Goal: Information Seeking & Learning: Learn about a topic

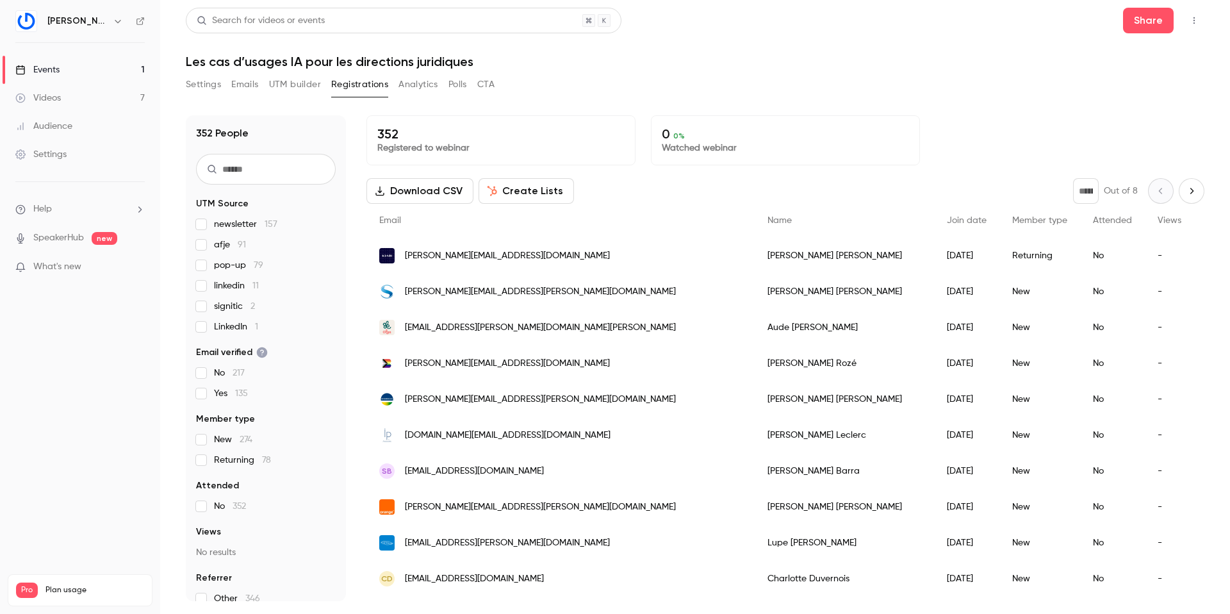
click at [240, 86] on button "Emails" at bounding box center [244, 84] width 27 height 21
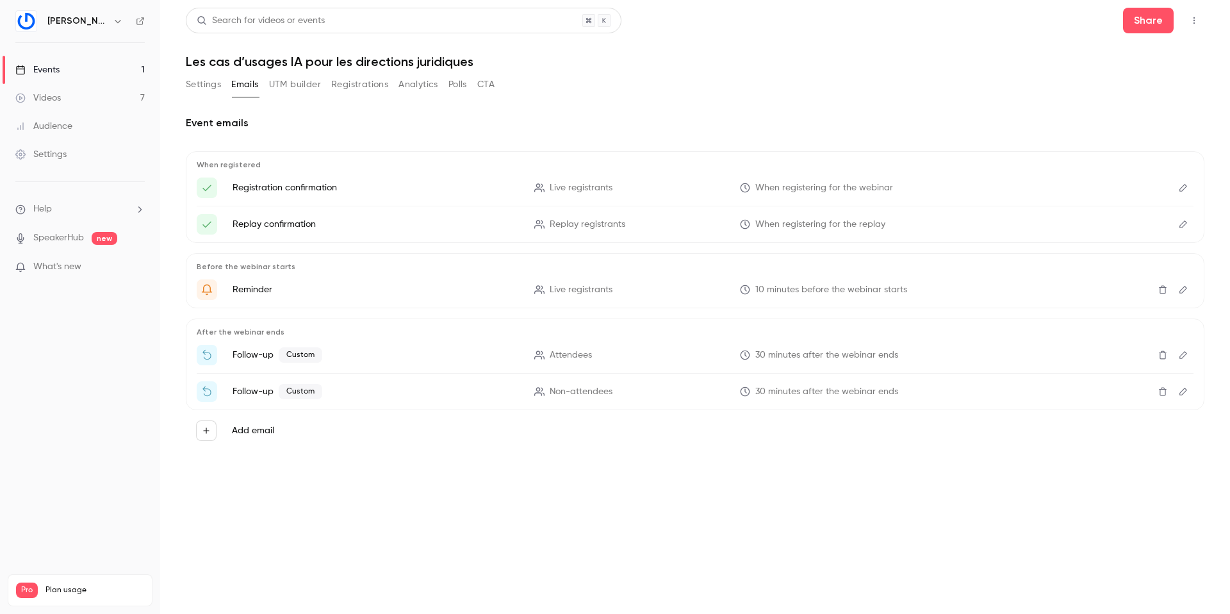
click at [1183, 352] on icon "Edit" at bounding box center [1183, 354] width 10 height 9
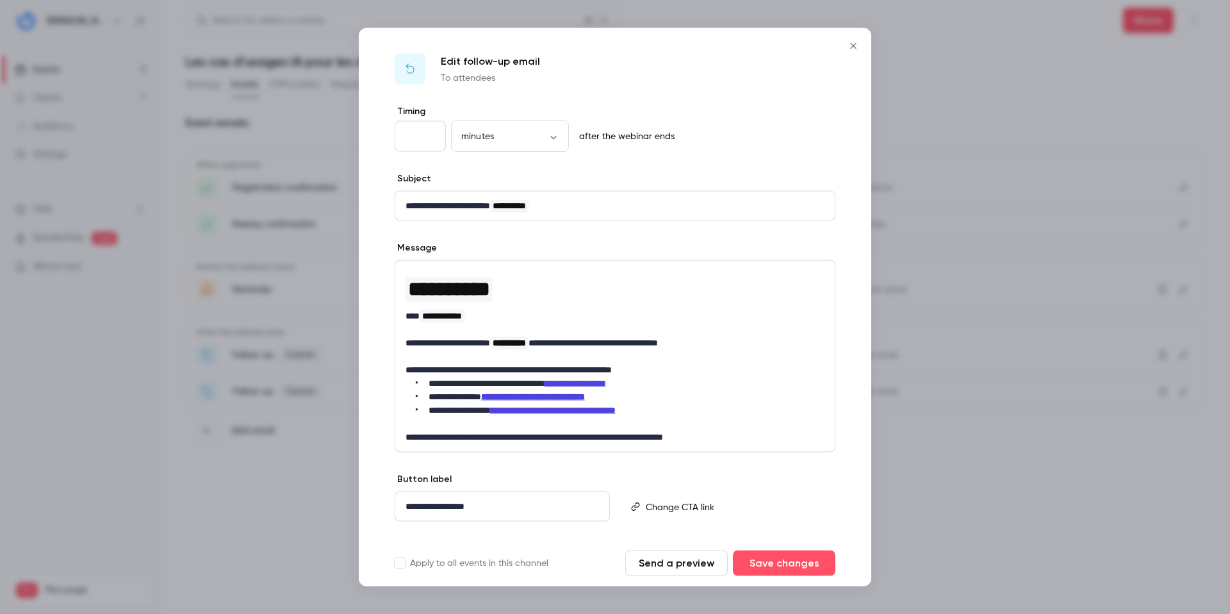
scroll to position [28, 0]
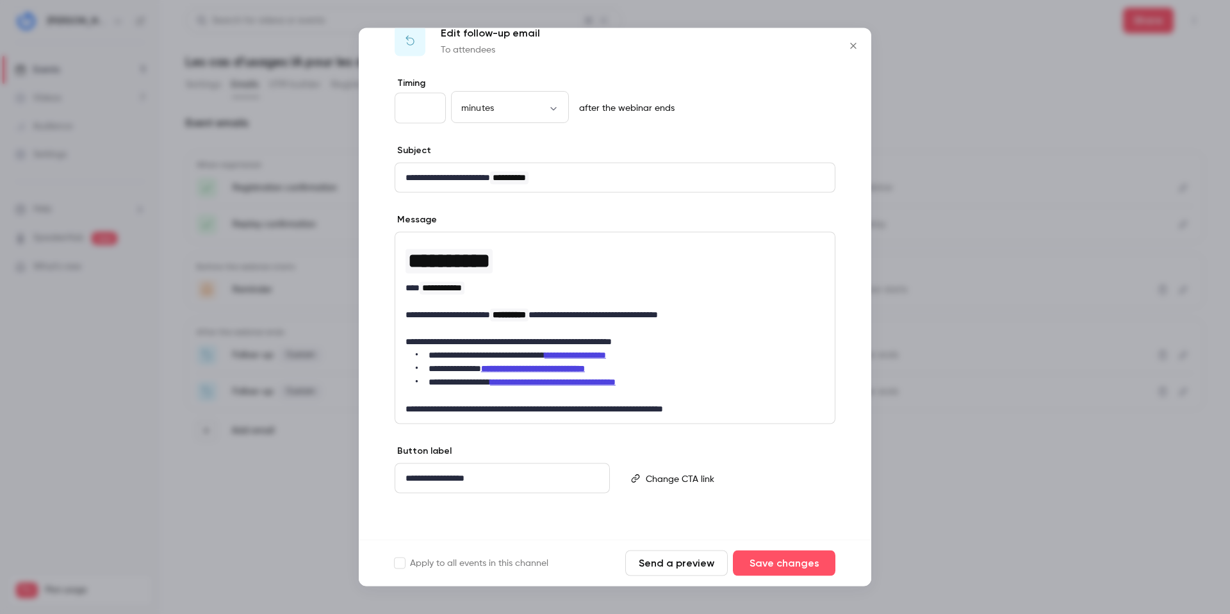
click at [544, 365] on strong "**********" at bounding box center [533, 368] width 104 height 9
click at [506, 371] on strong "**********" at bounding box center [533, 368] width 104 height 9
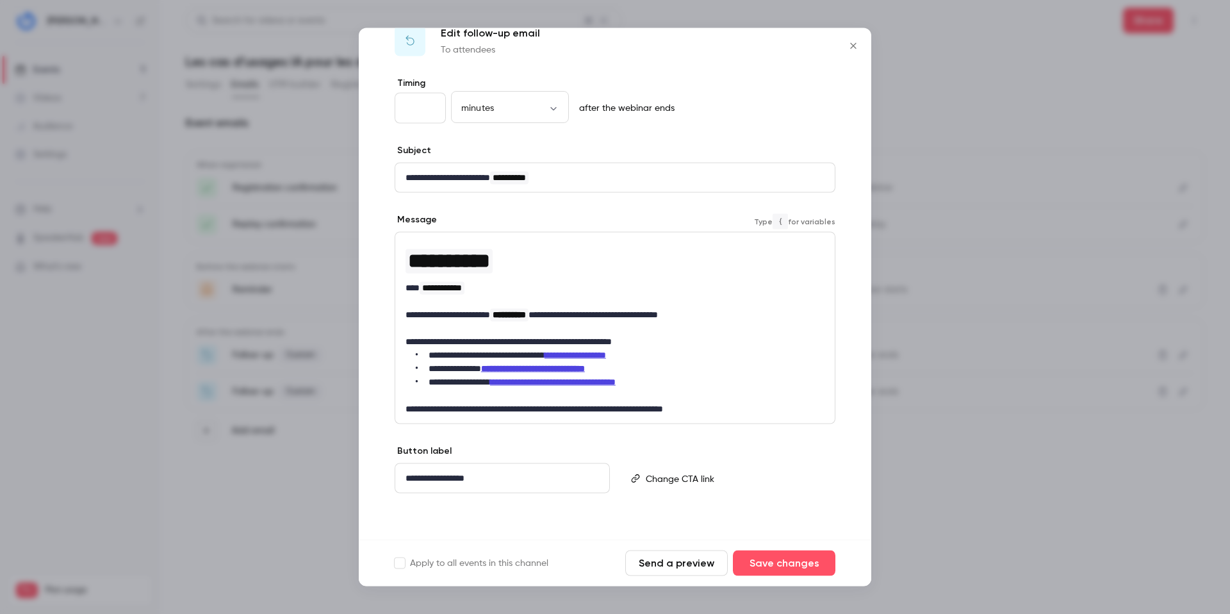
click at [510, 368] on strong "**********" at bounding box center [533, 368] width 104 height 9
click at [502, 364] on strong "**********" at bounding box center [533, 368] width 104 height 9
click at [504, 368] on strong "**********" at bounding box center [533, 368] width 104 height 9
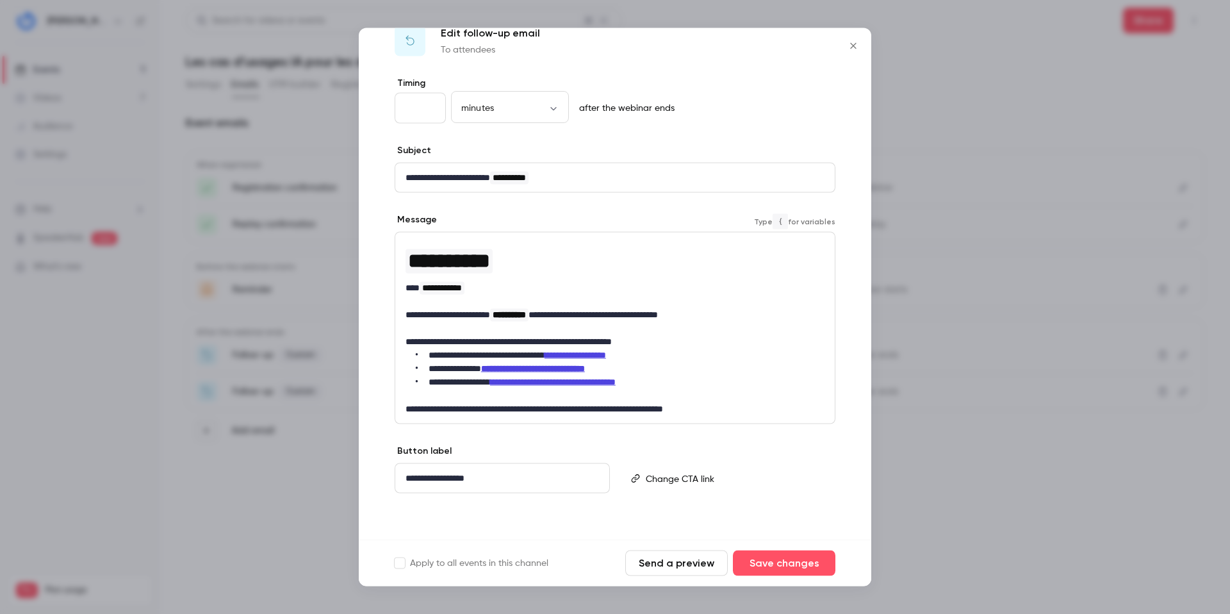
click at [516, 367] on strong "**********" at bounding box center [533, 368] width 104 height 9
click at [517, 370] on strong "**********" at bounding box center [533, 368] width 104 height 9
click at [503, 367] on strong "**********" at bounding box center [533, 368] width 104 height 9
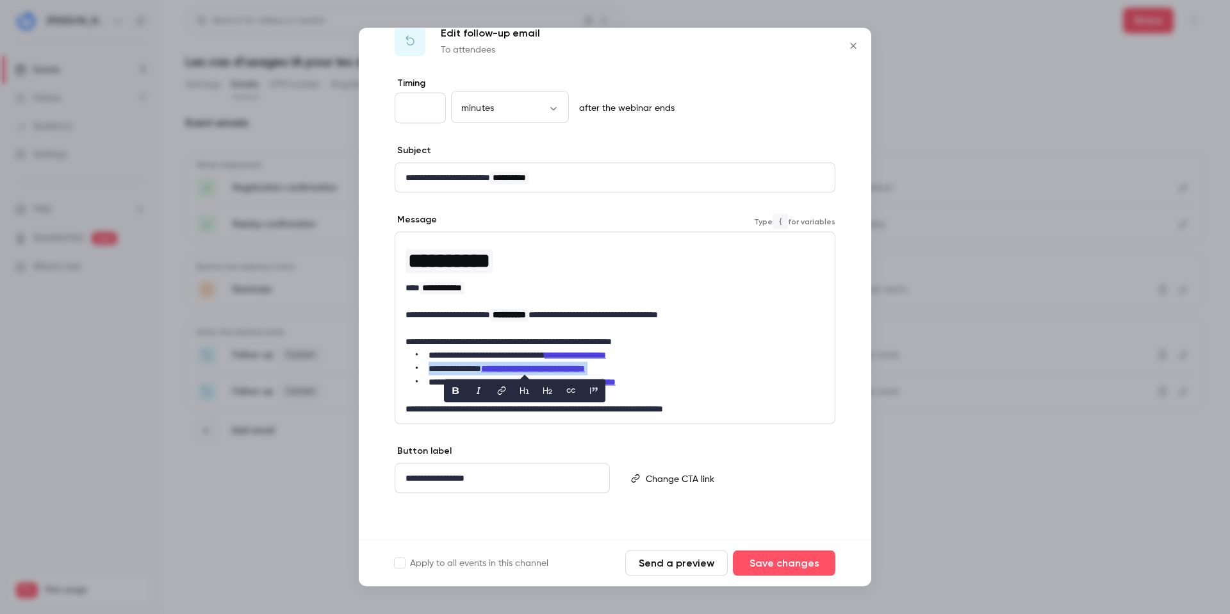
click at [504, 390] on icon "link" at bounding box center [502, 390] width 8 height 8
click at [678, 350] on li "**********" at bounding box center [620, 355] width 409 height 13
click at [572, 367] on strong "**********" at bounding box center [533, 368] width 104 height 9
click at [555, 366] on strong "**********" at bounding box center [533, 368] width 104 height 9
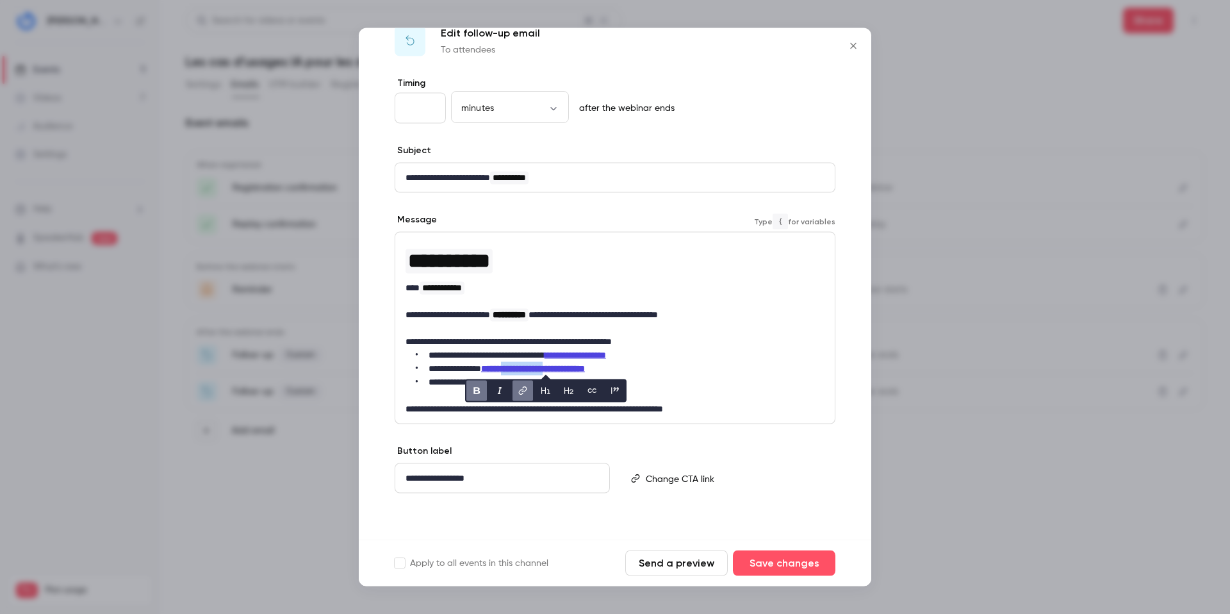
click at [523, 393] on icon "link" at bounding box center [523, 390] width 8 height 8
drag, startPoint x: 586, startPoint y: 390, endPoint x: 482, endPoint y: 390, distance: 103.8
click at [482, 390] on input "**********" at bounding box center [529, 390] width 128 height 23
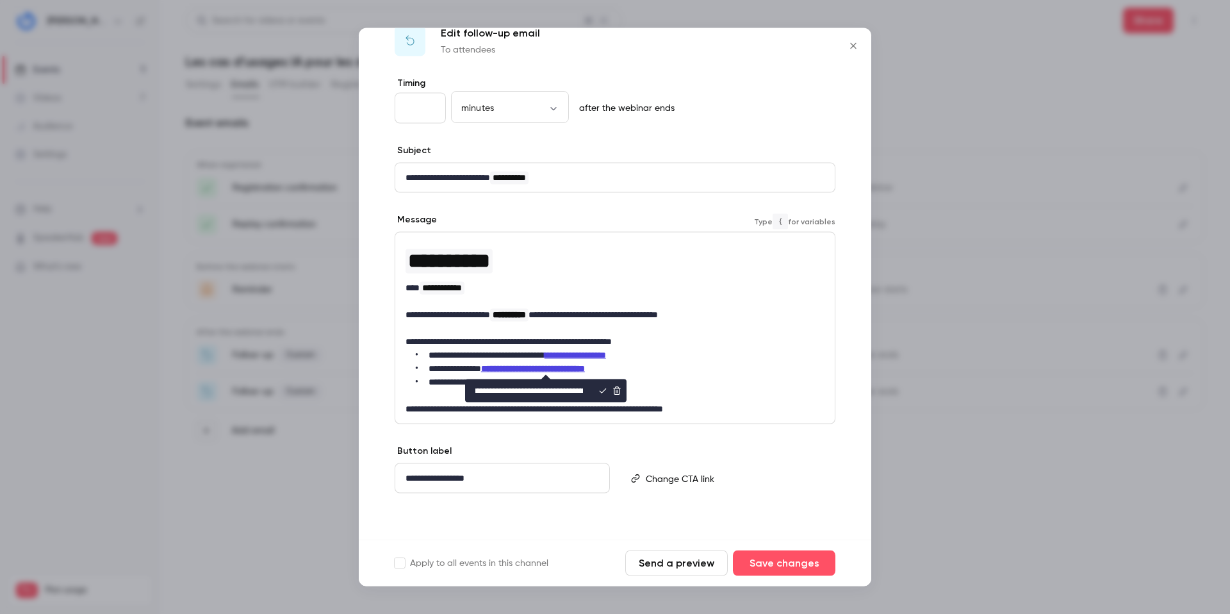
scroll to position [0, 514]
drag, startPoint x: 477, startPoint y: 390, endPoint x: 602, endPoint y: 396, distance: 124.4
click at [602, 396] on div "**********" at bounding box center [545, 390] width 161 height 23
click at [854, 41] on icon "Close" at bounding box center [853, 46] width 15 height 10
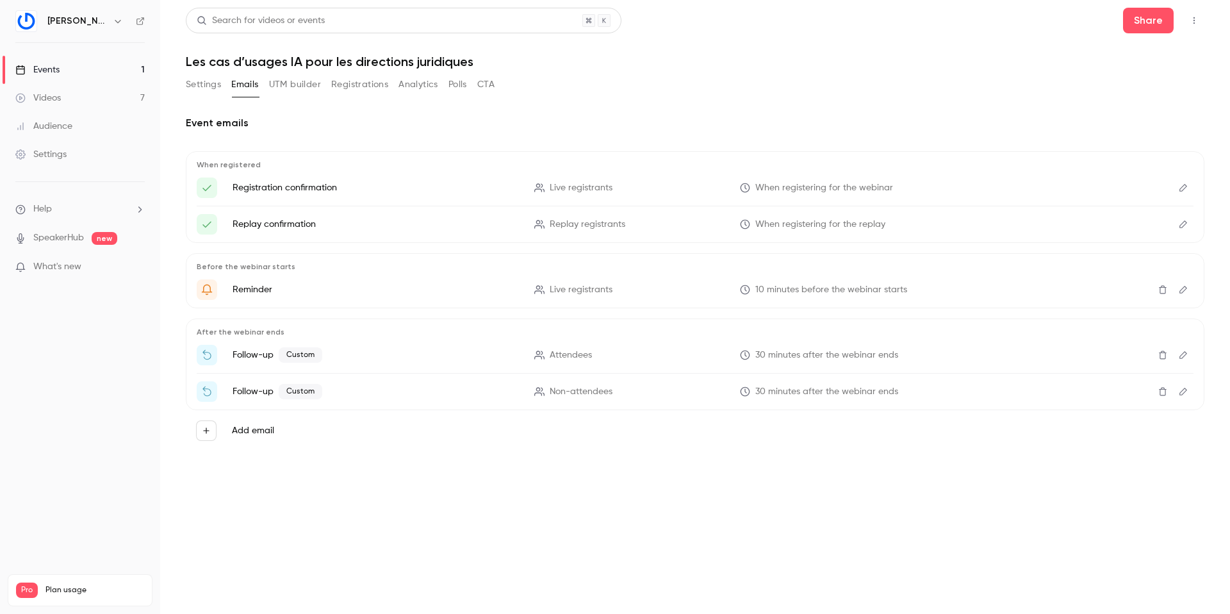
click at [359, 81] on button "Registrations" at bounding box center [359, 84] width 57 height 21
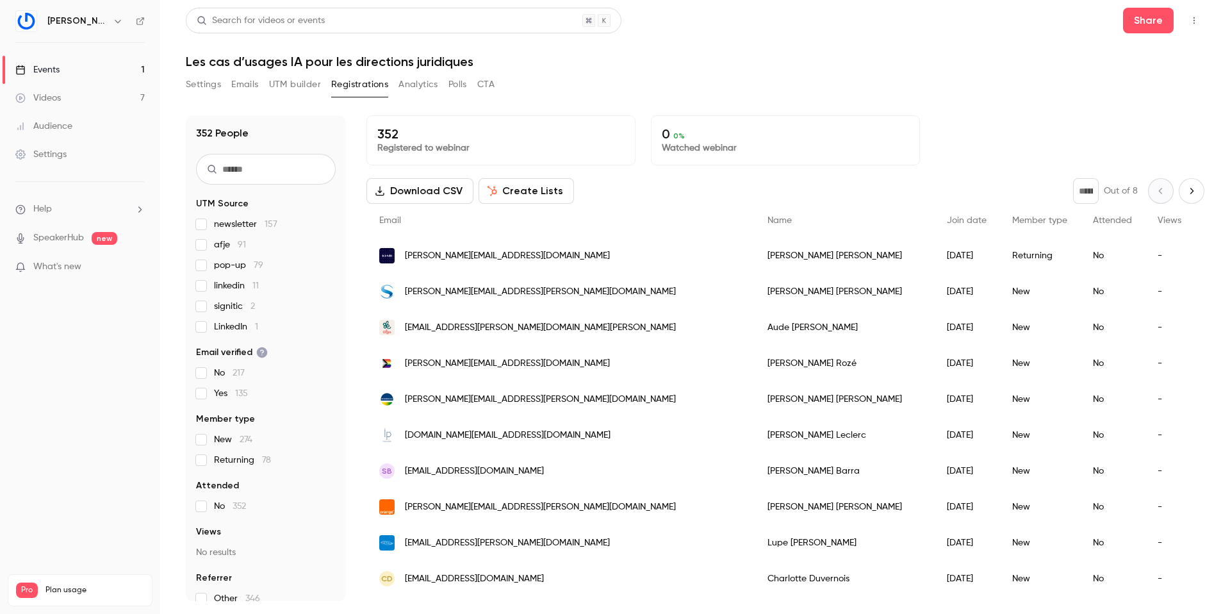
click at [252, 177] on input "text" at bounding box center [266, 169] width 140 height 31
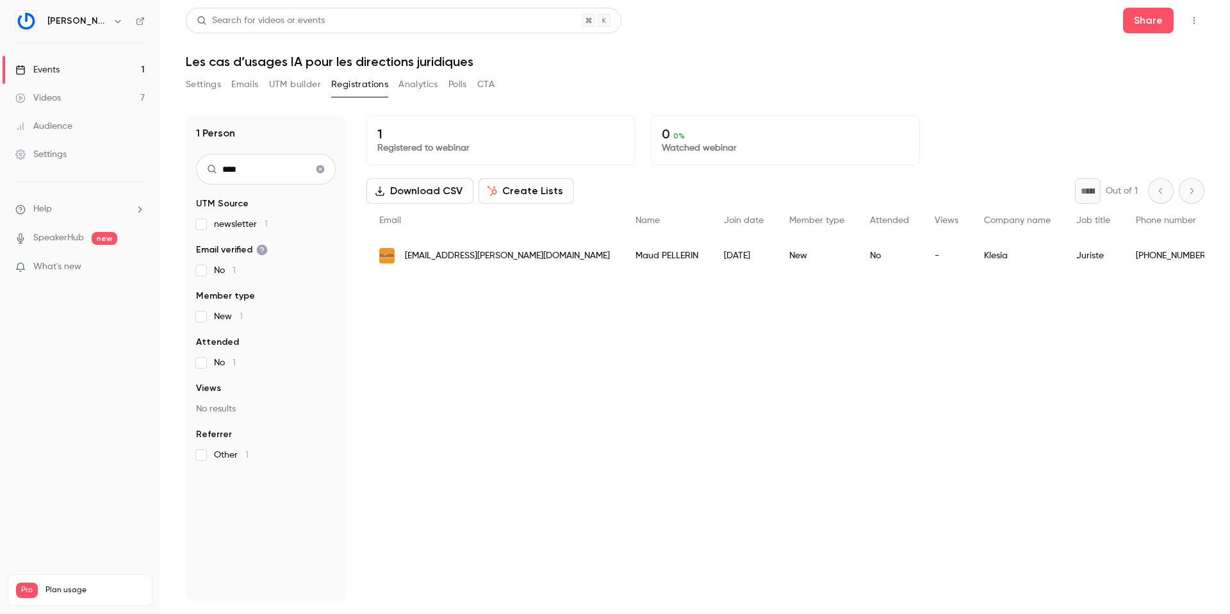
type input "****"
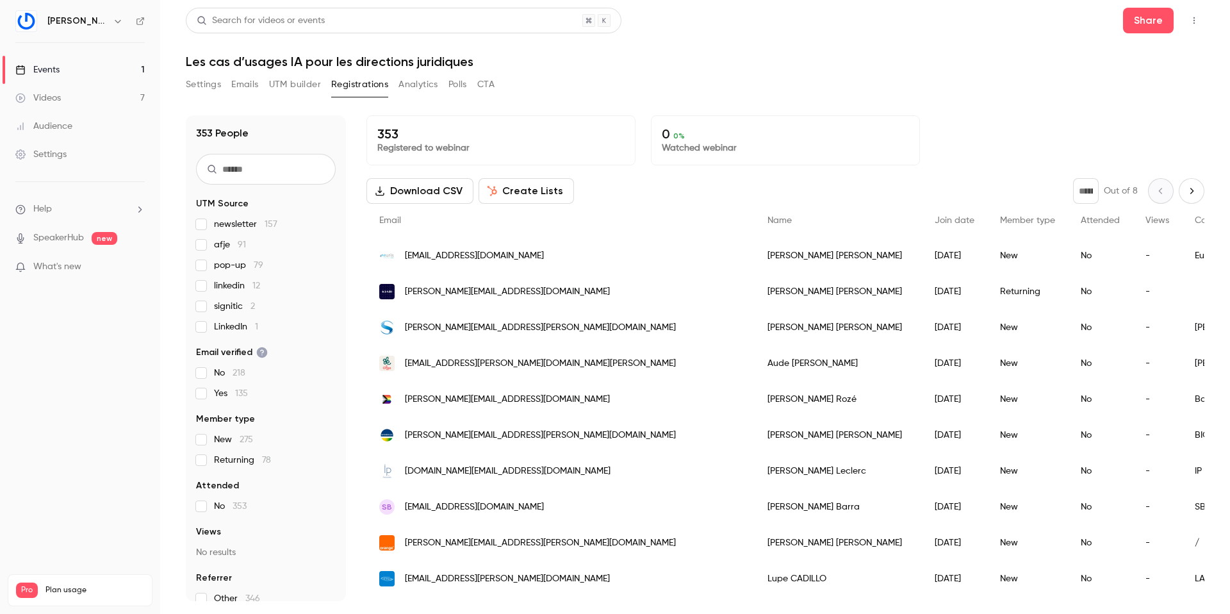
click at [1193, 22] on icon "button" at bounding box center [1194, 20] width 10 height 9
click at [1140, 120] on div "Invite to Studio" at bounding box center [1144, 119] width 101 height 13
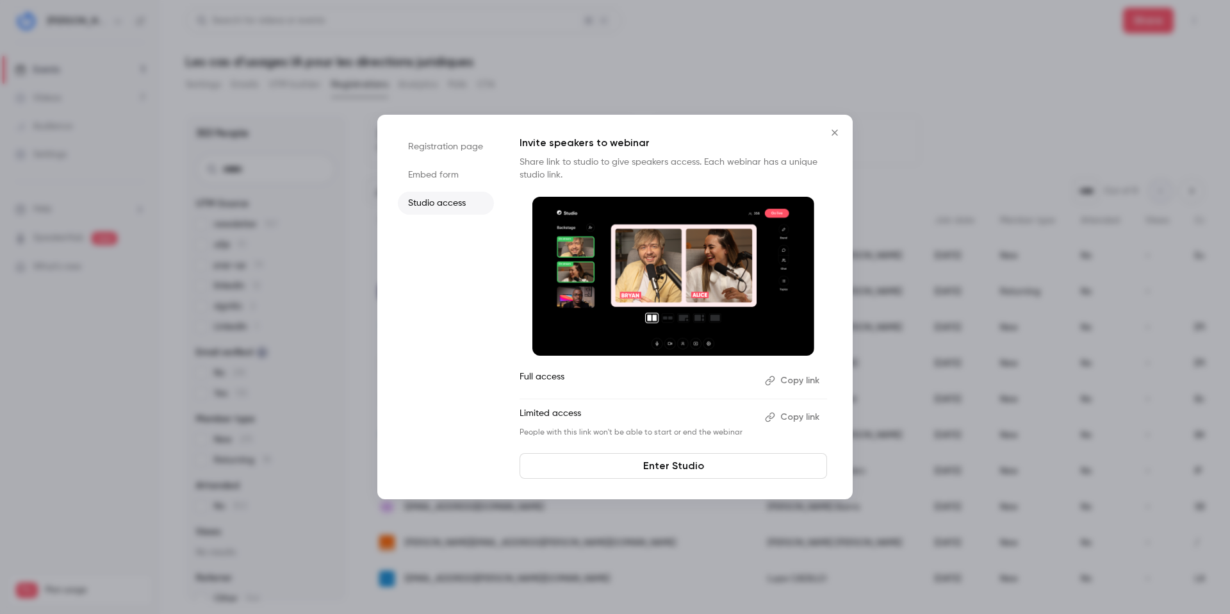
click at [835, 132] on icon "Close" at bounding box center [835, 132] width 6 height 6
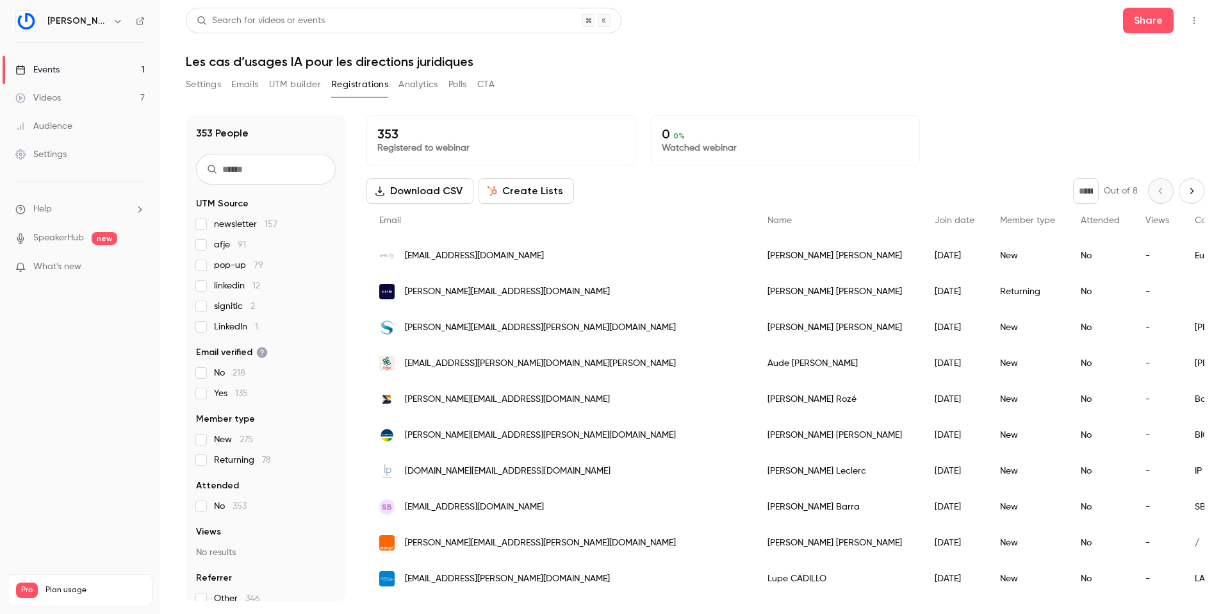
click at [242, 85] on button "Emails" at bounding box center [244, 84] width 27 height 21
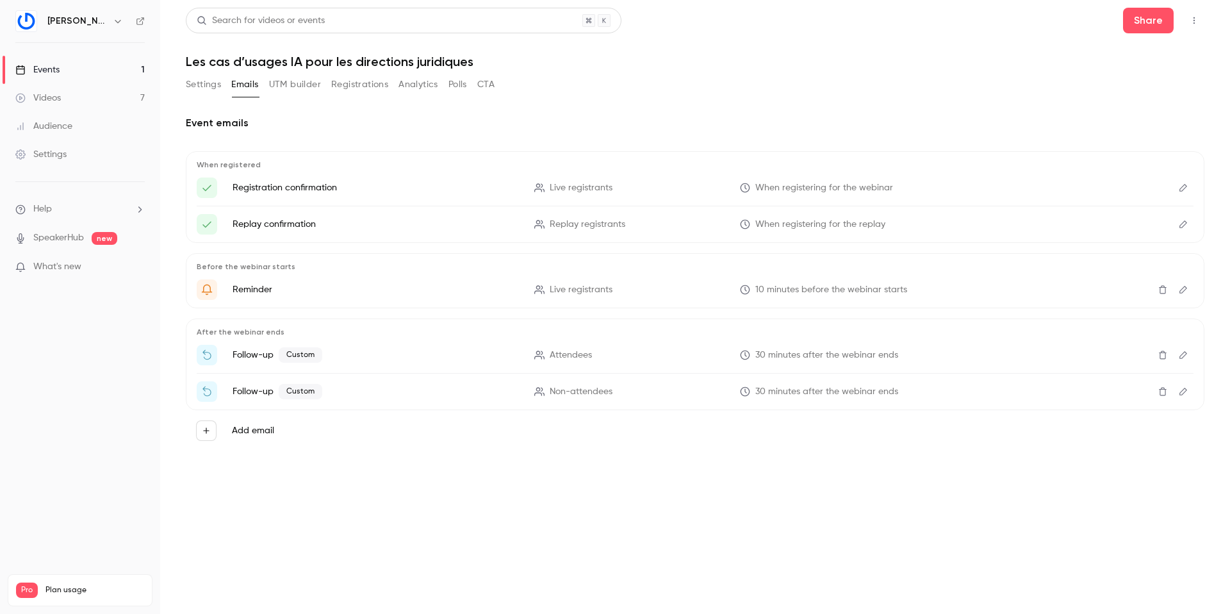
click at [357, 89] on button "Registrations" at bounding box center [359, 84] width 57 height 21
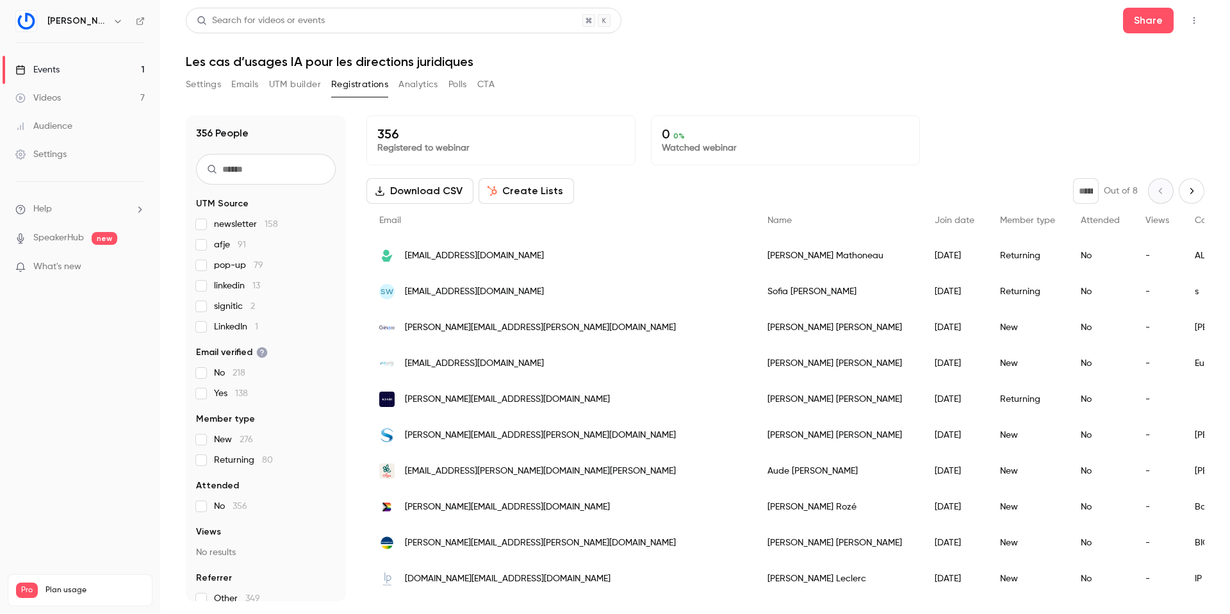
click at [243, 172] on input "text" at bounding box center [266, 169] width 140 height 31
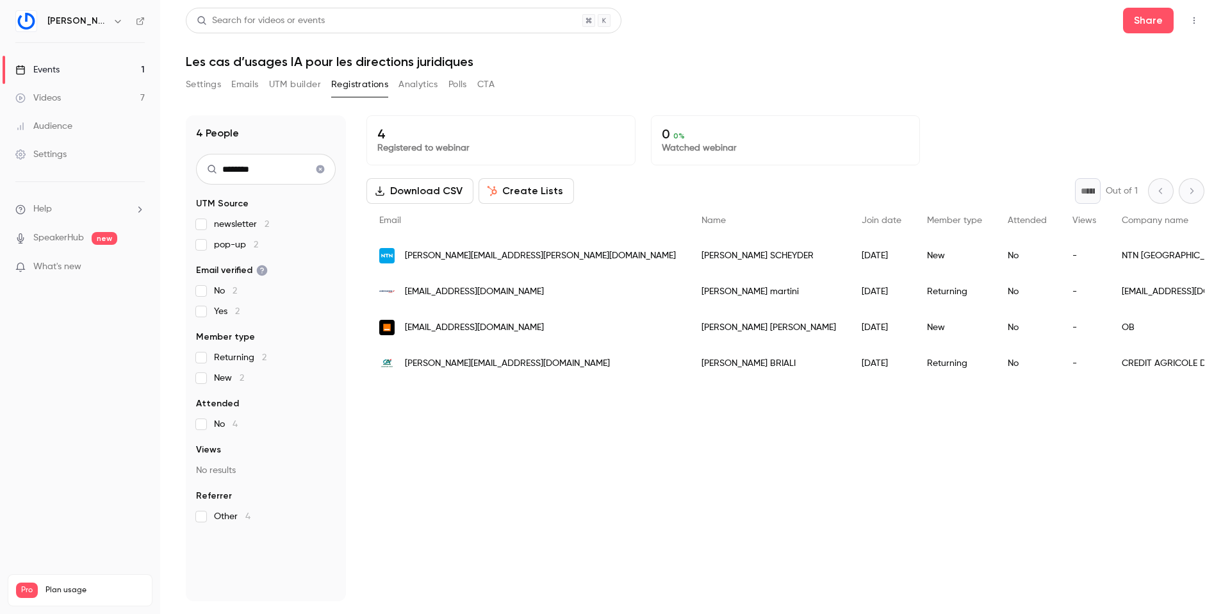
type input "********"
click at [320, 171] on icon "Clear search" at bounding box center [321, 169] width 8 height 8
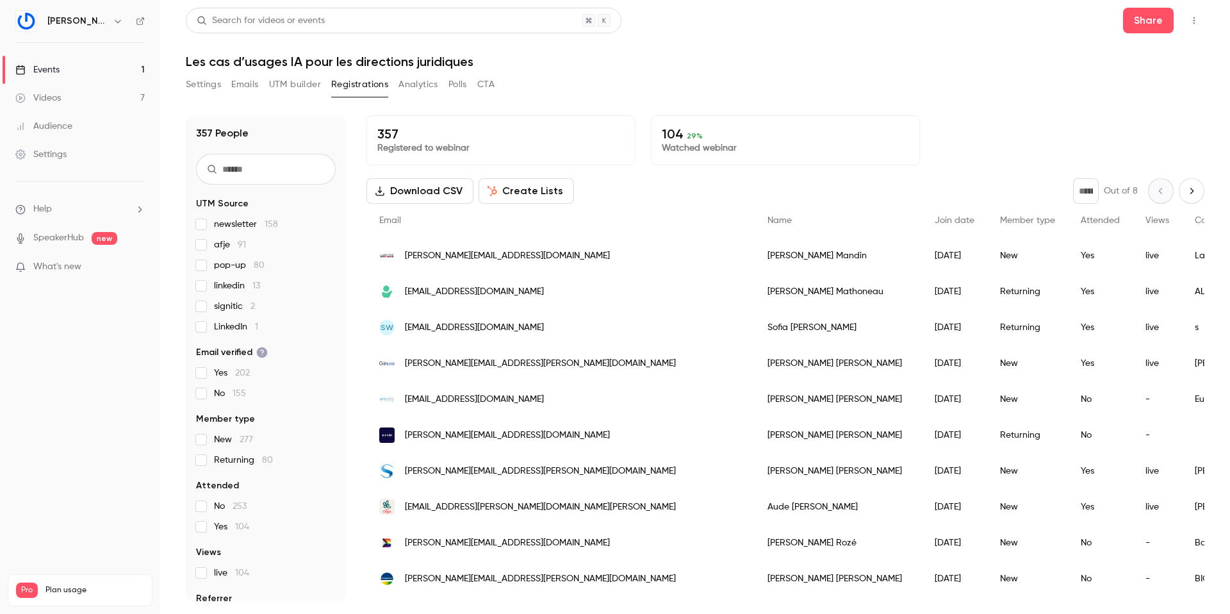
click at [413, 86] on button "Analytics" at bounding box center [419, 84] width 40 height 21
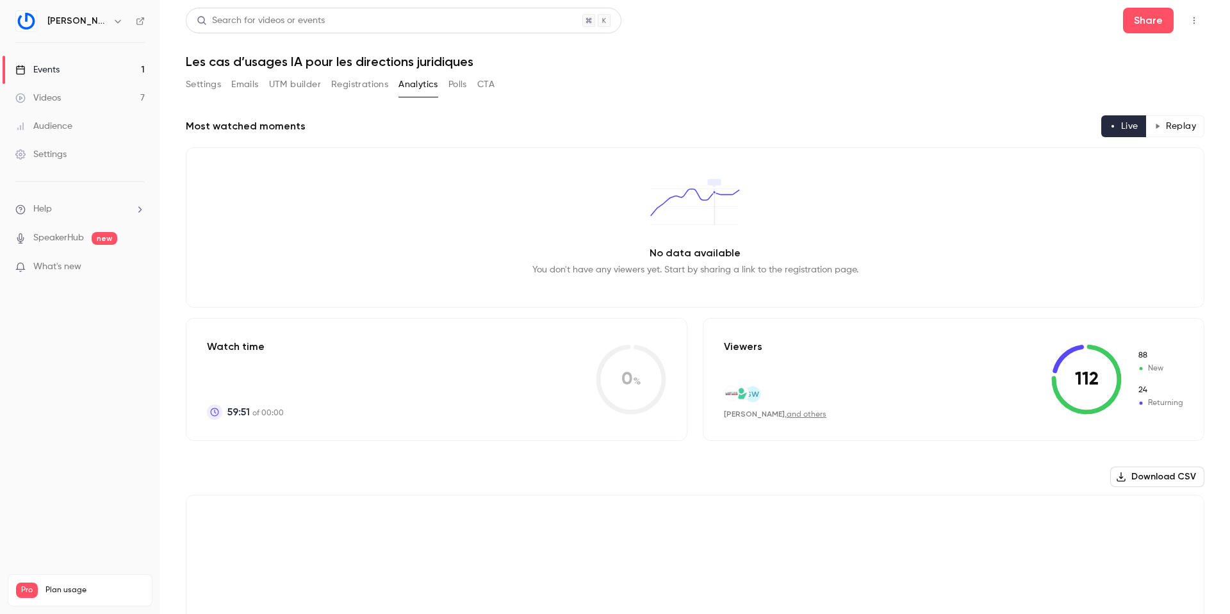
click at [349, 83] on button "Registrations" at bounding box center [359, 84] width 57 height 21
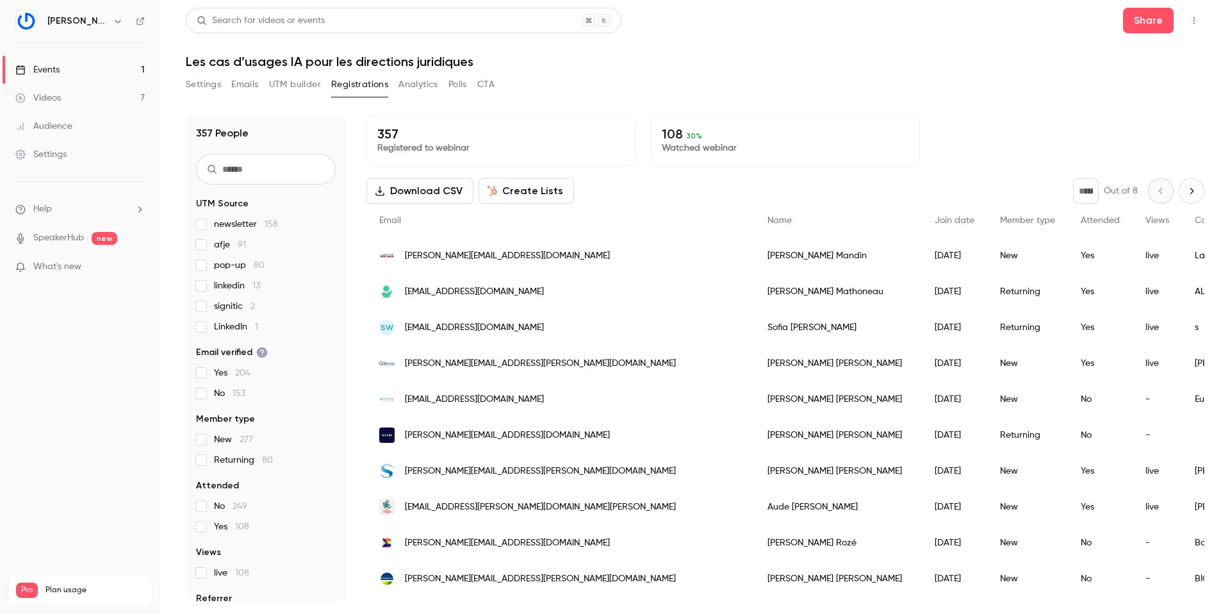
click at [425, 88] on button "Analytics" at bounding box center [419, 84] width 40 height 21
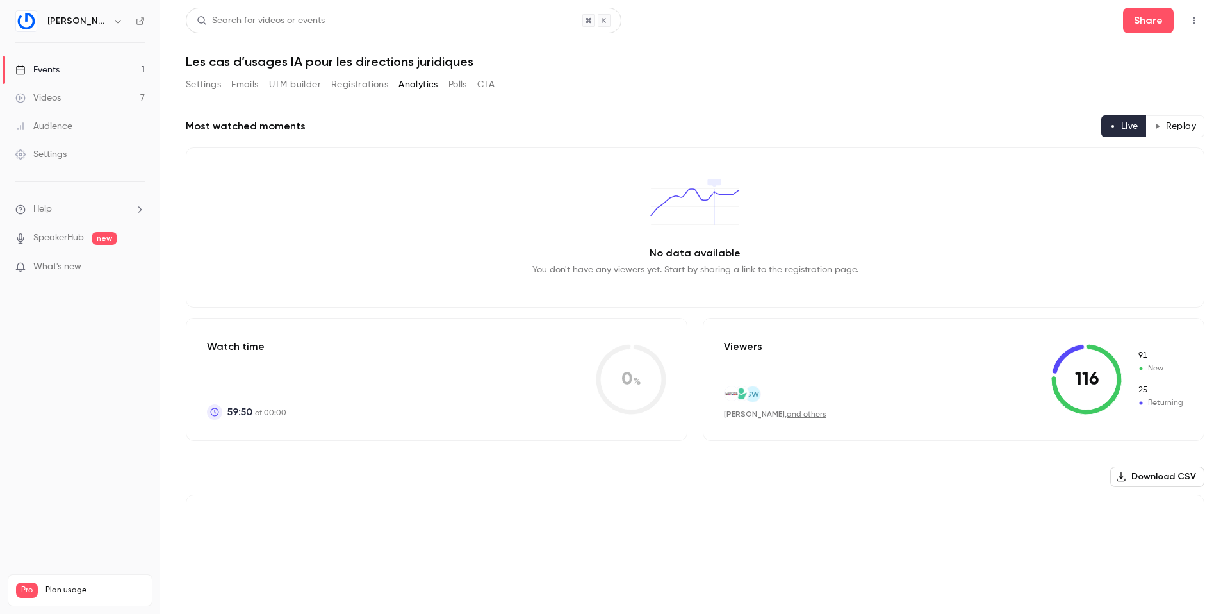
click at [351, 79] on button "Registrations" at bounding box center [359, 84] width 57 height 21
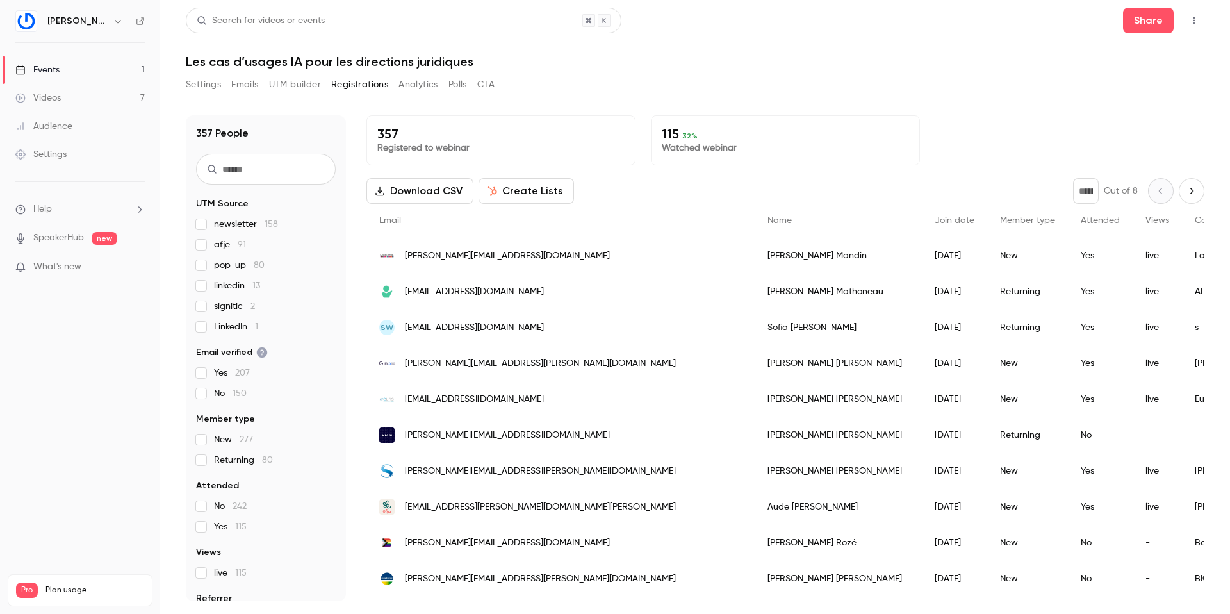
click at [427, 85] on button "Analytics" at bounding box center [419, 84] width 40 height 21
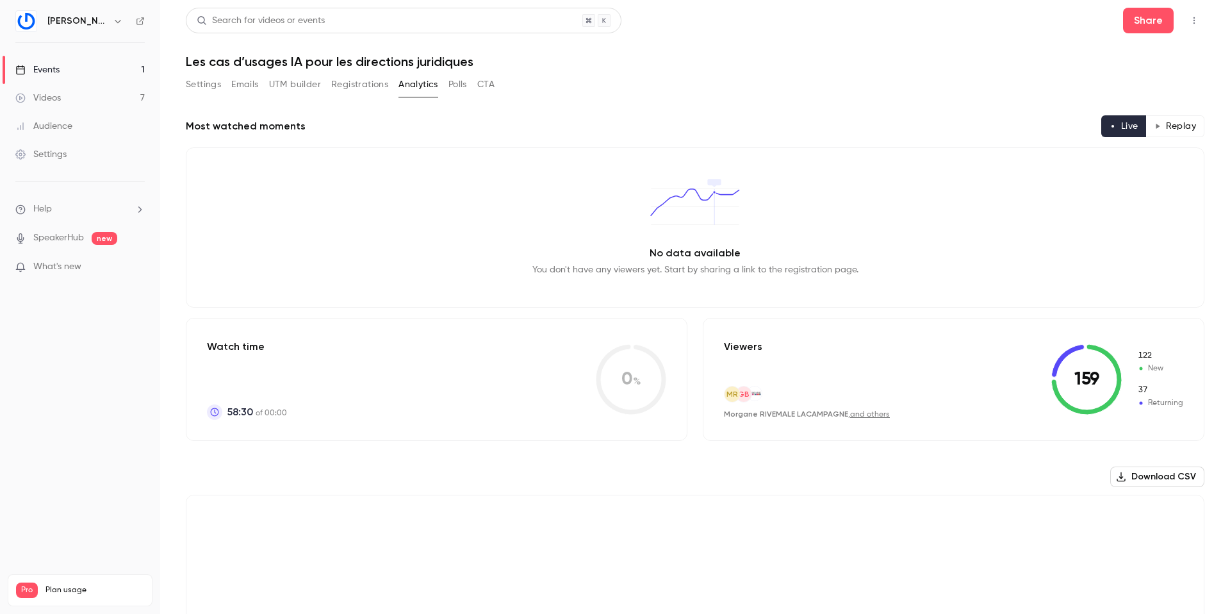
click at [358, 85] on button "Registrations" at bounding box center [359, 84] width 57 height 21
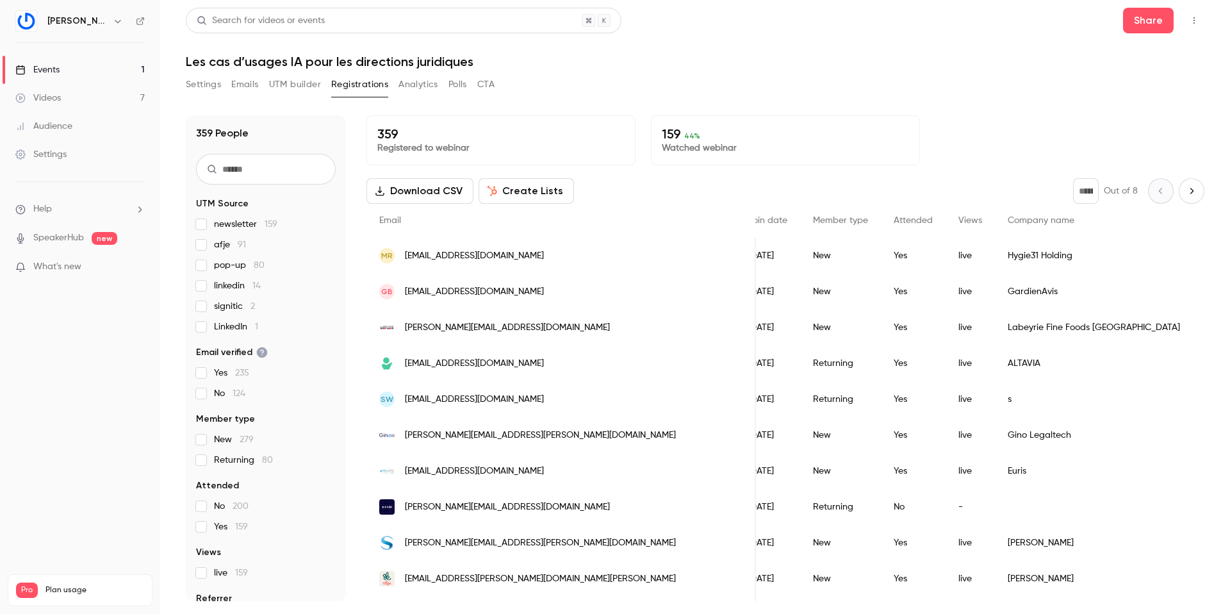
scroll to position [1, 0]
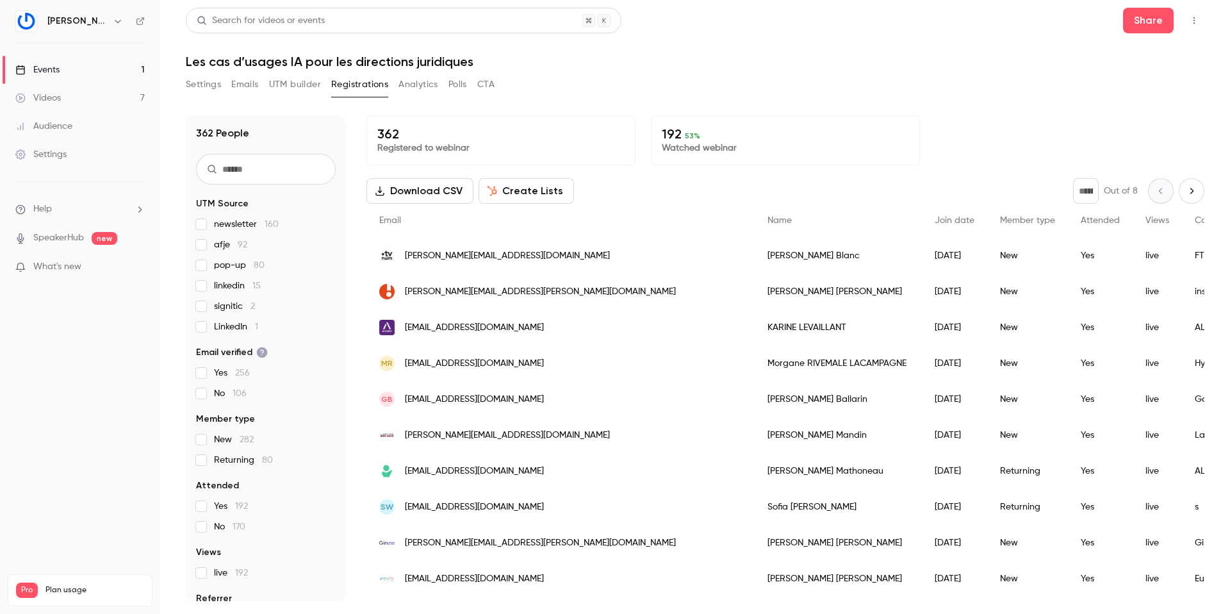
click at [37, 69] on div "Events" at bounding box center [37, 69] width 44 height 13
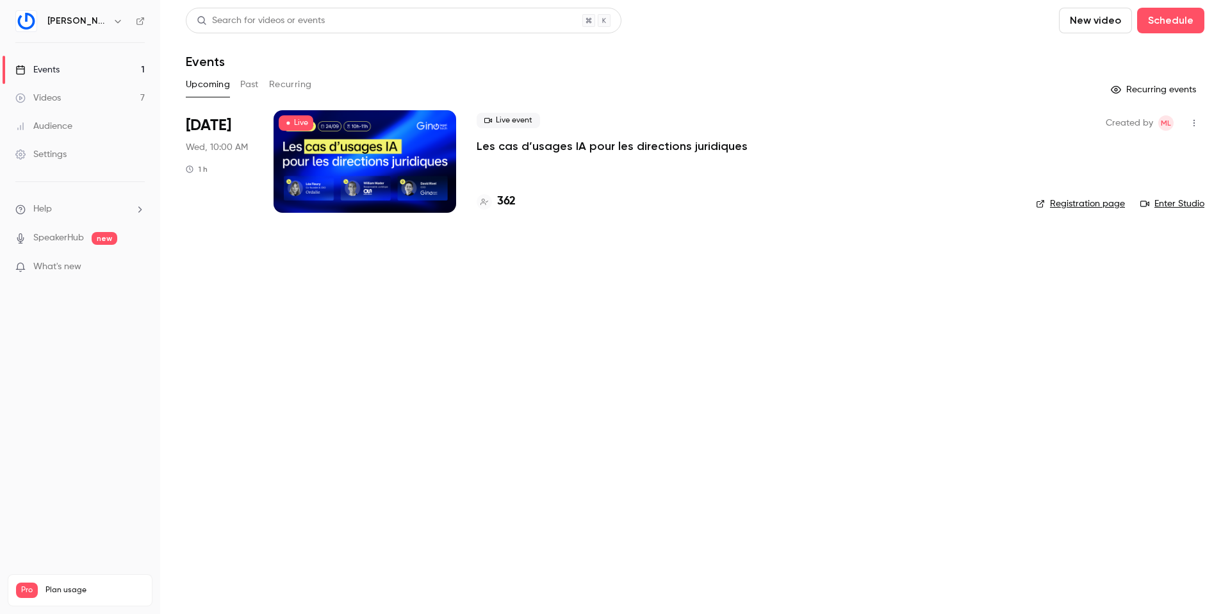
click at [248, 80] on button "Past" at bounding box center [249, 84] width 19 height 21
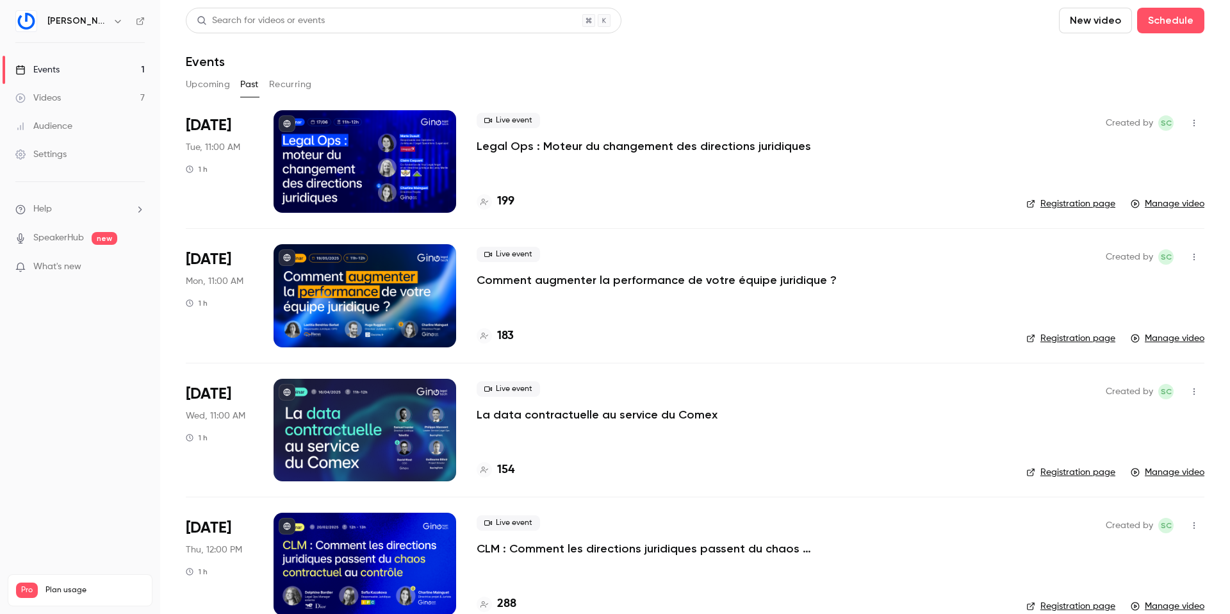
click at [534, 147] on p "Legal Ops : Moteur du changement des directions juridiques" at bounding box center [644, 145] width 334 height 15
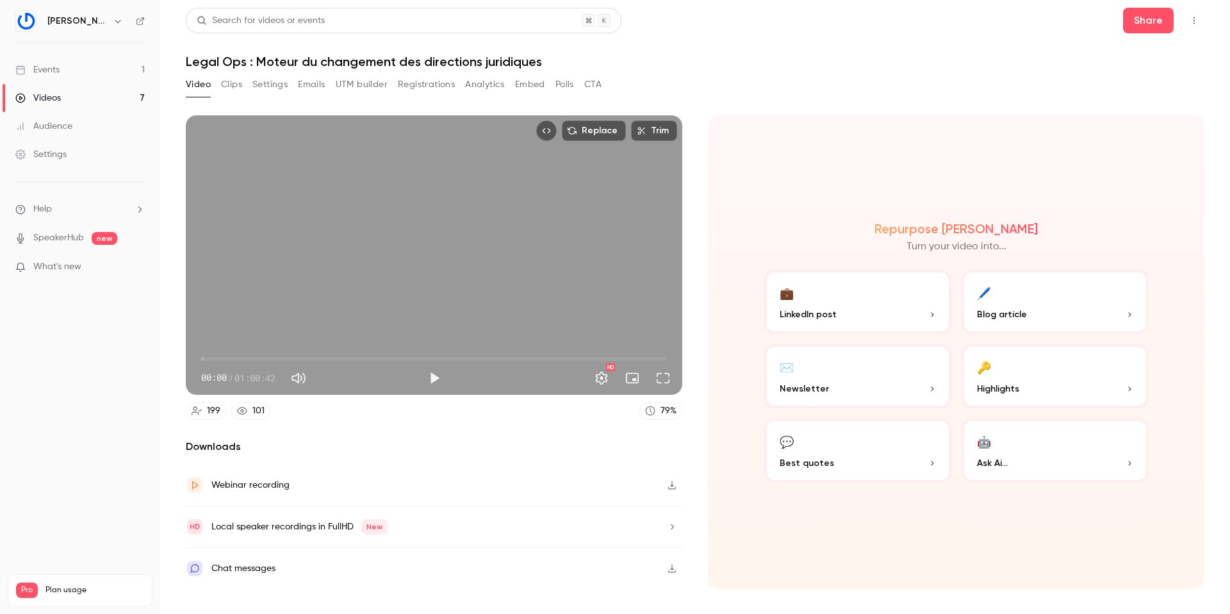
click at [488, 84] on button "Analytics" at bounding box center [485, 84] width 40 height 21
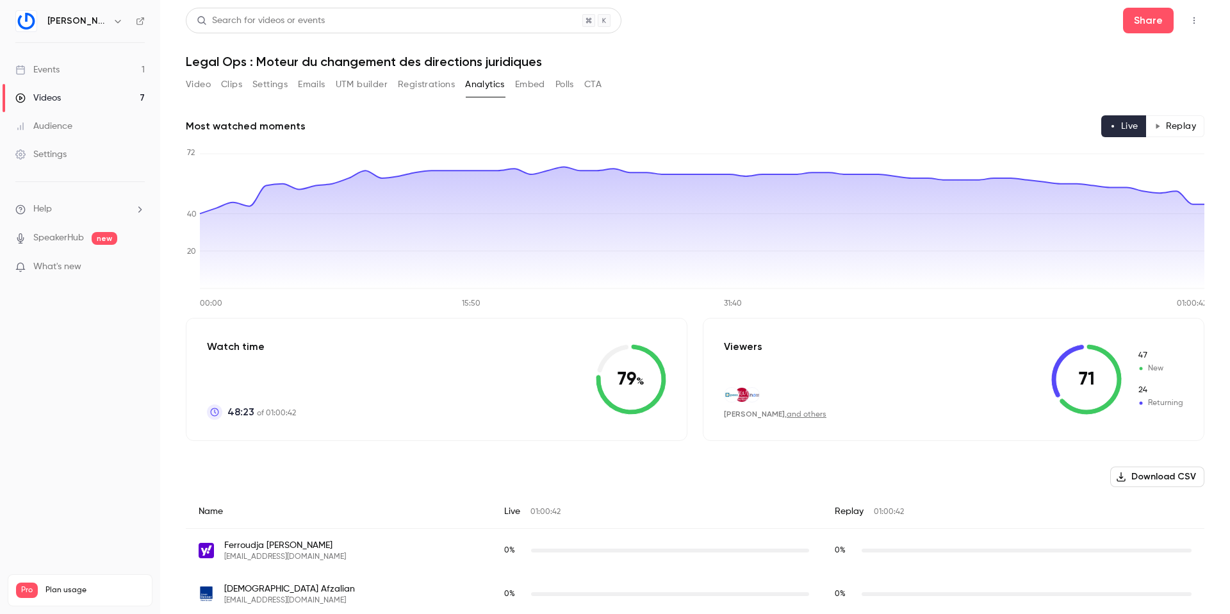
click at [44, 70] on div "Events" at bounding box center [37, 69] width 44 height 13
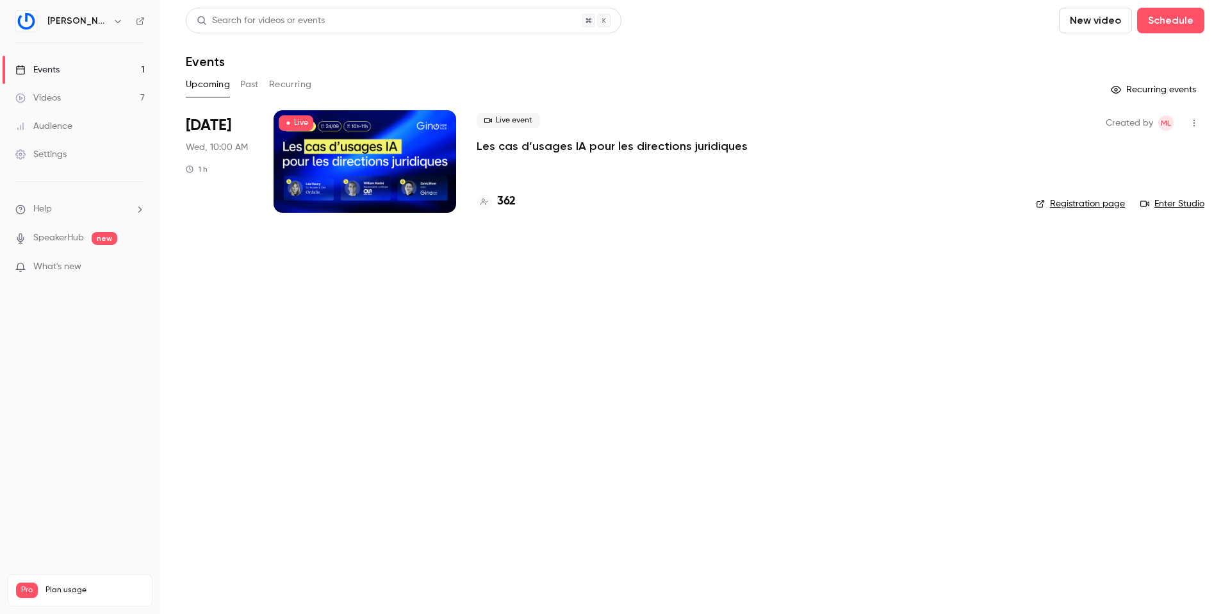
click at [250, 83] on button "Past" at bounding box center [249, 84] width 19 height 21
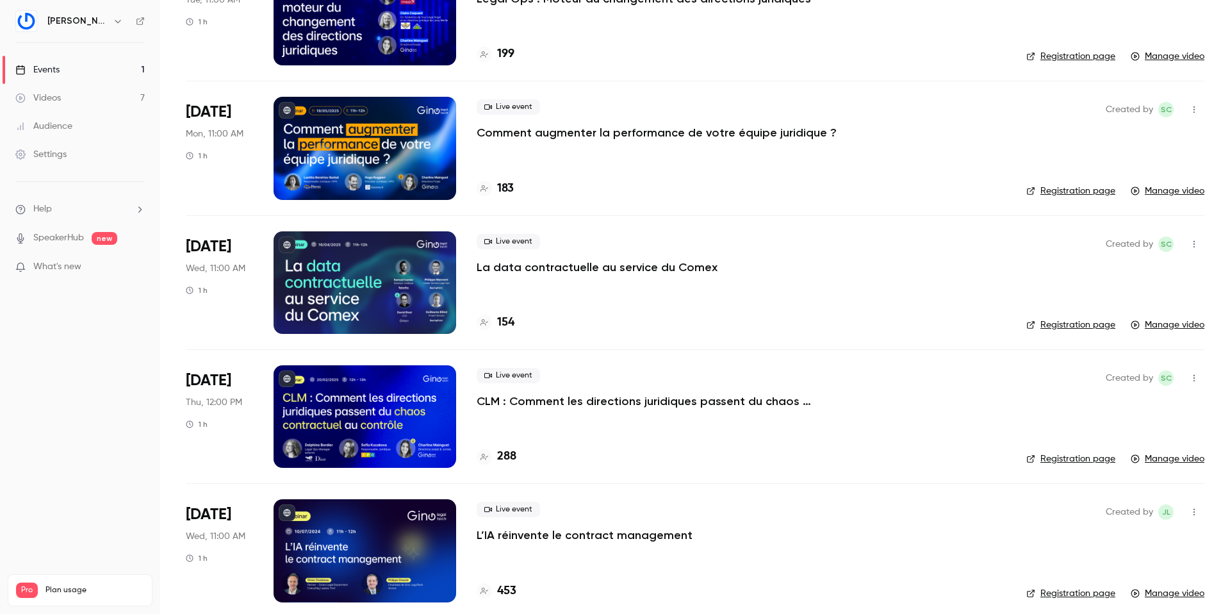
scroll to position [159, 0]
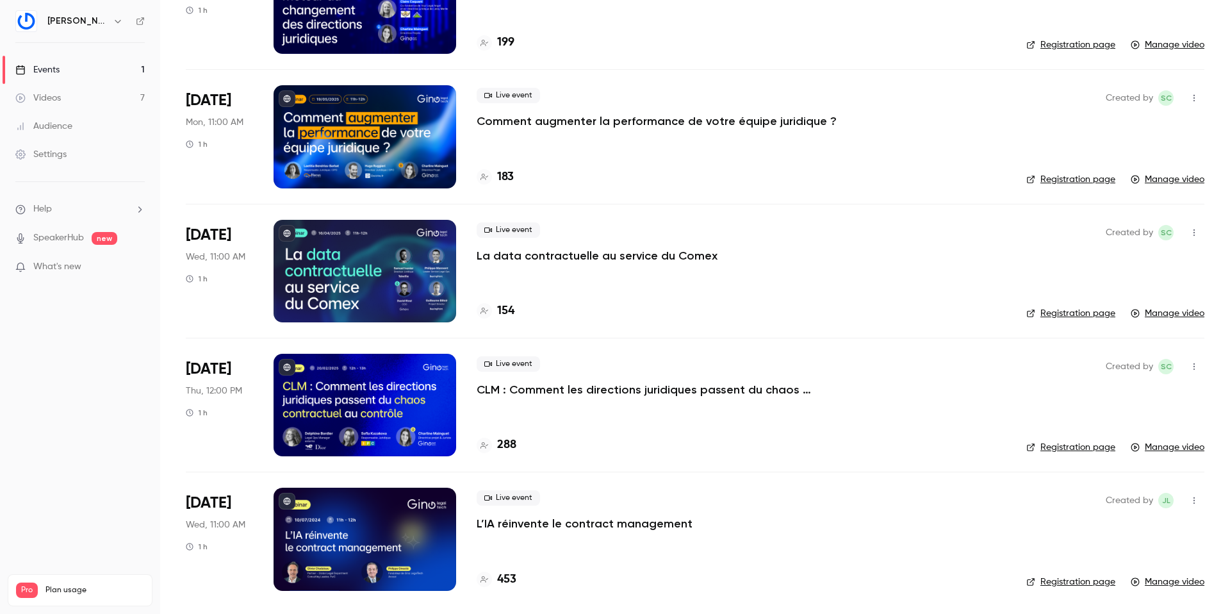
click at [541, 390] on p "CLM : Comment les directions juridiques passent du chaos contractuel au contrôle" at bounding box center [669, 389] width 384 height 15
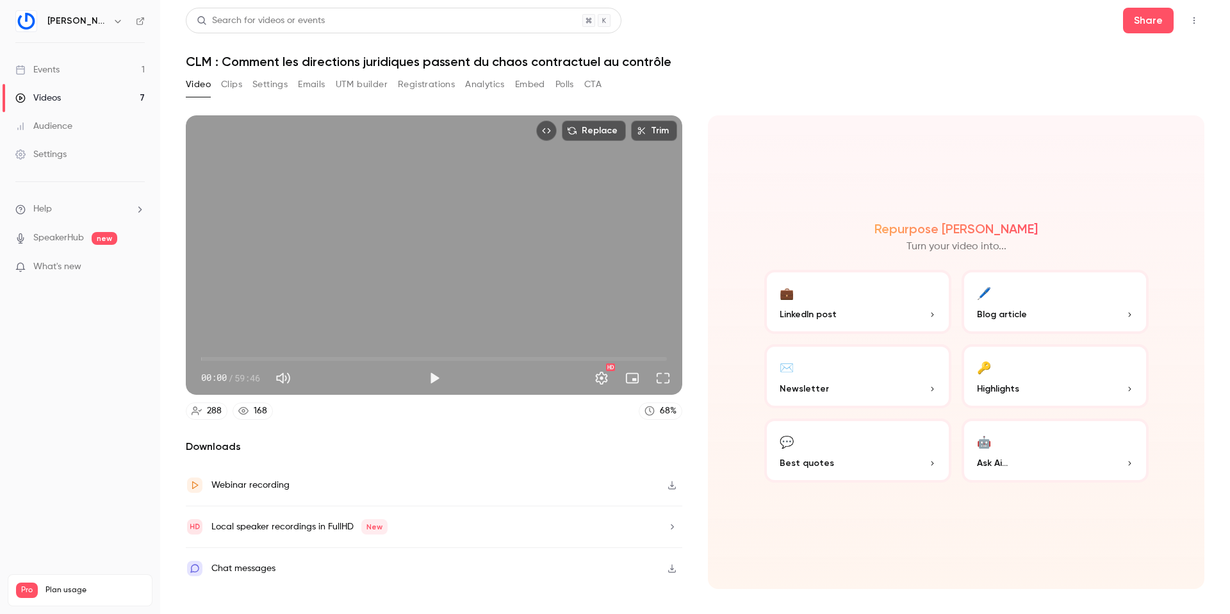
click at [490, 81] on button "Analytics" at bounding box center [485, 84] width 40 height 21
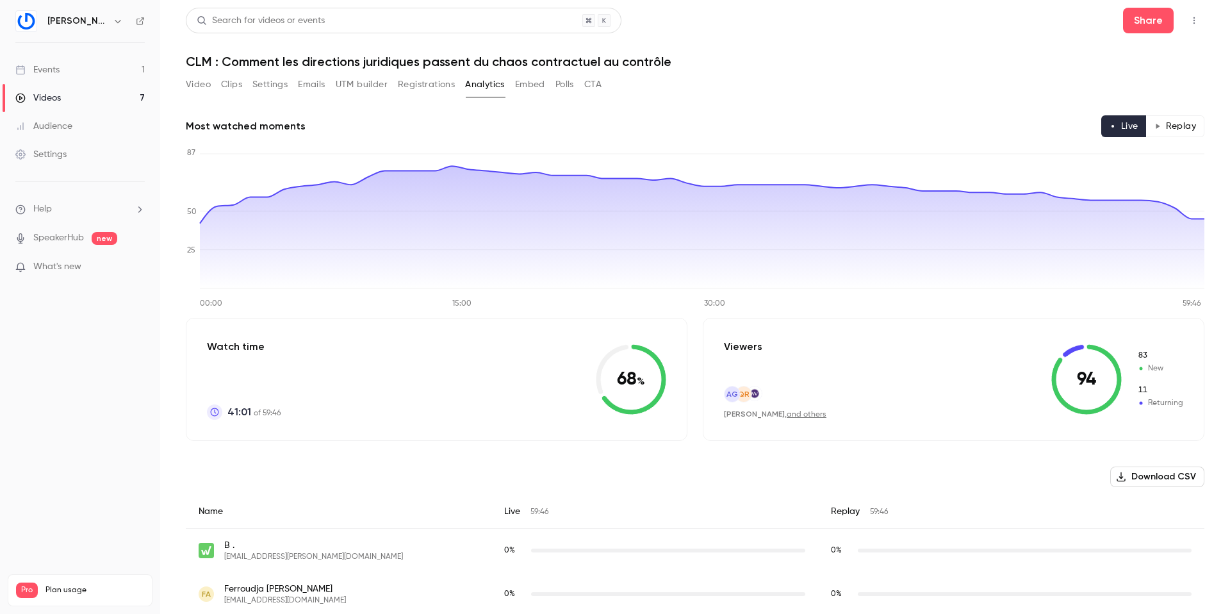
click at [42, 97] on div "Videos" at bounding box center [37, 98] width 45 height 13
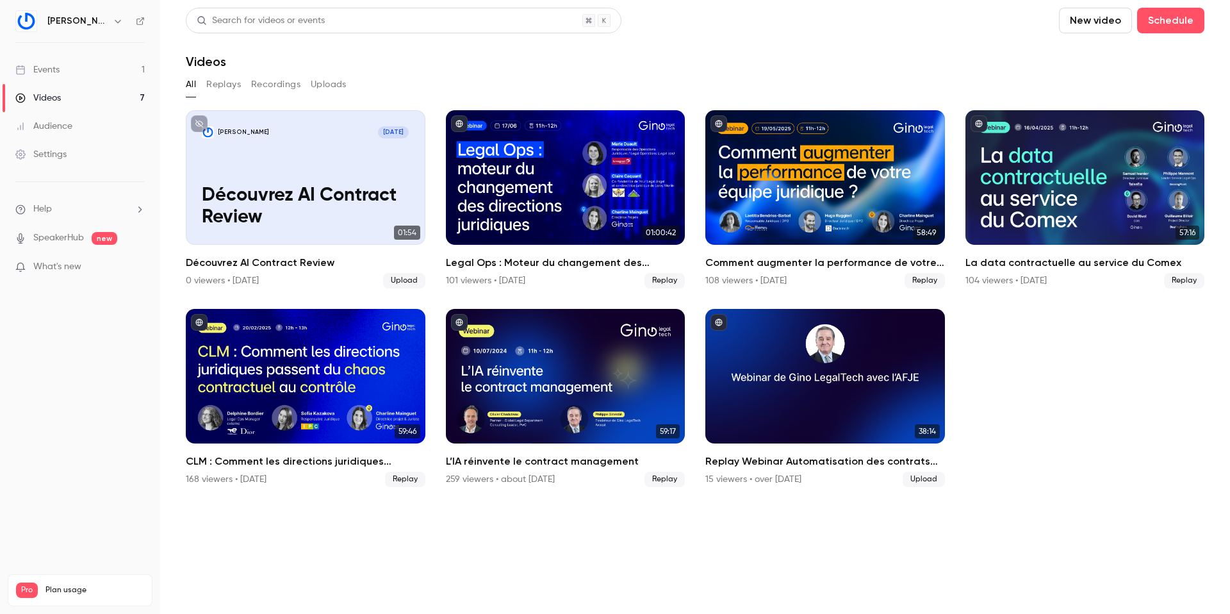
click at [58, 68] on div "Events" at bounding box center [37, 69] width 44 height 13
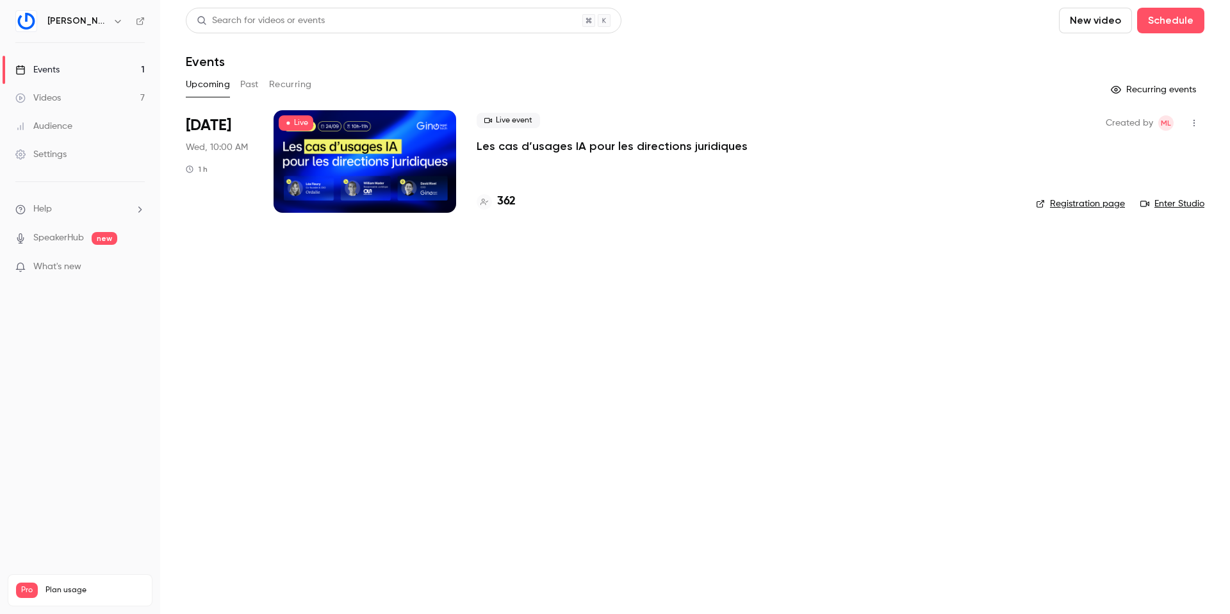
click at [249, 86] on button "Past" at bounding box center [249, 84] width 19 height 21
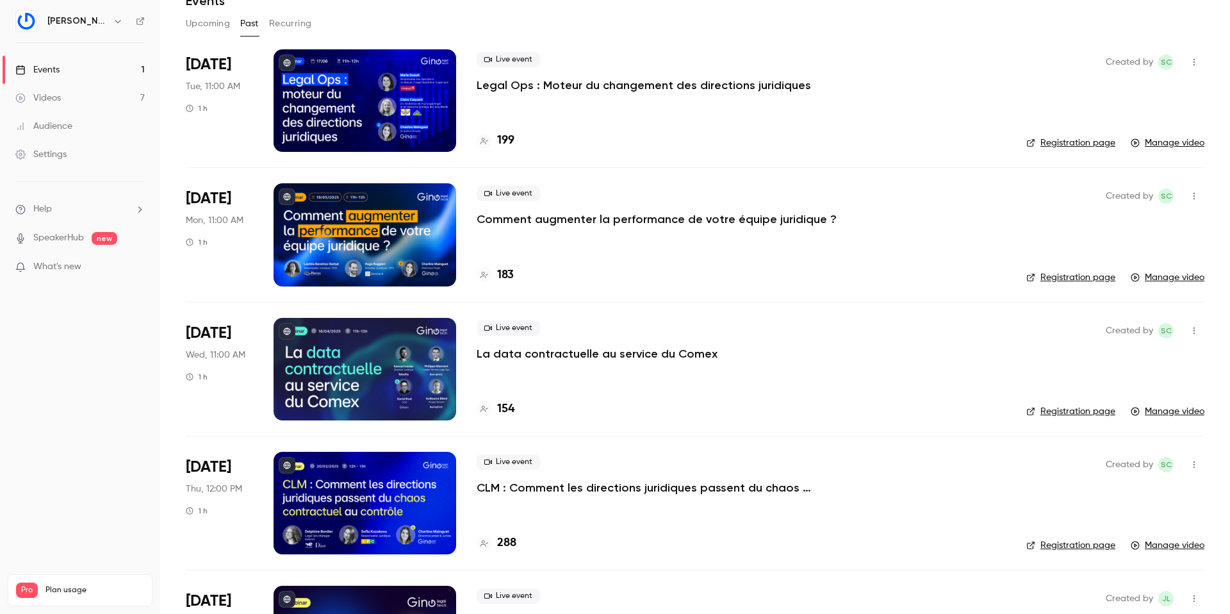
scroll to position [159, 0]
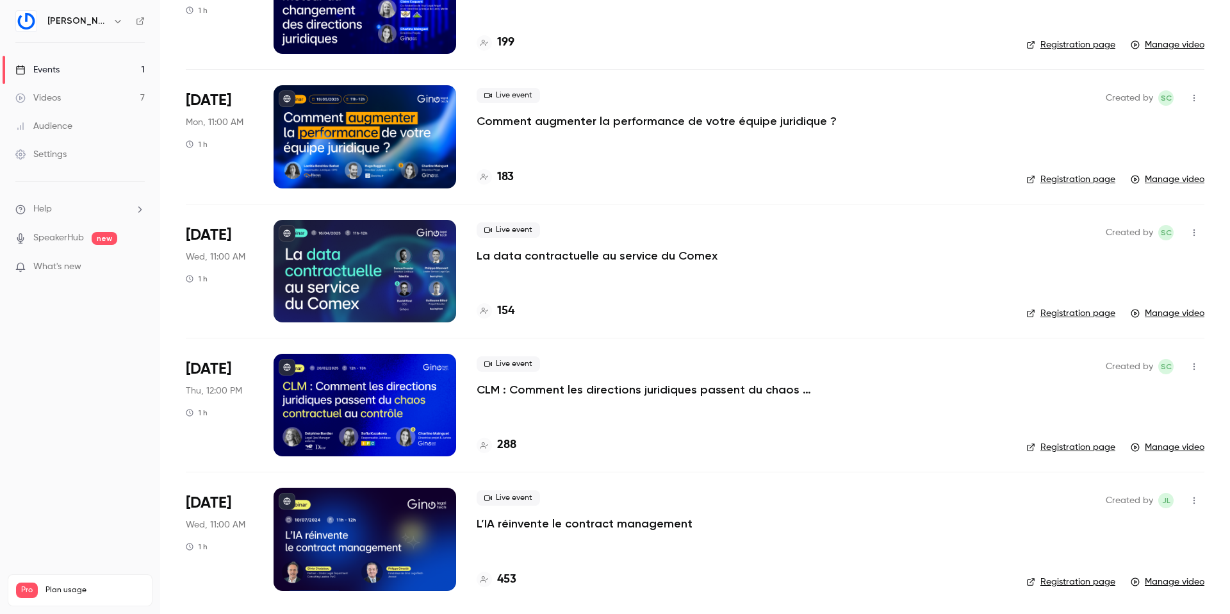
click at [545, 523] on p "L’IA réinvente le contract management" at bounding box center [585, 523] width 216 height 15
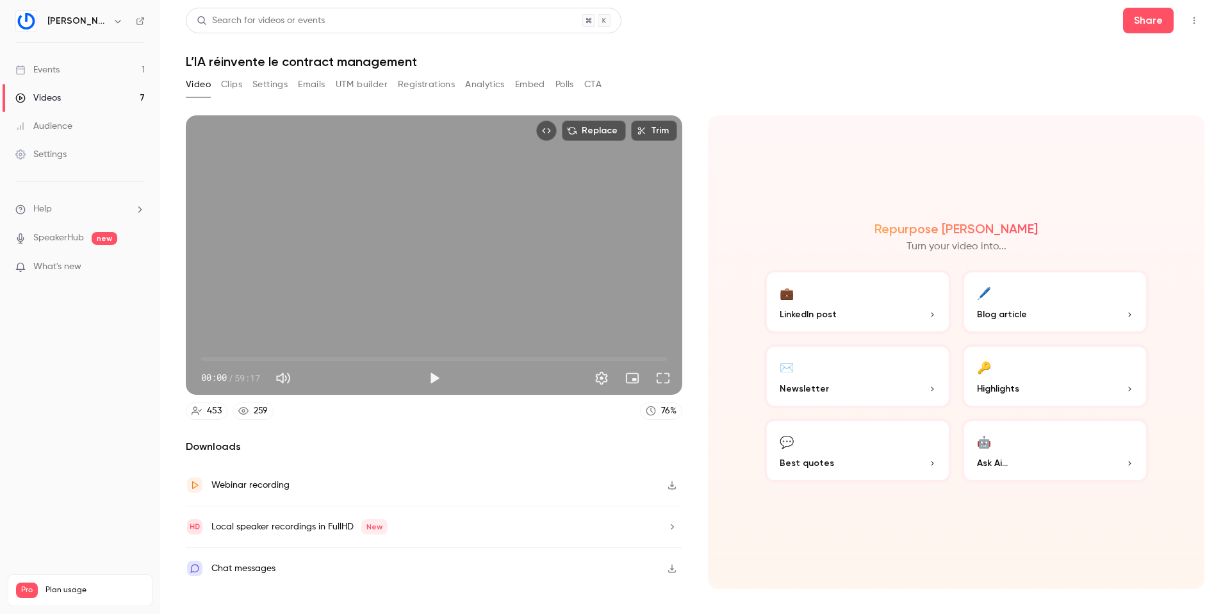
click at [480, 83] on button "Analytics" at bounding box center [485, 84] width 40 height 21
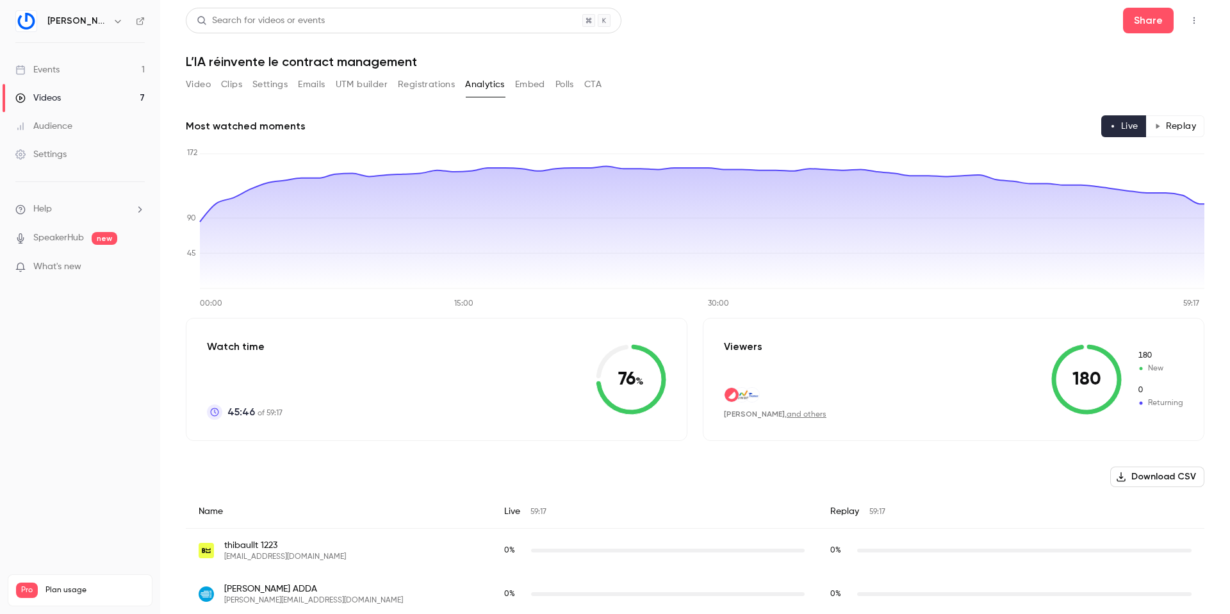
click at [49, 97] on div "Videos" at bounding box center [37, 98] width 45 height 13
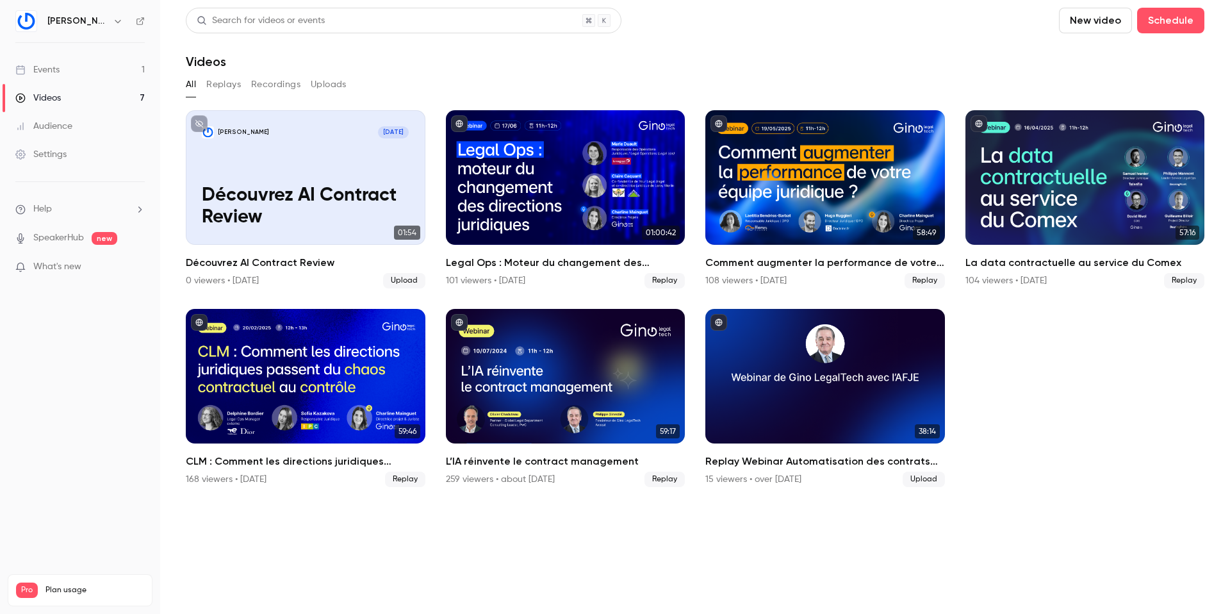
click at [55, 65] on div "Events" at bounding box center [37, 69] width 44 height 13
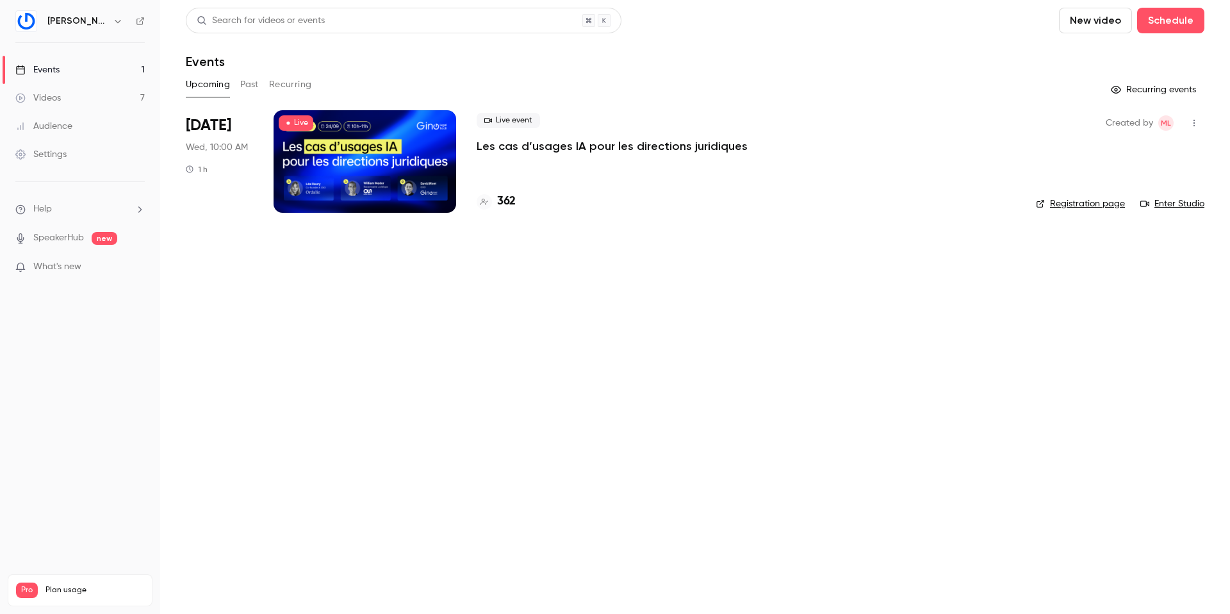
click at [508, 144] on p "Les cas d’usages IA pour les directions juridiques" at bounding box center [612, 145] width 271 height 15
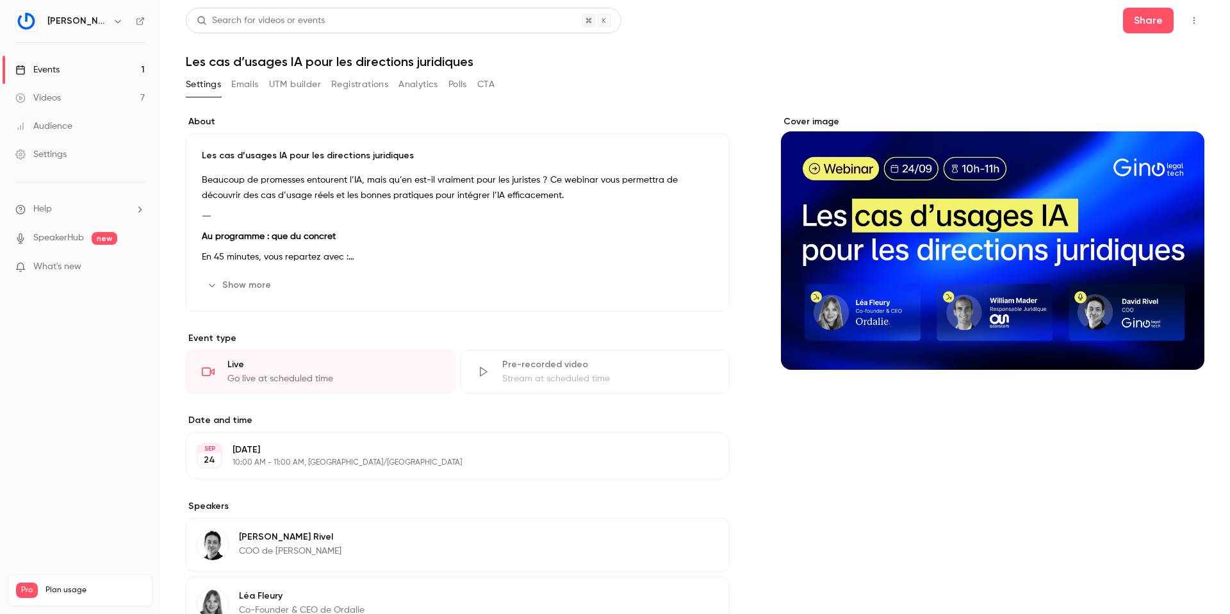
click at [348, 84] on button "Registrations" at bounding box center [359, 84] width 57 height 21
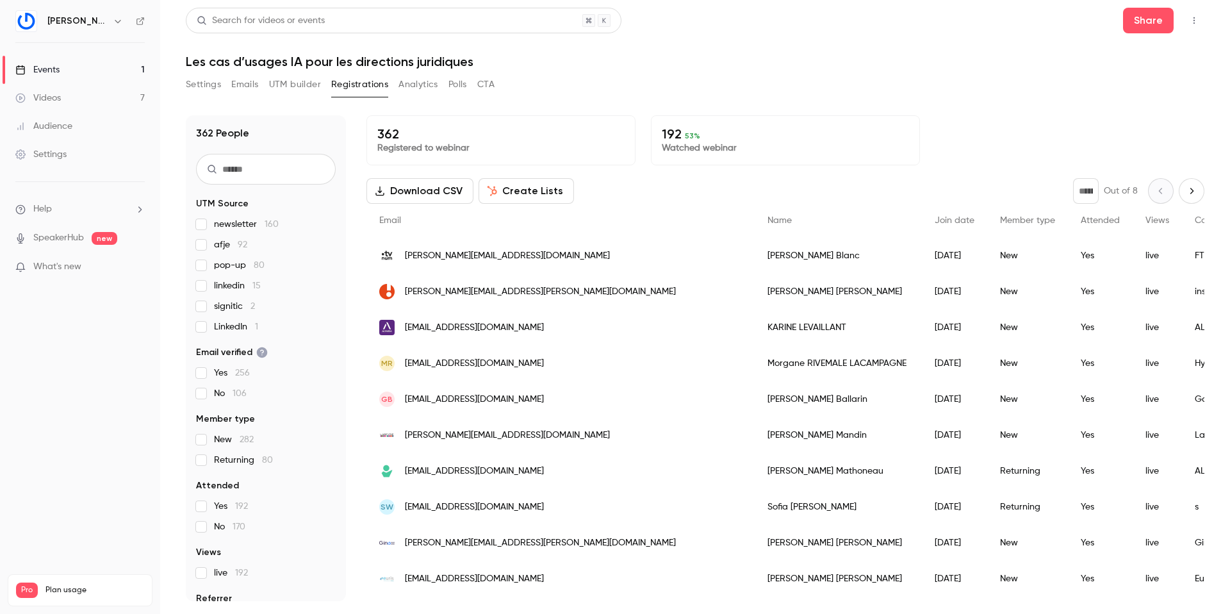
click at [251, 86] on button "Emails" at bounding box center [244, 84] width 27 height 21
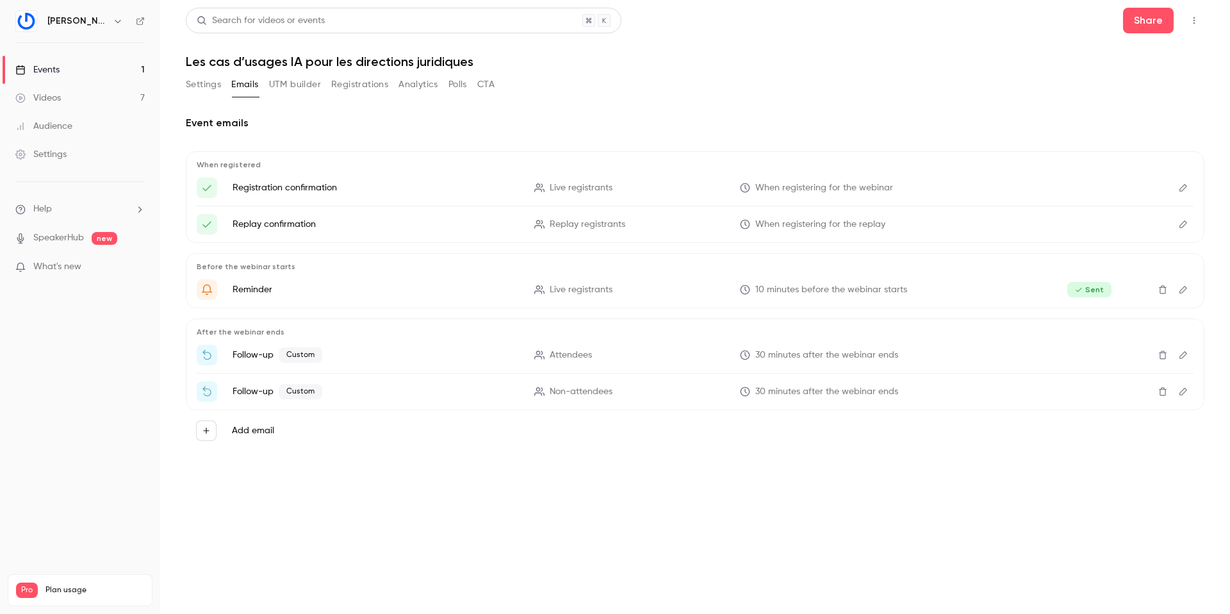
click at [298, 356] on span "Custom" at bounding box center [301, 354] width 44 height 15
click at [1183, 352] on icon "Edit" at bounding box center [1183, 354] width 10 height 9
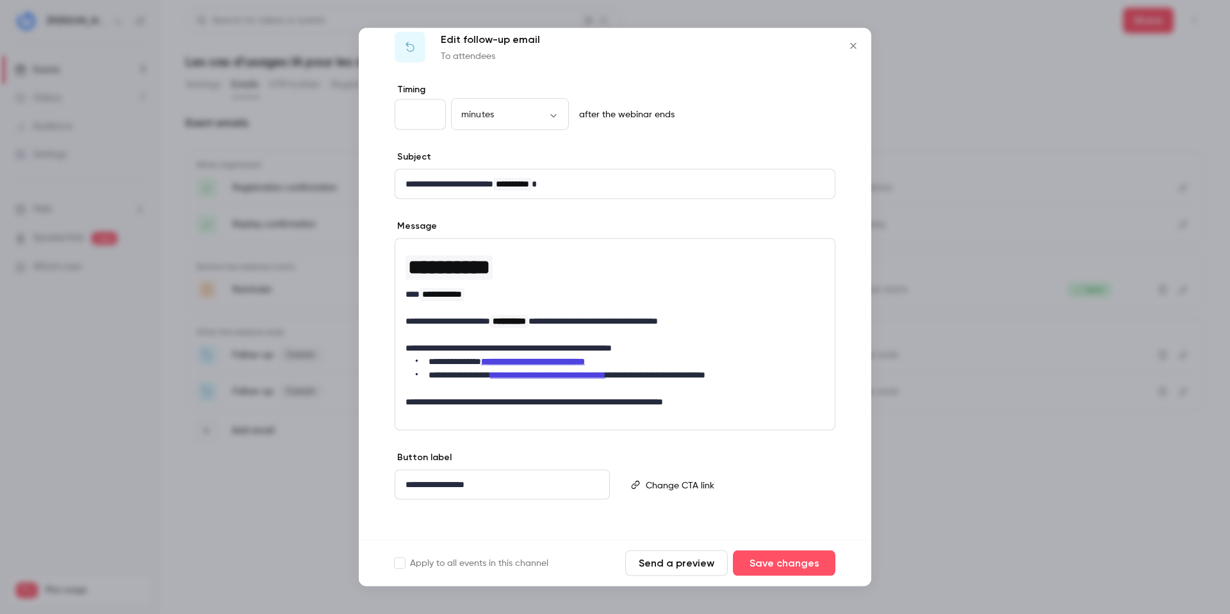
scroll to position [28, 0]
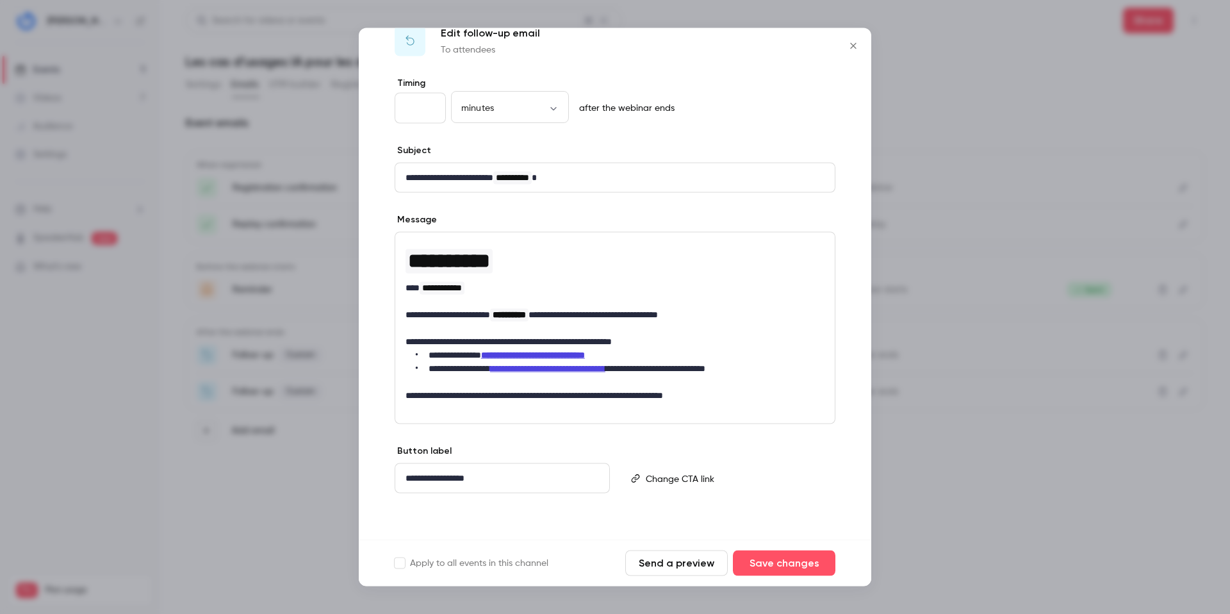
click at [852, 45] on icon "Close" at bounding box center [853, 46] width 6 height 6
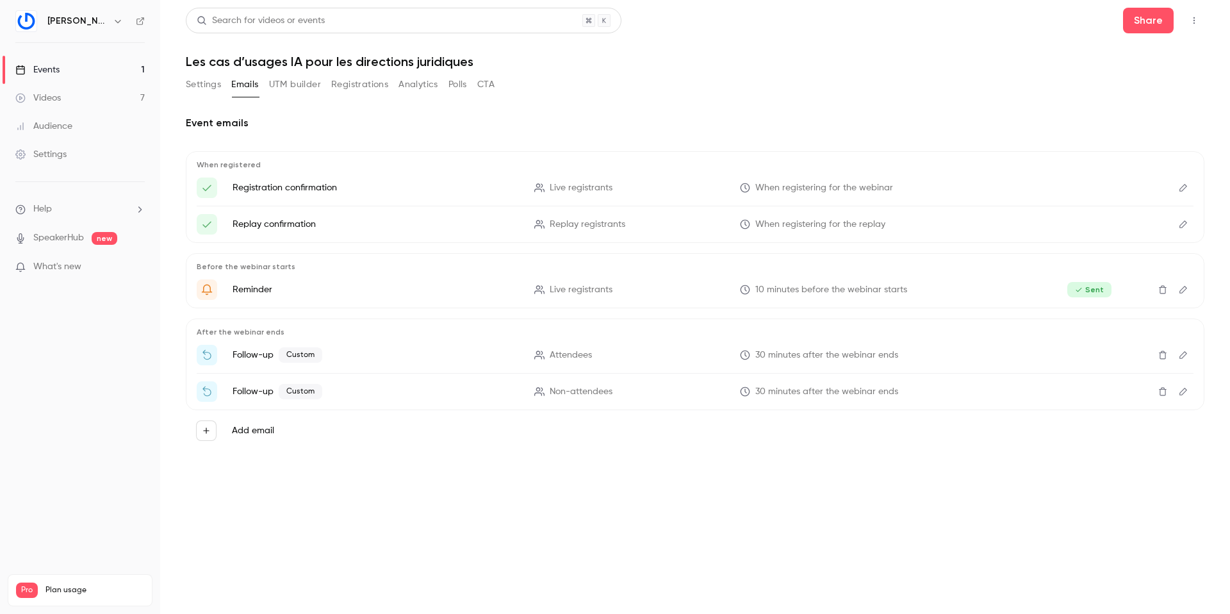
click at [354, 81] on button "Registrations" at bounding box center [359, 84] width 57 height 21
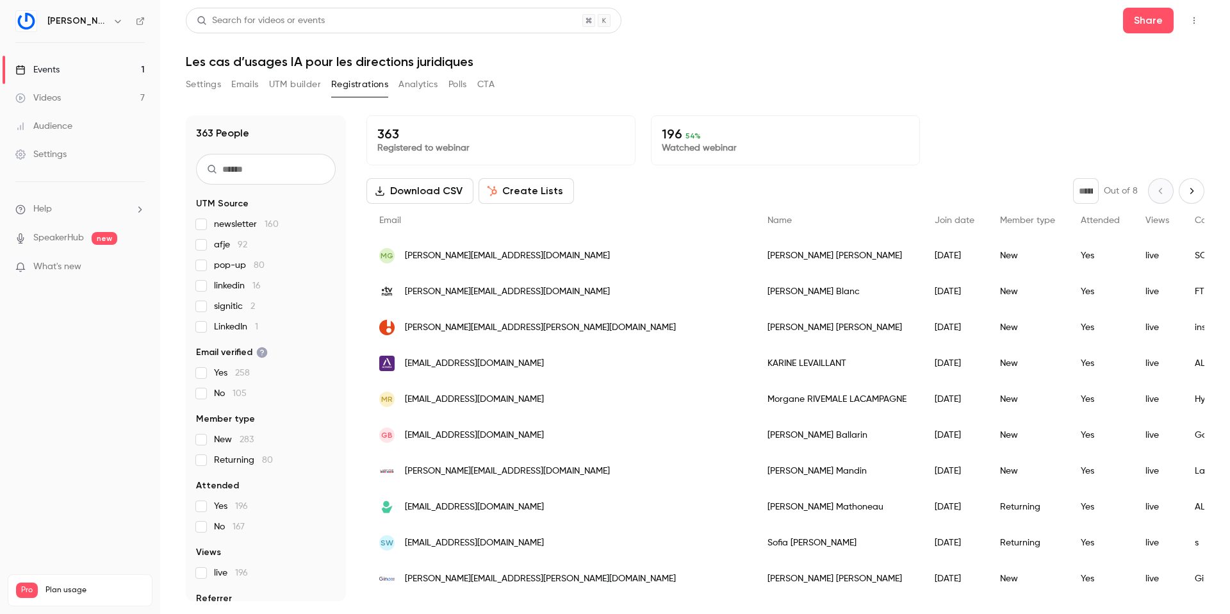
click at [493, 83] on button "CTA" at bounding box center [485, 84] width 17 height 21
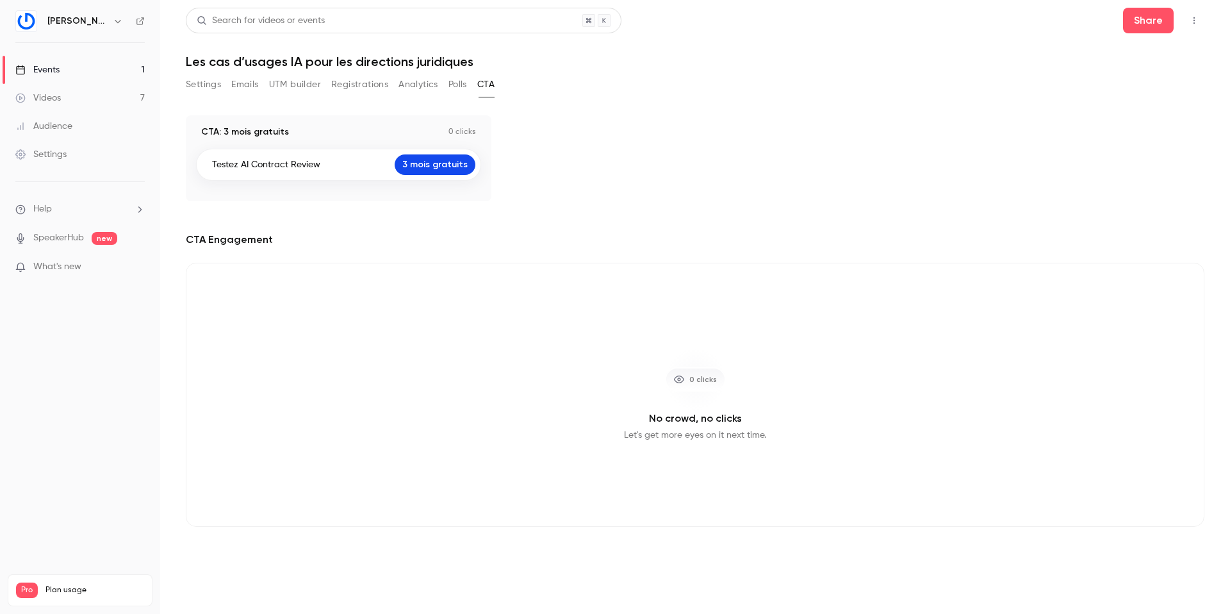
click at [363, 85] on button "Registrations" at bounding box center [359, 84] width 57 height 21
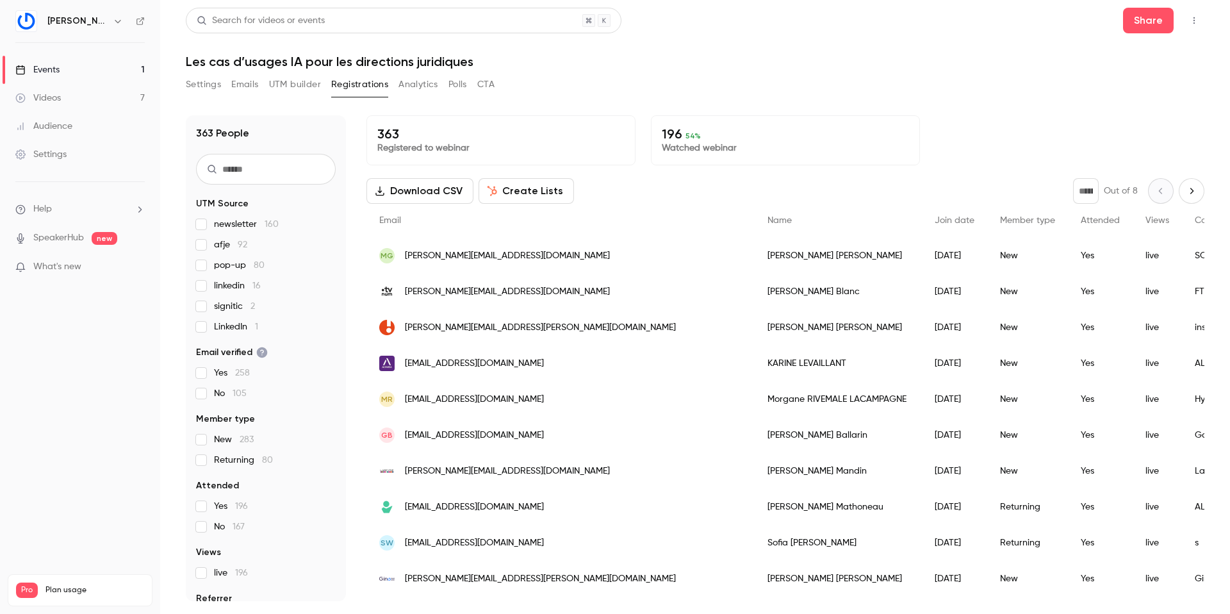
click at [418, 84] on button "Analytics" at bounding box center [419, 84] width 40 height 21
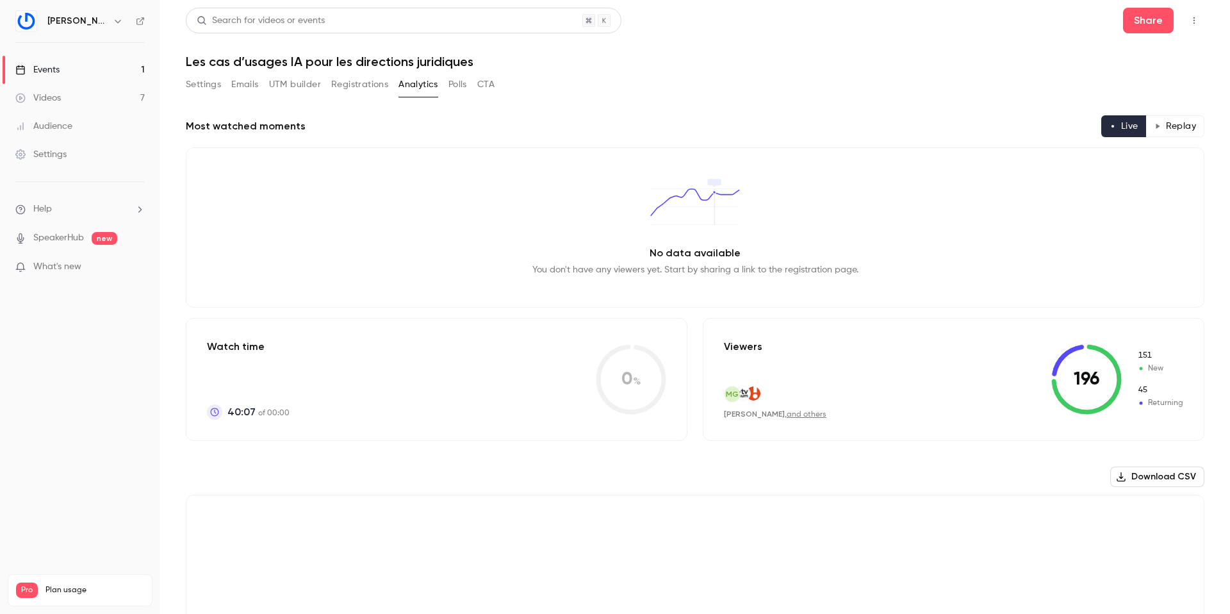
click at [350, 83] on button "Registrations" at bounding box center [359, 84] width 57 height 21
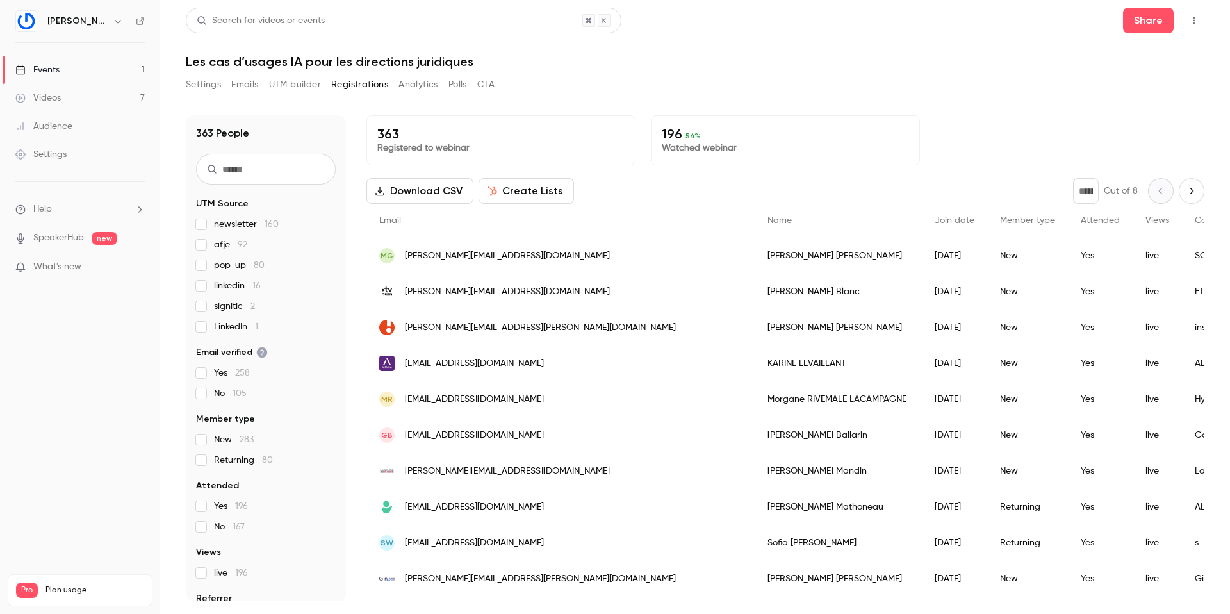
click at [453, 83] on button "Polls" at bounding box center [457, 84] width 19 height 21
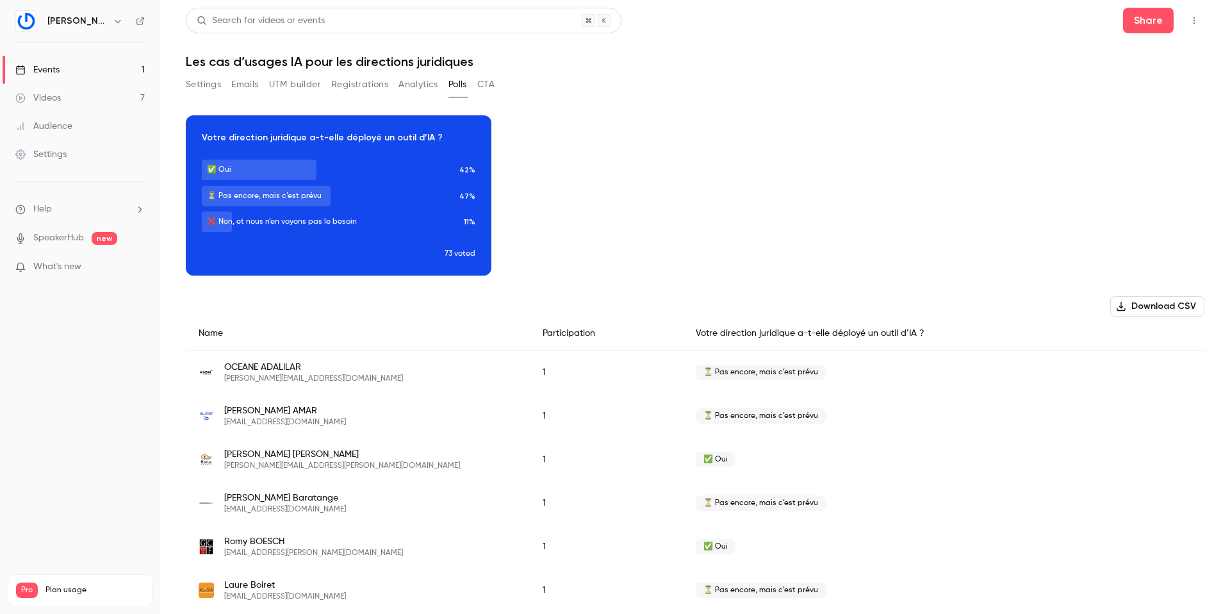
click at [347, 85] on button "Registrations" at bounding box center [359, 84] width 57 height 21
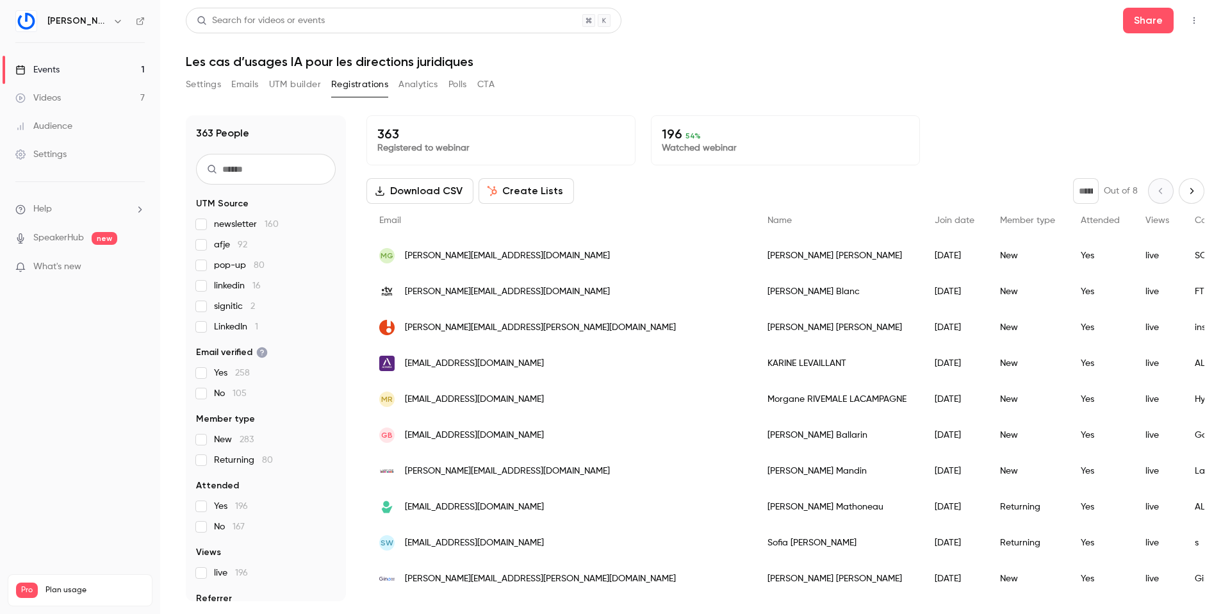
click at [491, 83] on button "CTA" at bounding box center [485, 84] width 17 height 21
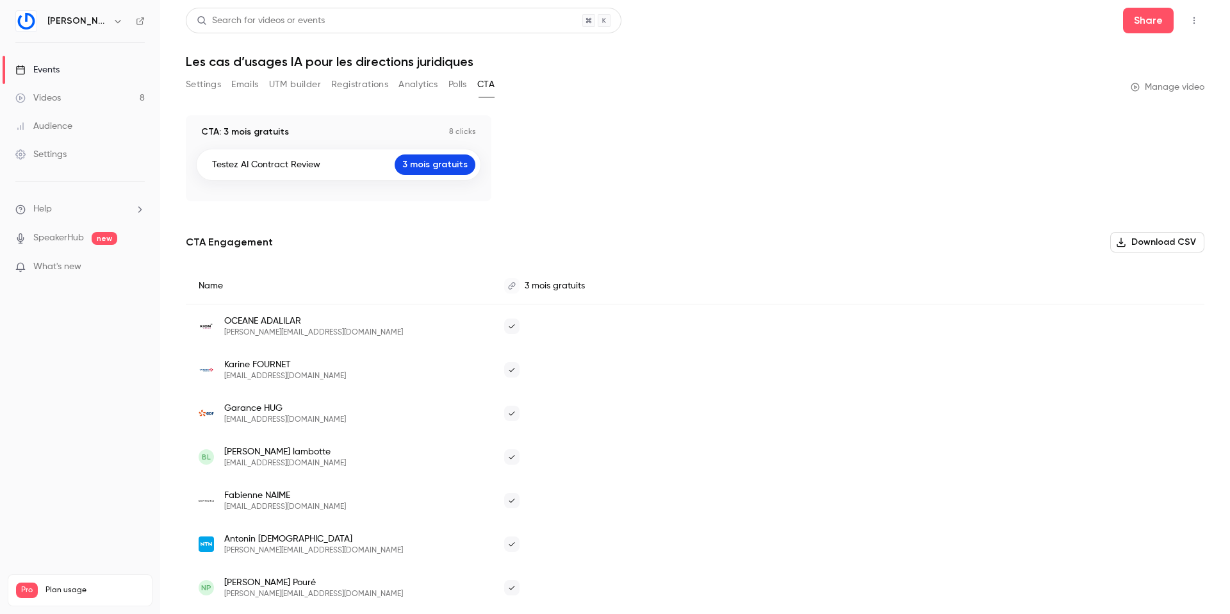
click at [356, 82] on button "Registrations" at bounding box center [359, 84] width 57 height 21
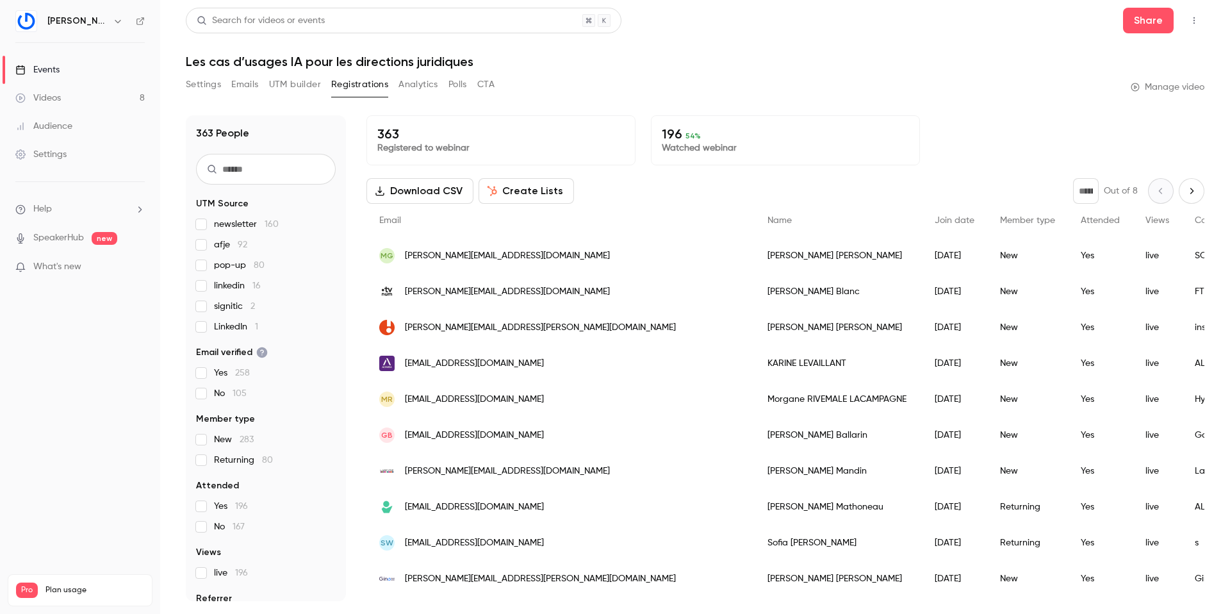
click at [495, 85] on button "CTA" at bounding box center [485, 84] width 17 height 21
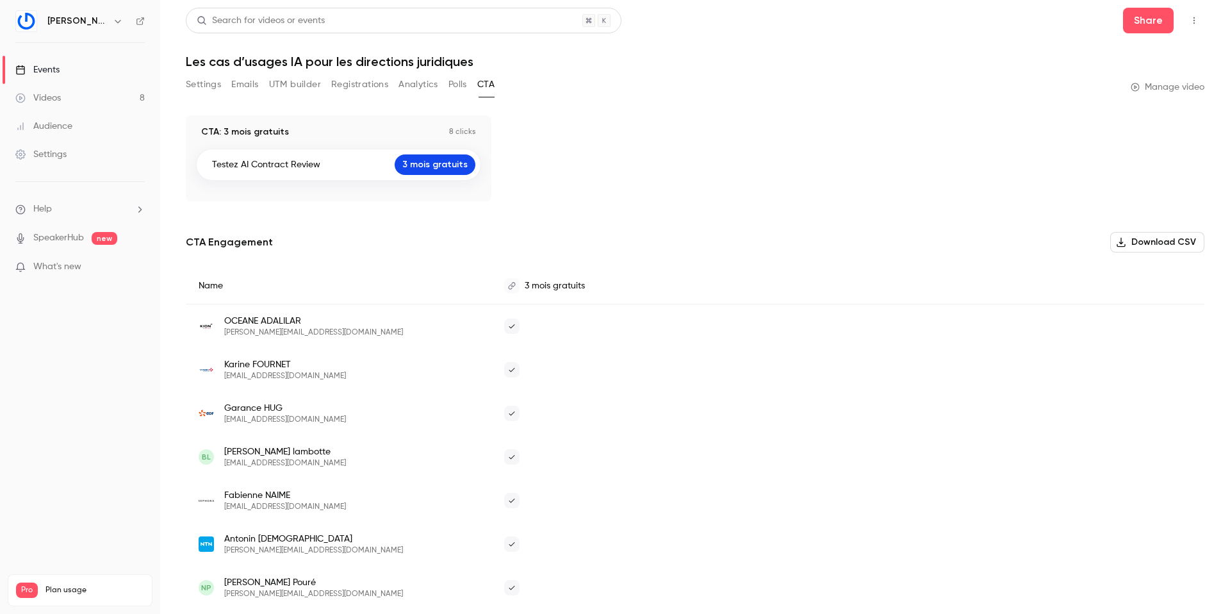
click at [354, 83] on button "Registrations" at bounding box center [359, 84] width 57 height 21
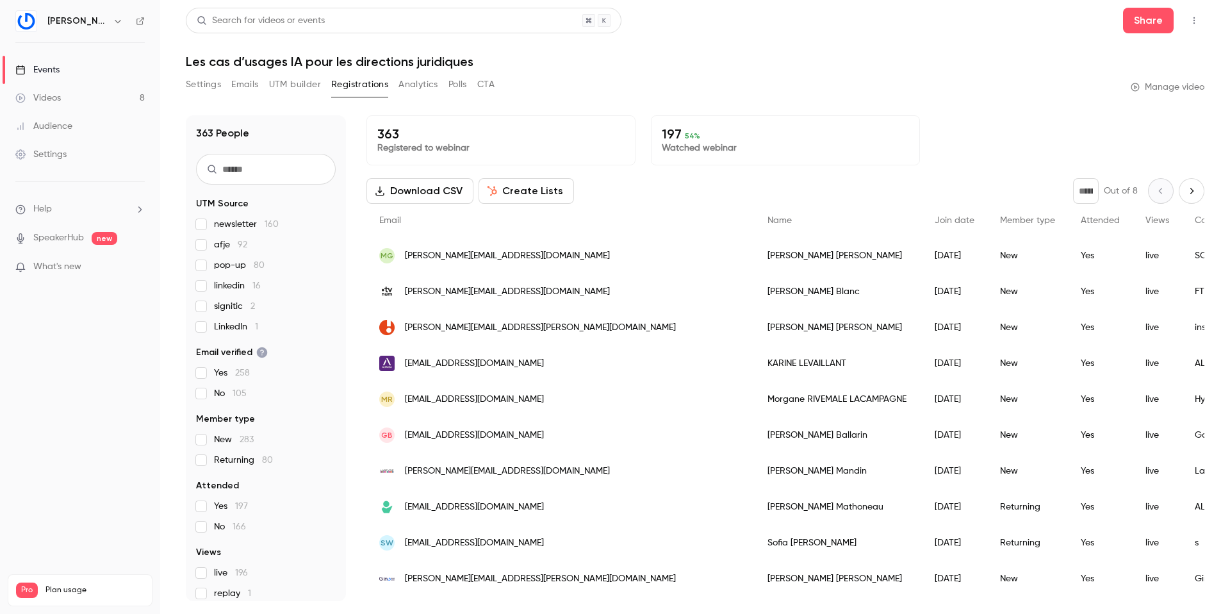
click at [422, 83] on button "Analytics" at bounding box center [419, 84] width 40 height 21
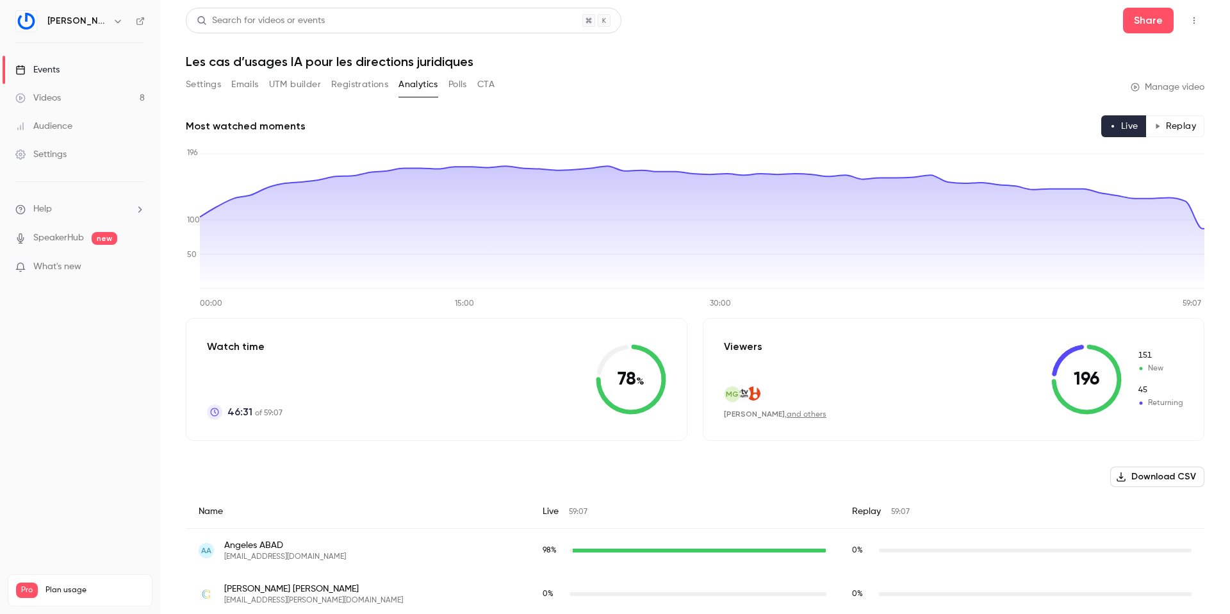
click at [491, 84] on button "CTA" at bounding box center [485, 84] width 17 height 21
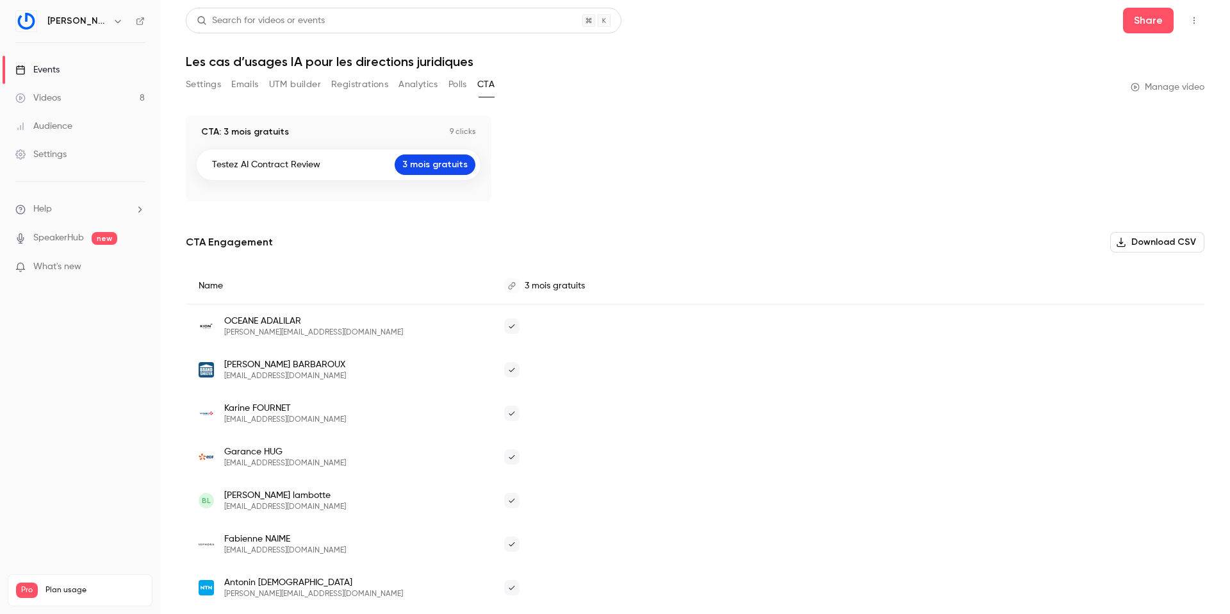
click at [352, 85] on button "Registrations" at bounding box center [359, 84] width 57 height 21
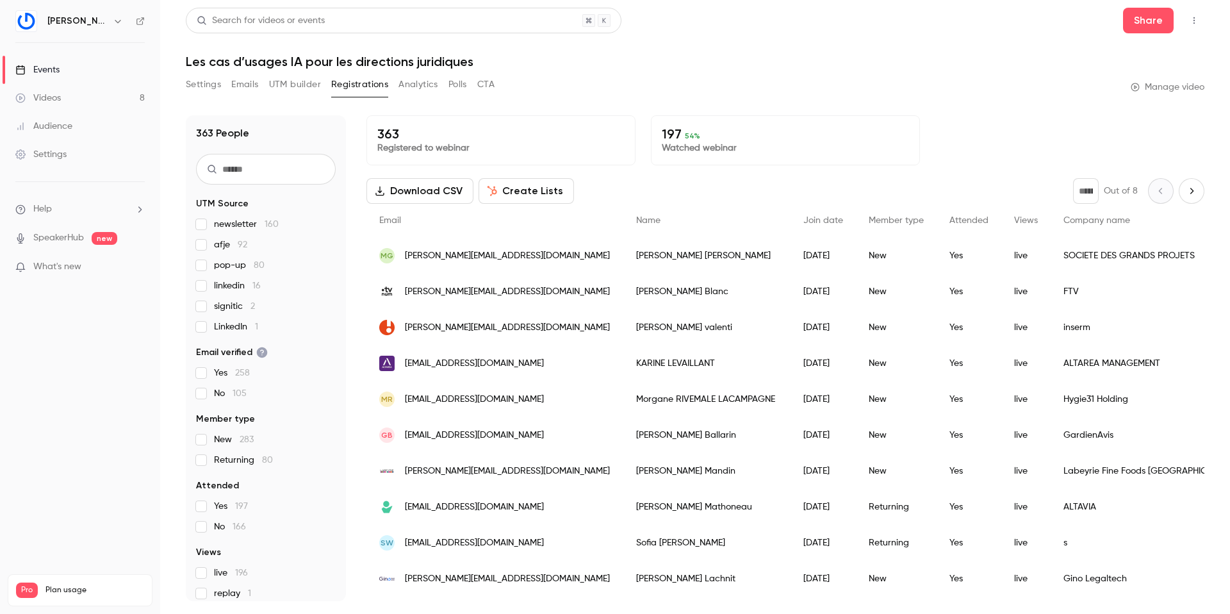
click at [487, 83] on button "CTA" at bounding box center [485, 84] width 17 height 21
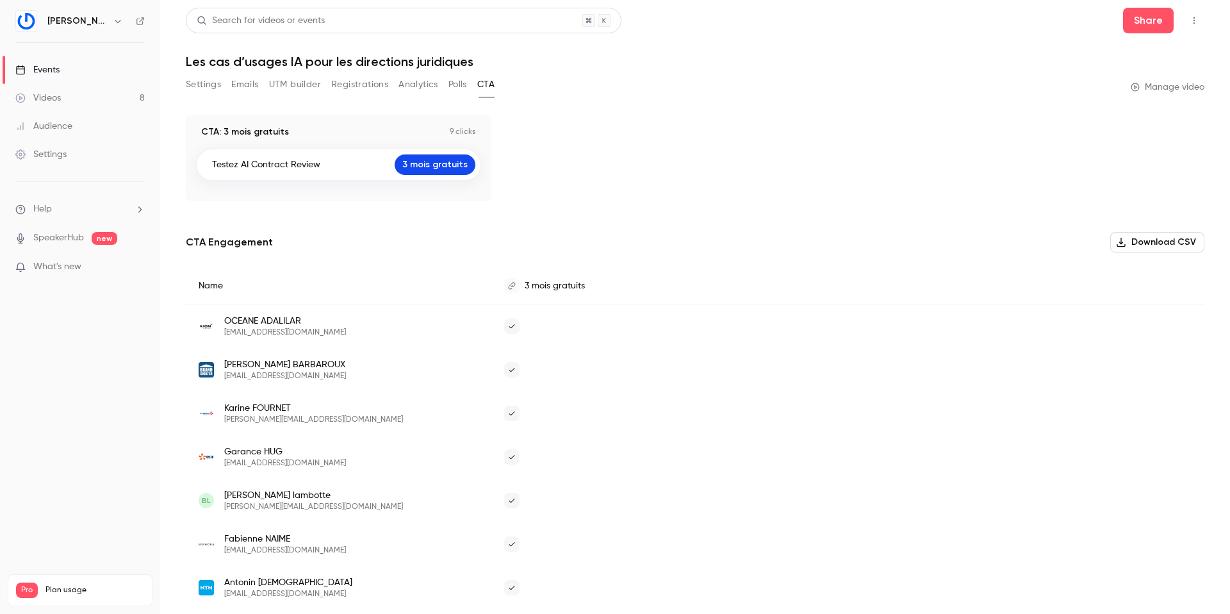
click at [344, 84] on button "Registrations" at bounding box center [359, 84] width 57 height 21
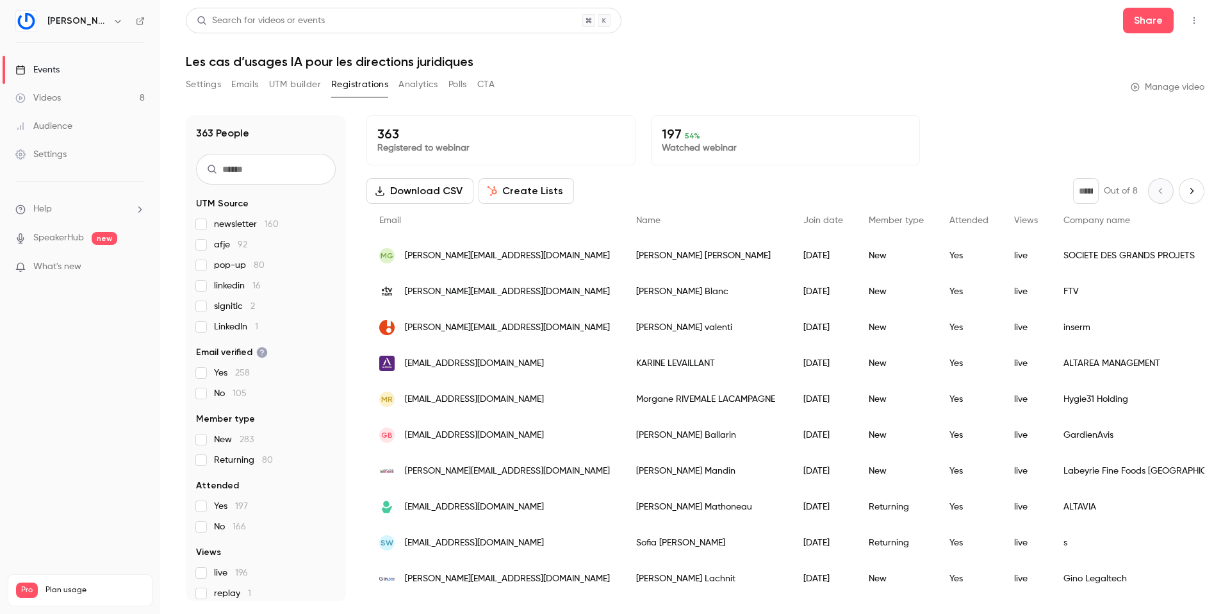
click at [486, 84] on button "CTA" at bounding box center [485, 84] width 17 height 21
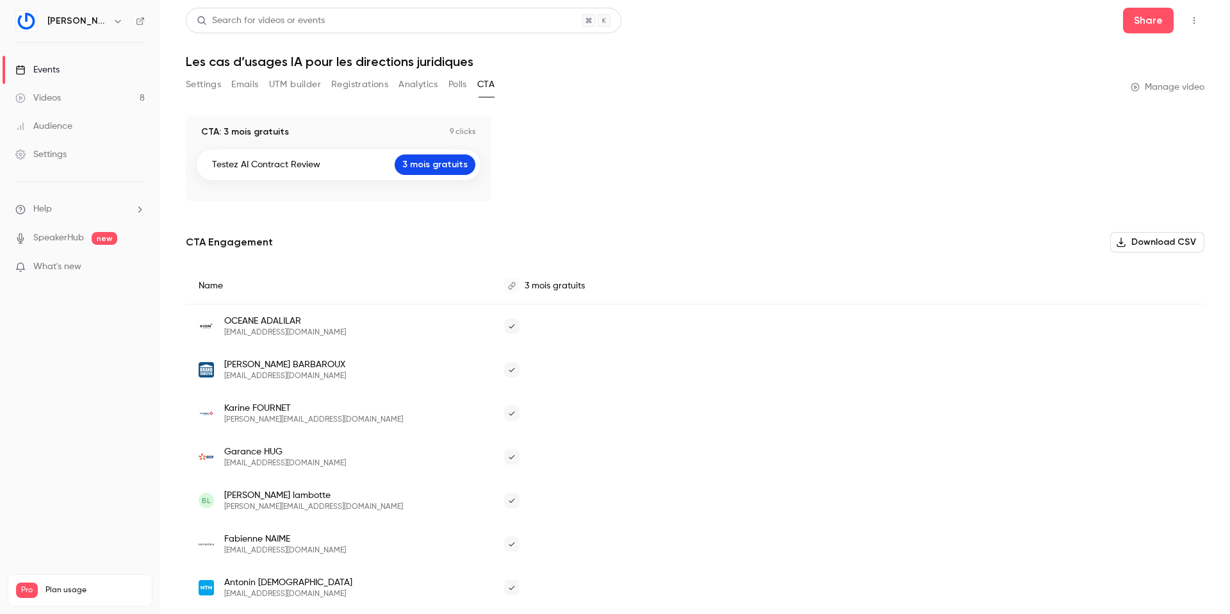
click at [360, 84] on button "Registrations" at bounding box center [359, 84] width 57 height 21
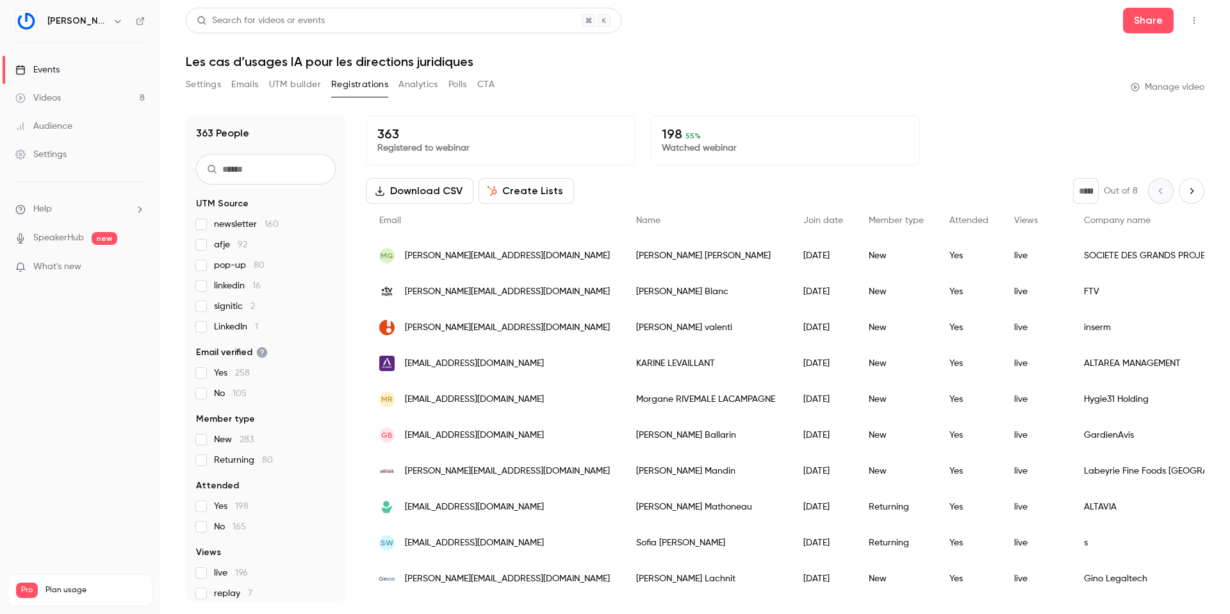
click at [492, 84] on button "CTA" at bounding box center [485, 84] width 17 height 21
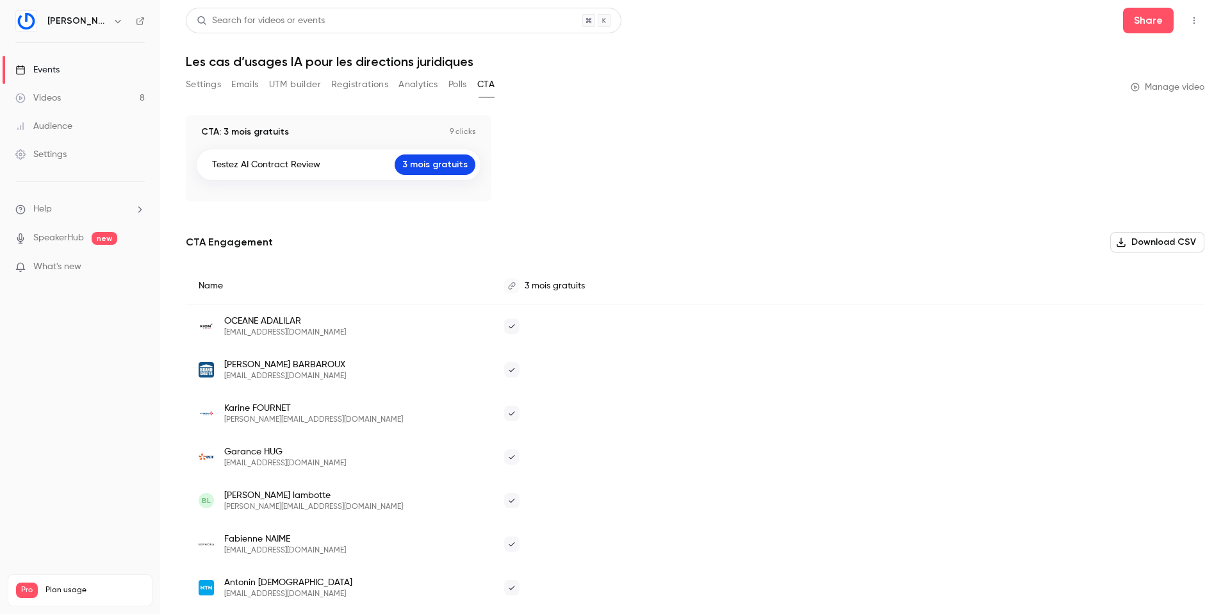
click at [354, 85] on button "Registrations" at bounding box center [359, 84] width 57 height 21
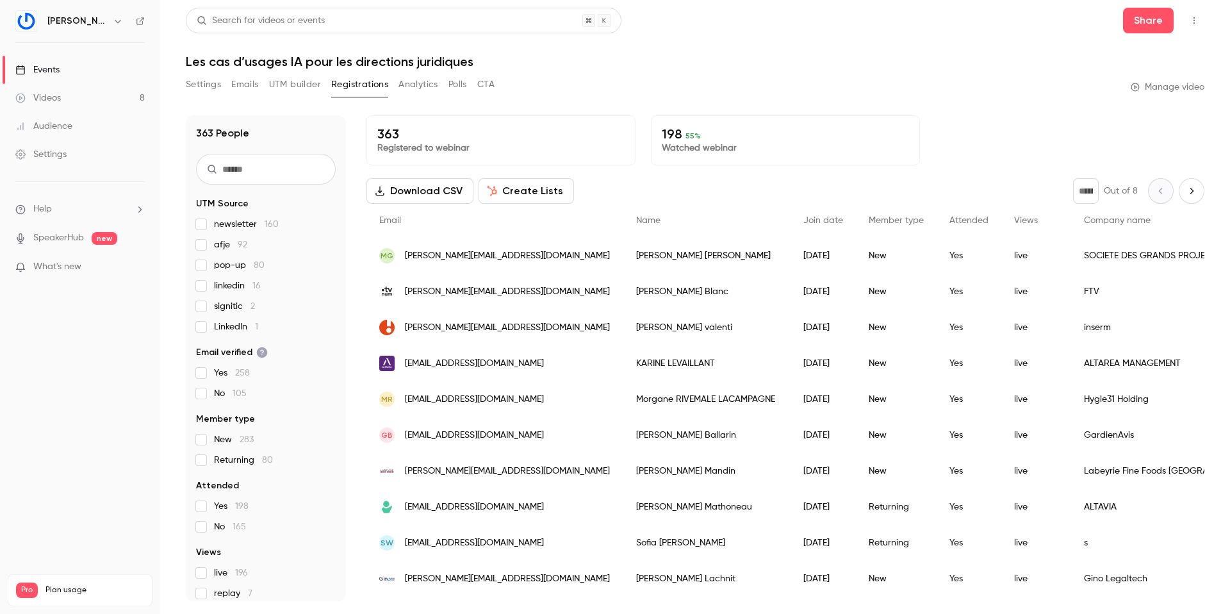
click at [408, 86] on button "Analytics" at bounding box center [419, 84] width 40 height 21
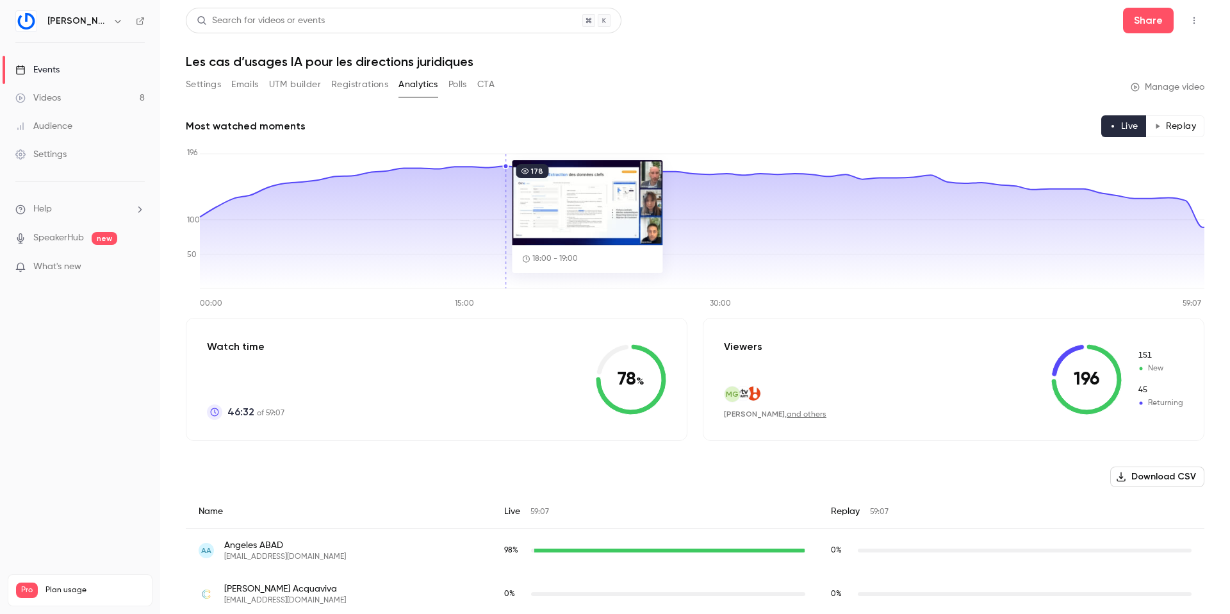
click at [1196, 15] on button "button" at bounding box center [1194, 20] width 21 height 21
click at [914, 107] on div at bounding box center [615, 307] width 1230 height 614
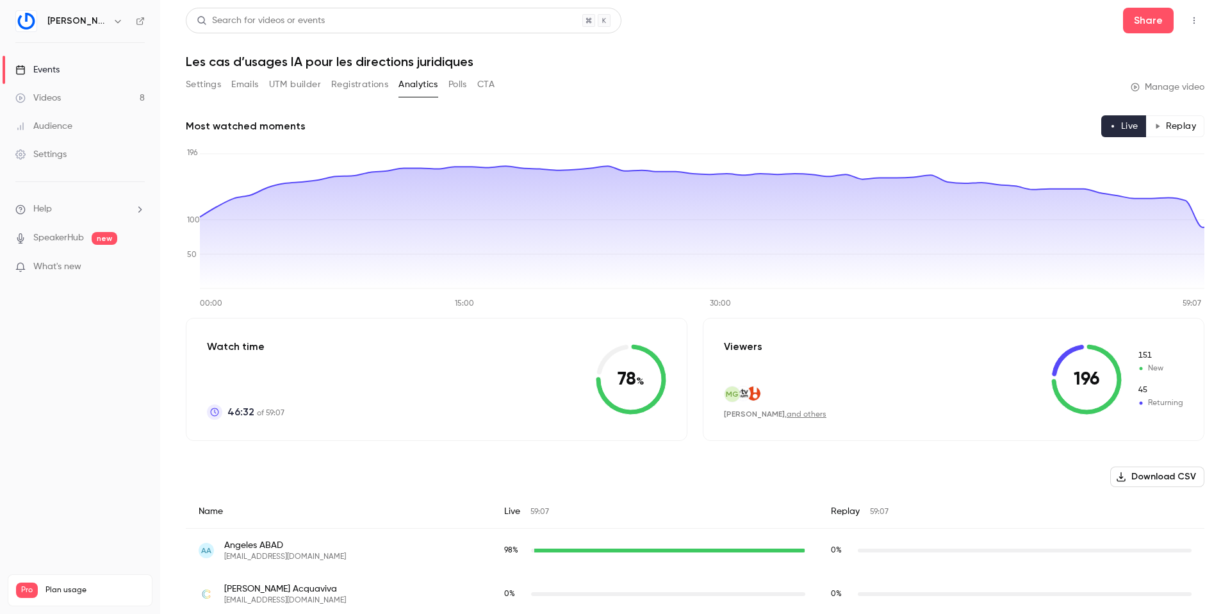
click at [458, 85] on button "Polls" at bounding box center [457, 84] width 19 height 21
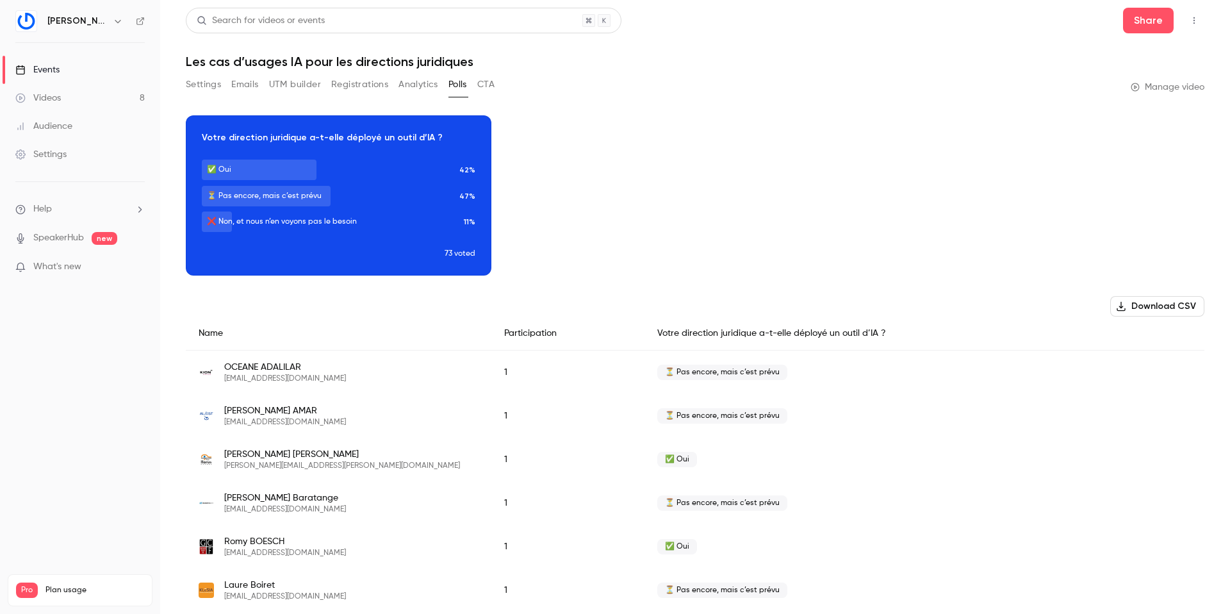
click at [349, 85] on button "Registrations" at bounding box center [359, 84] width 57 height 21
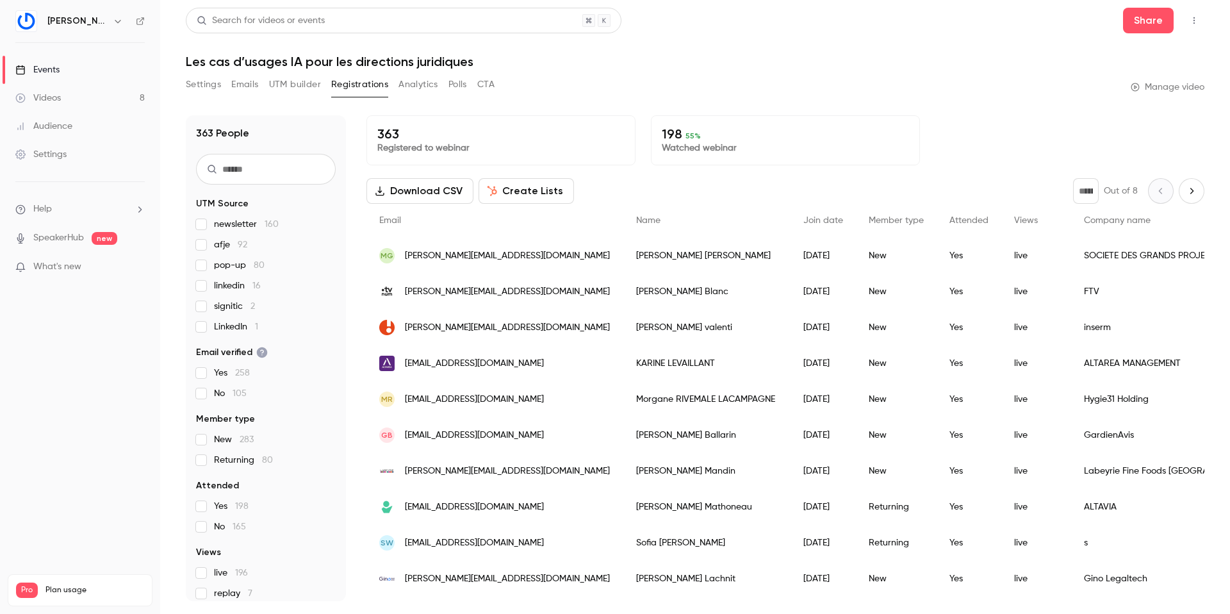
click at [284, 85] on button "UTM builder" at bounding box center [295, 84] width 52 height 21
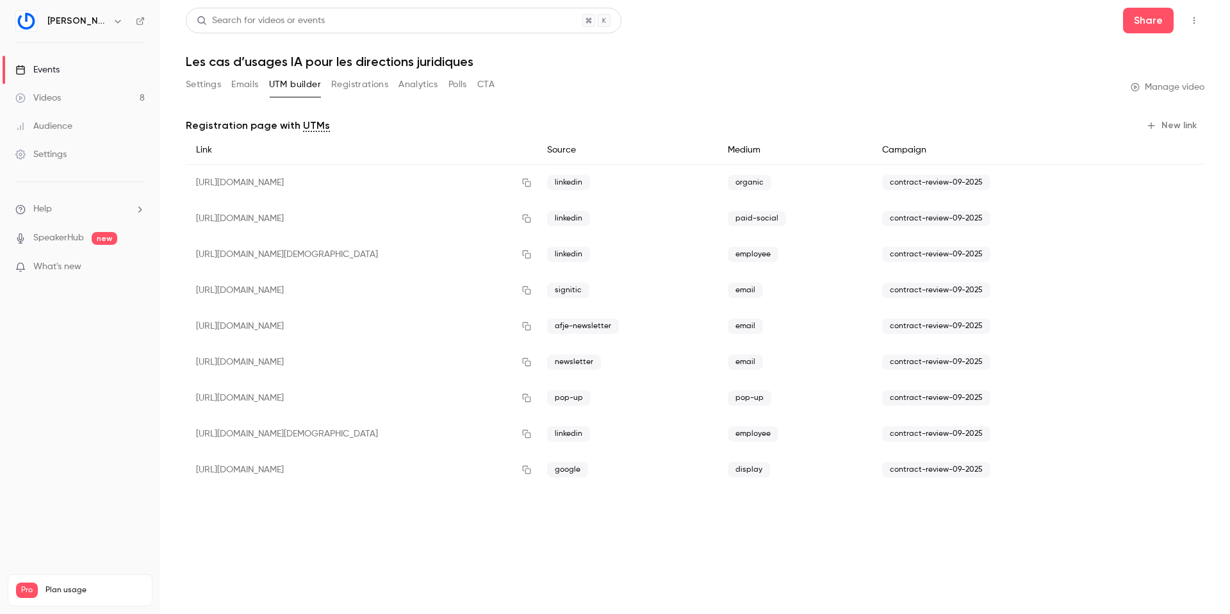
click at [198, 85] on button "Settings" at bounding box center [203, 84] width 35 height 21
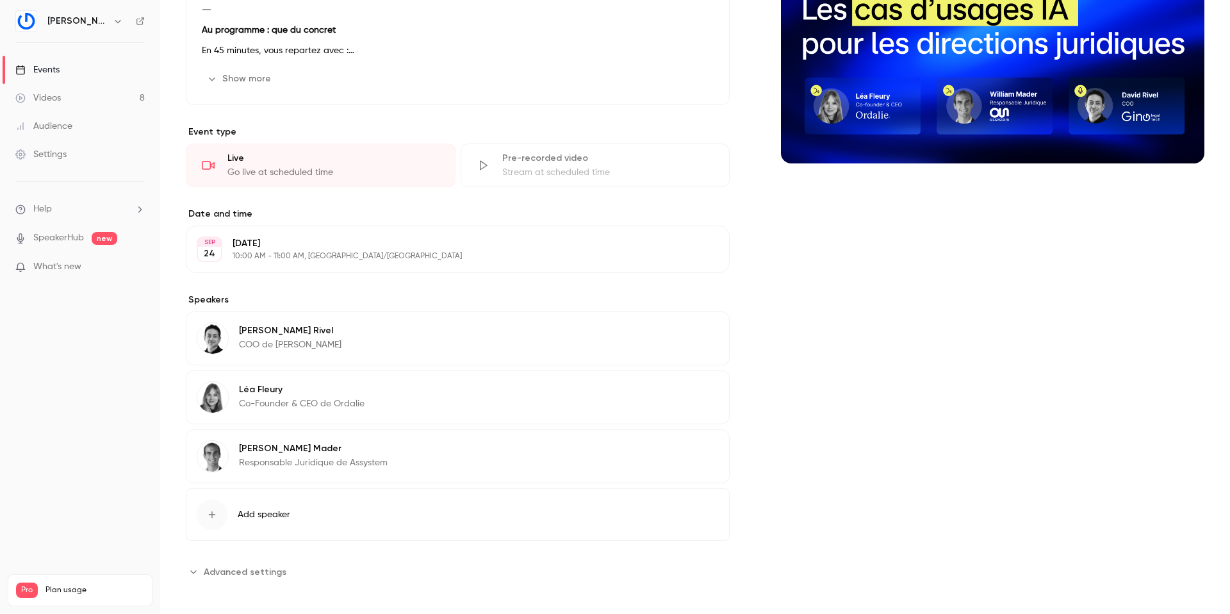
scroll to position [213, 0]
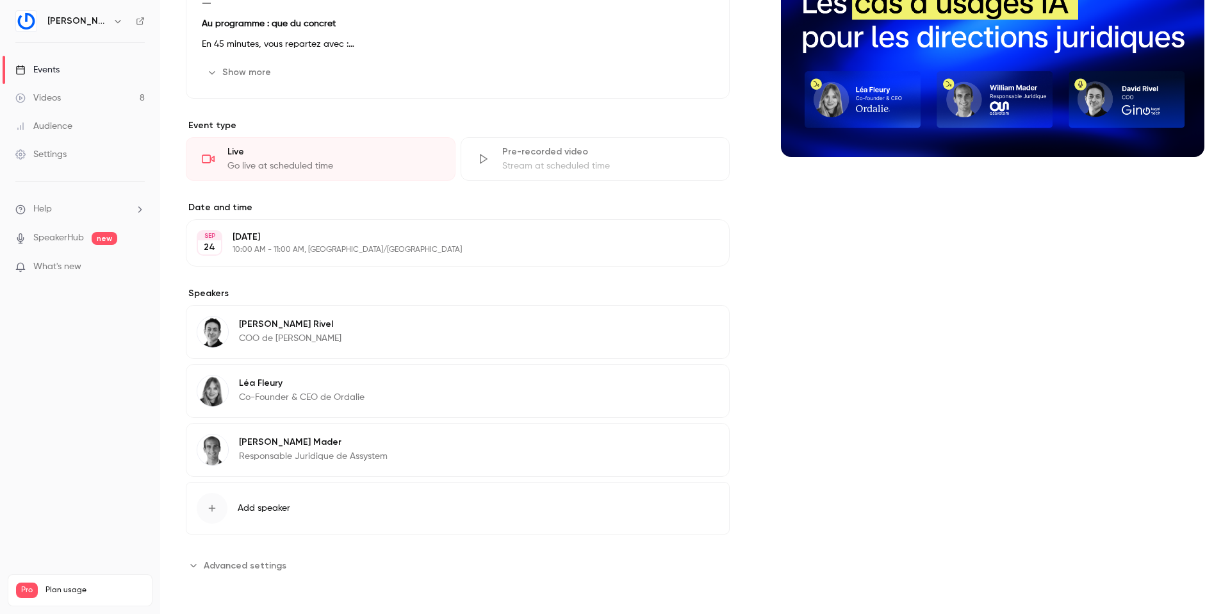
click at [217, 564] on span "Advanced settings" at bounding box center [245, 565] width 83 height 13
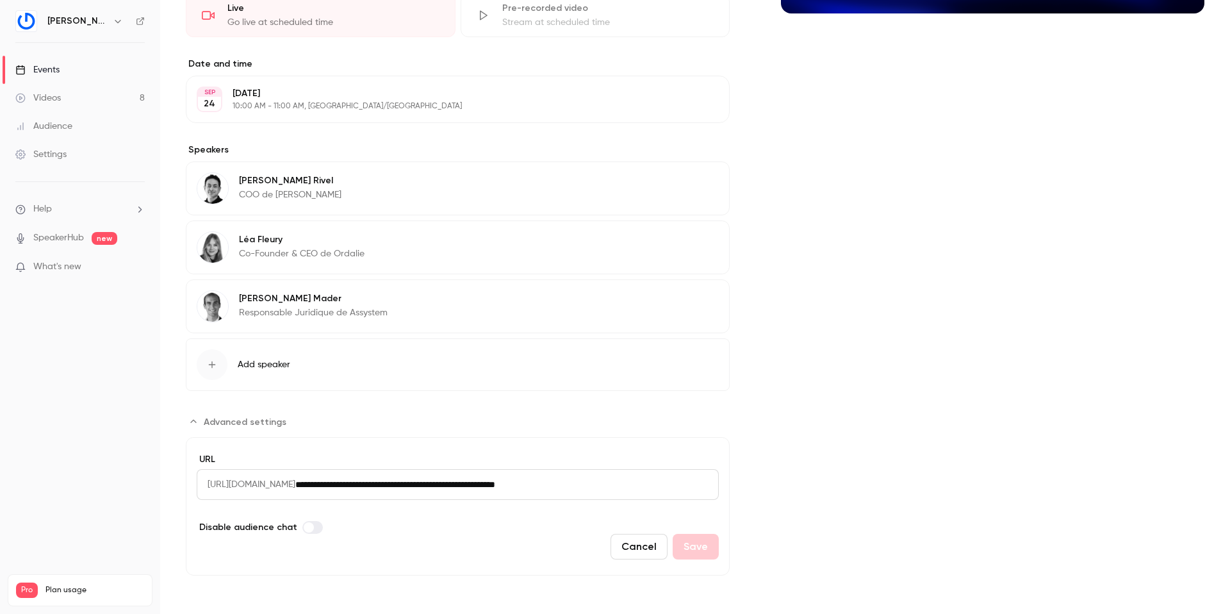
click at [207, 424] on span "Advanced settings" at bounding box center [245, 421] width 83 height 13
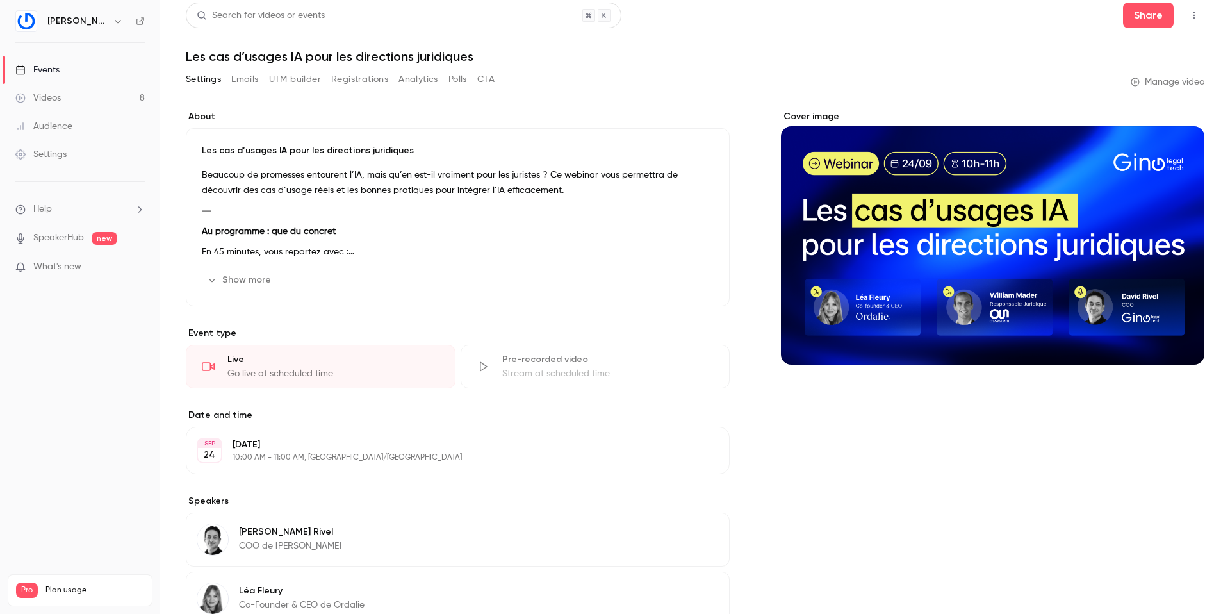
scroll to position [0, 0]
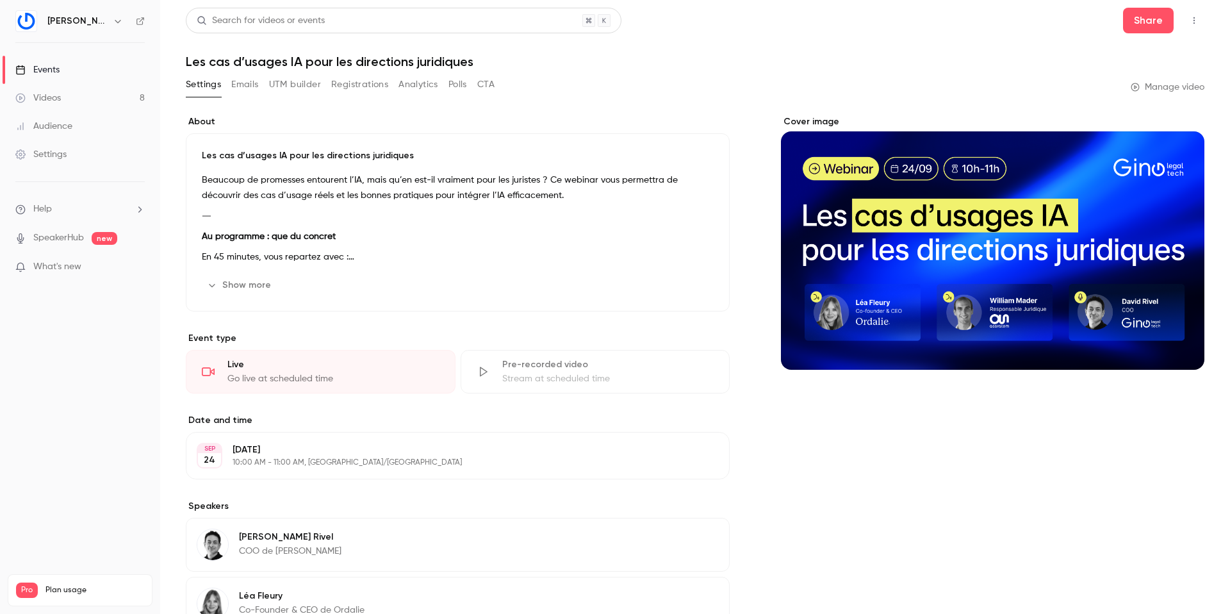
click at [246, 88] on button "Emails" at bounding box center [244, 84] width 27 height 21
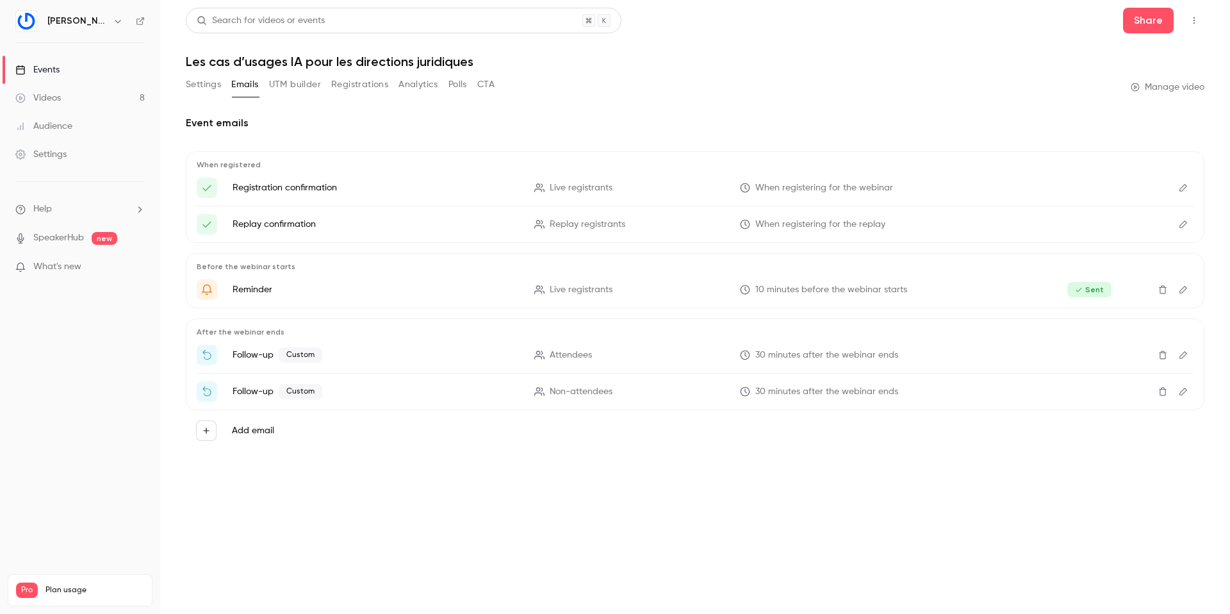
click at [299, 84] on button "UTM builder" at bounding box center [295, 84] width 52 height 21
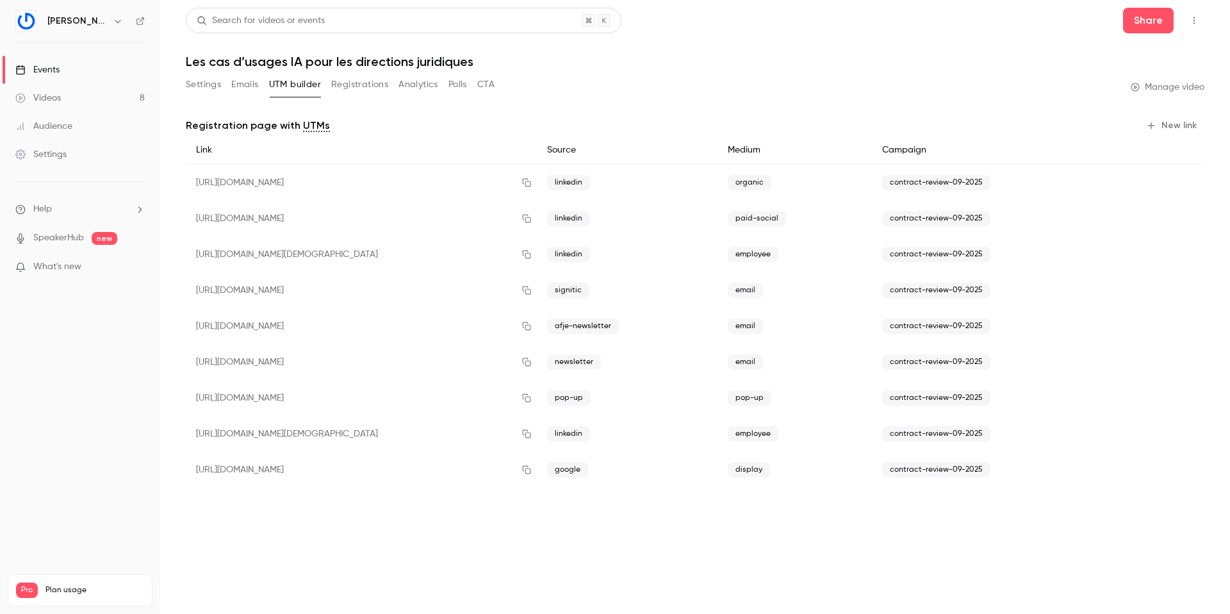
click at [359, 85] on button "Registrations" at bounding box center [359, 84] width 57 height 21
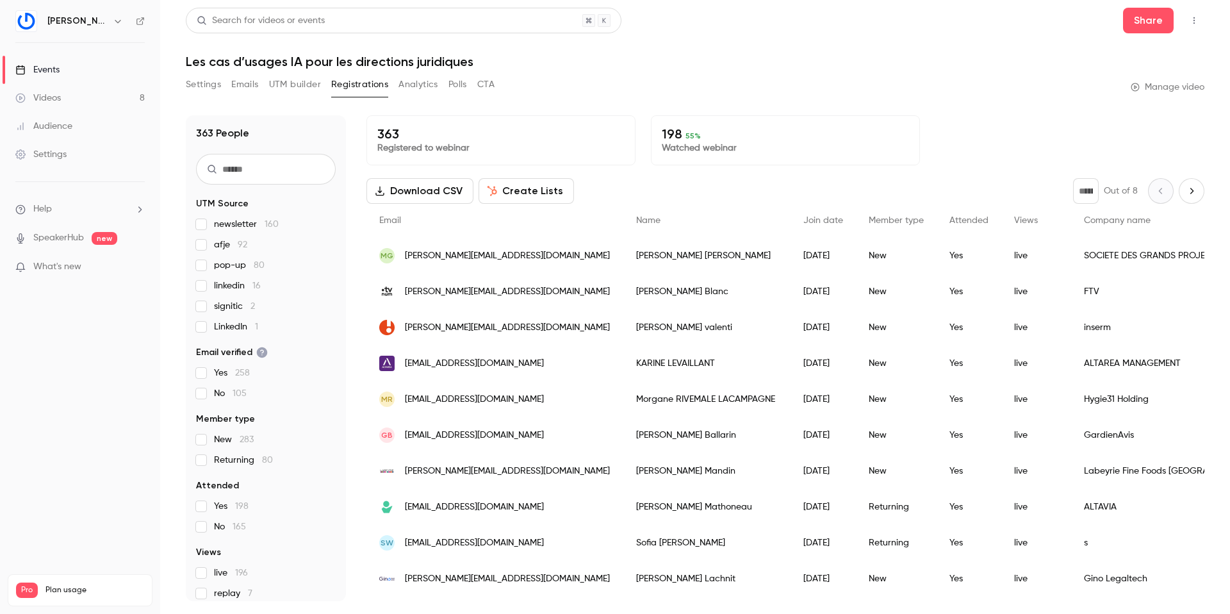
click at [411, 85] on button "Analytics" at bounding box center [419, 84] width 40 height 21
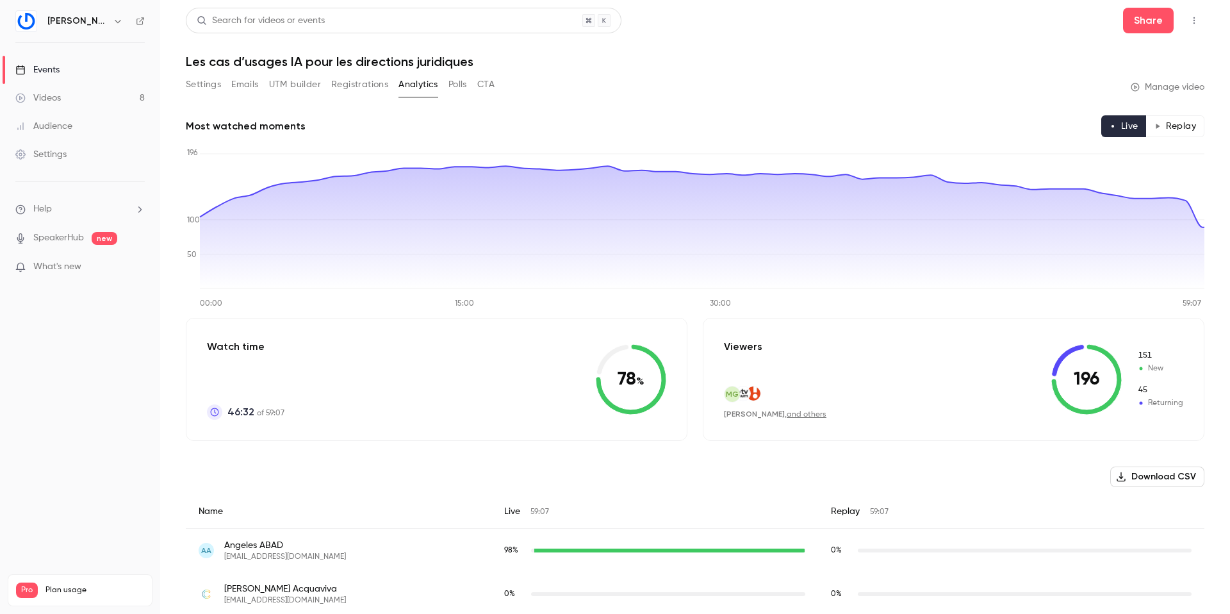
click at [460, 82] on button "Polls" at bounding box center [457, 84] width 19 height 21
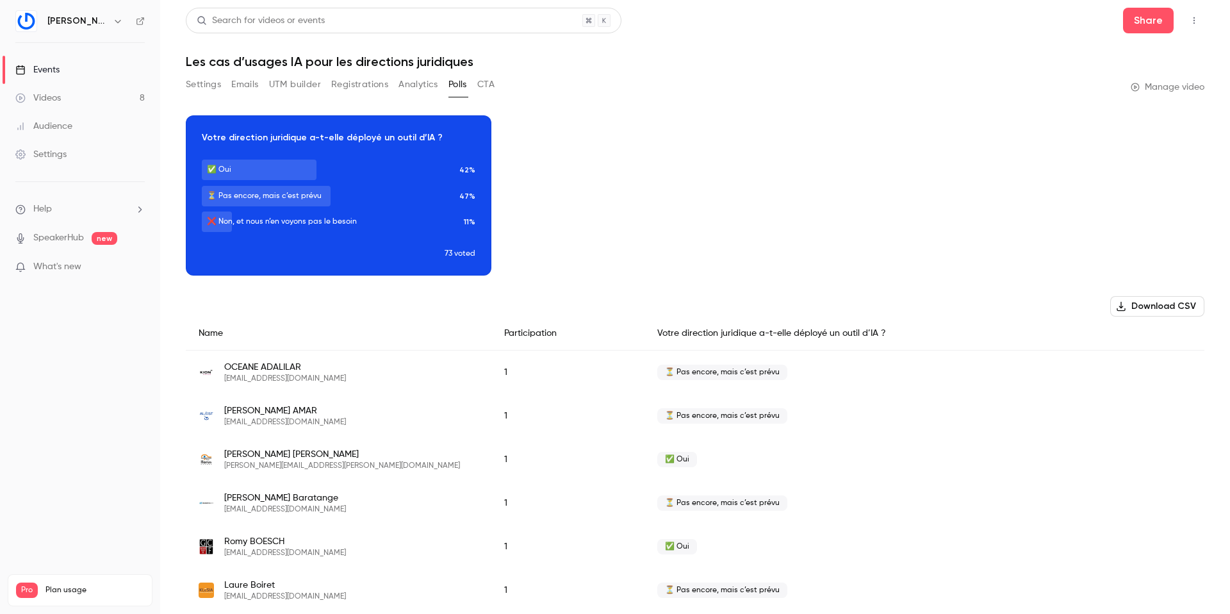
click at [491, 82] on button "CTA" at bounding box center [485, 84] width 17 height 21
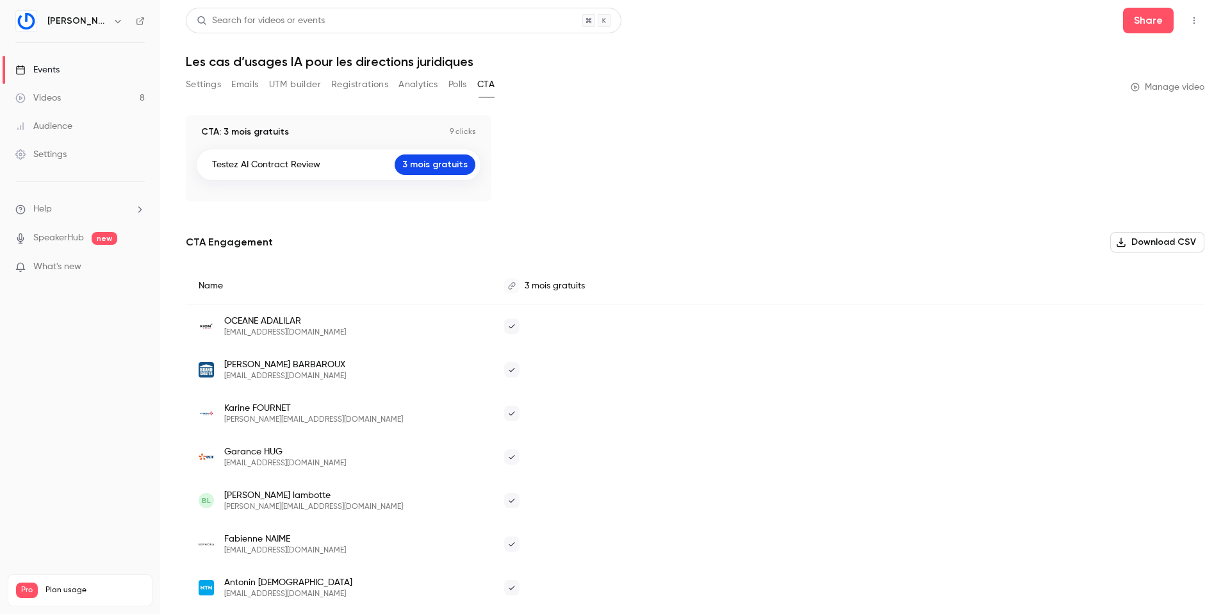
click at [70, 103] on link "Videos 8" at bounding box center [80, 98] width 160 height 28
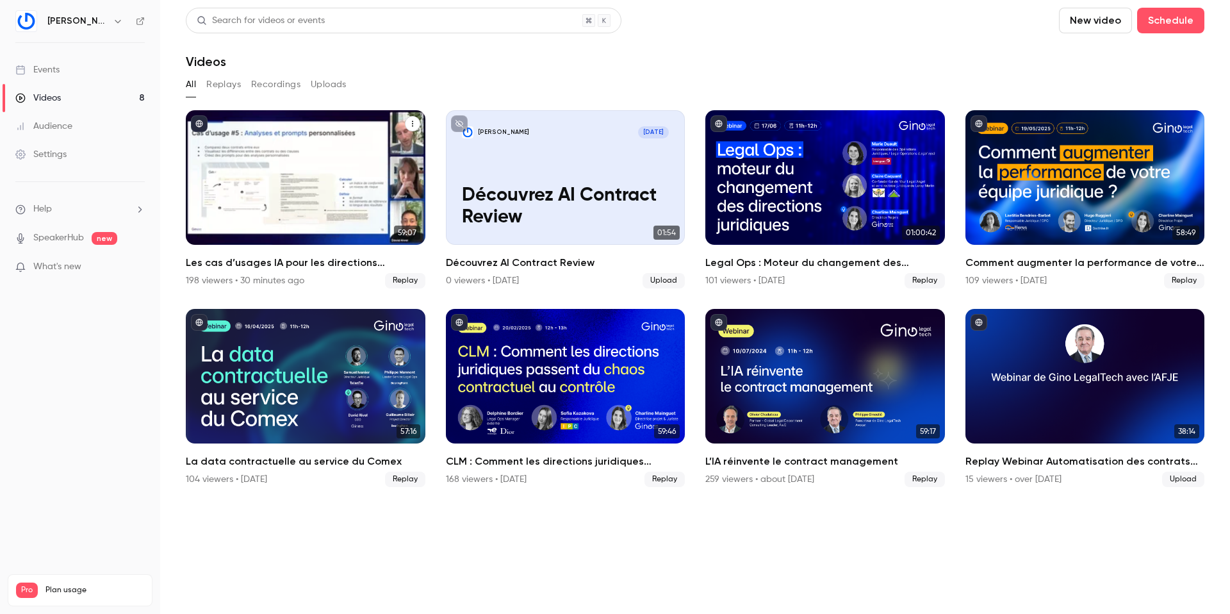
click at [259, 267] on h2 "Les cas d’usages IA pour les directions juridiques" at bounding box center [306, 262] width 240 height 15
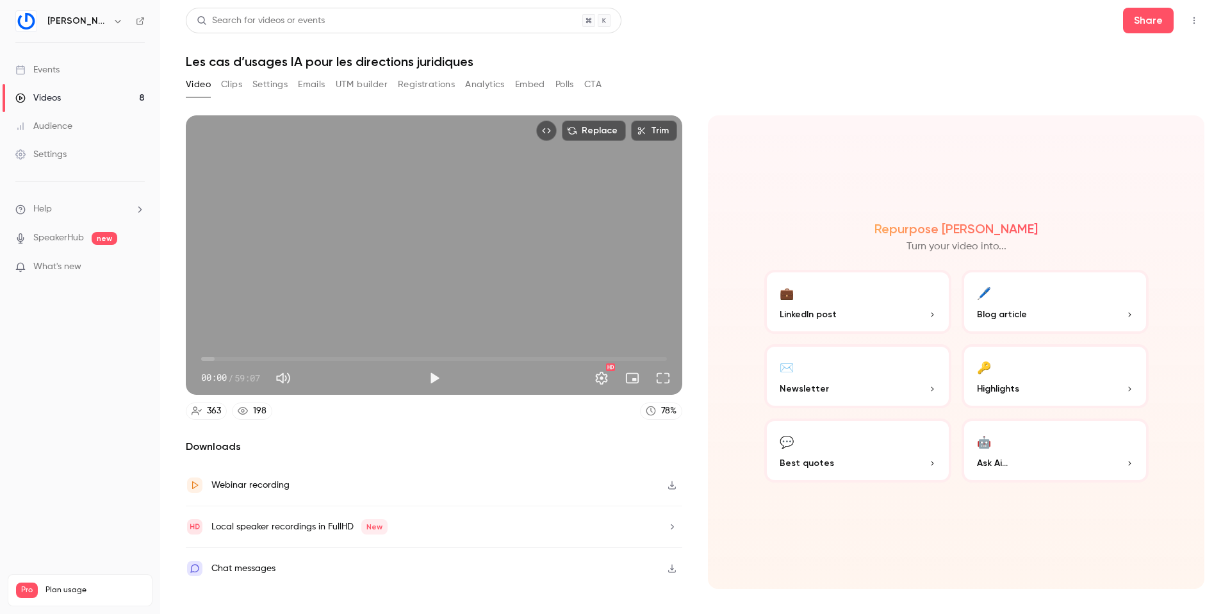
click at [1039, 375] on button "🔑 Highlights" at bounding box center [1055, 376] width 187 height 64
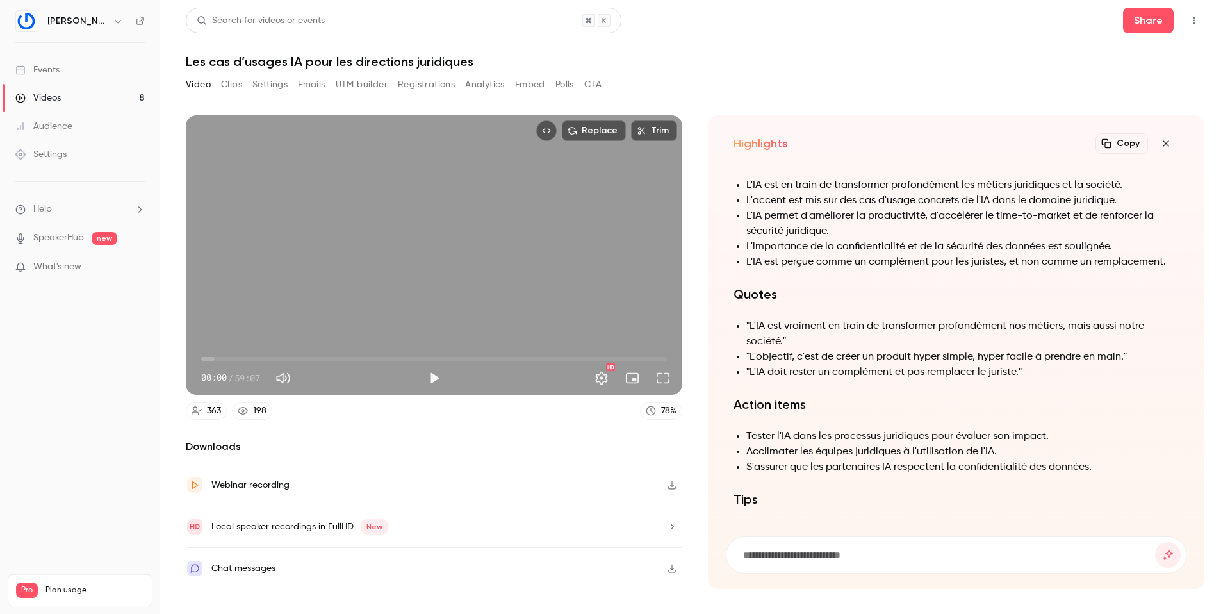
scroll to position [-67, 0]
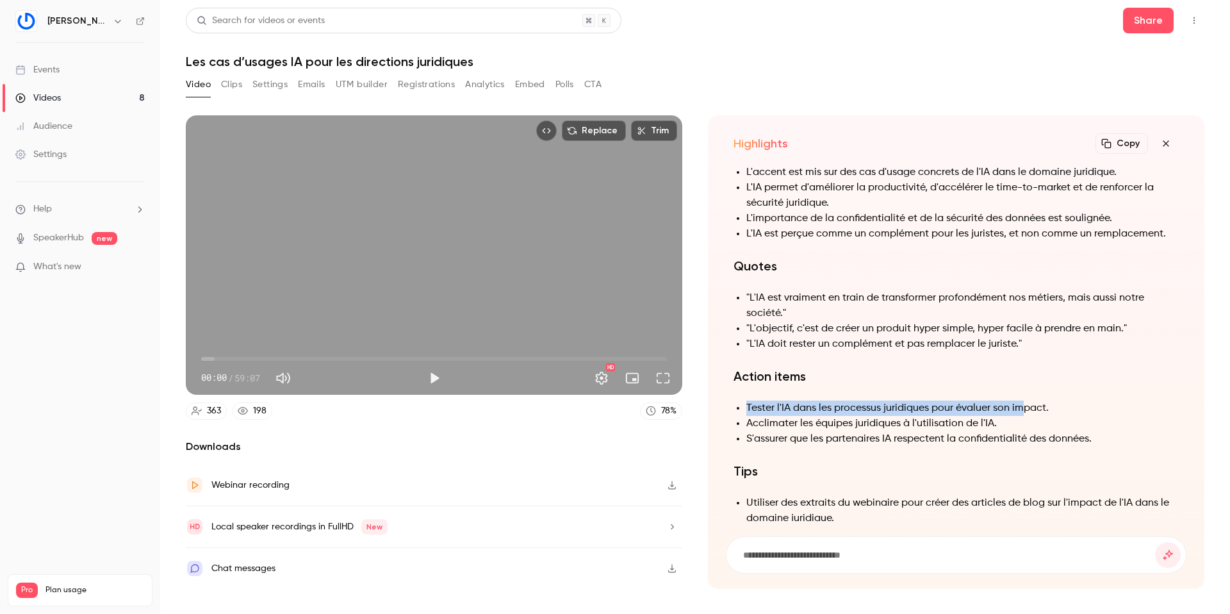
drag, startPoint x: 748, startPoint y: 406, endPoint x: 1024, endPoint y: 408, distance: 275.5
click at [1024, 408] on li "Tester l'IA dans les processus juridiques pour évaluer son impact." at bounding box center [962, 407] width 432 height 15
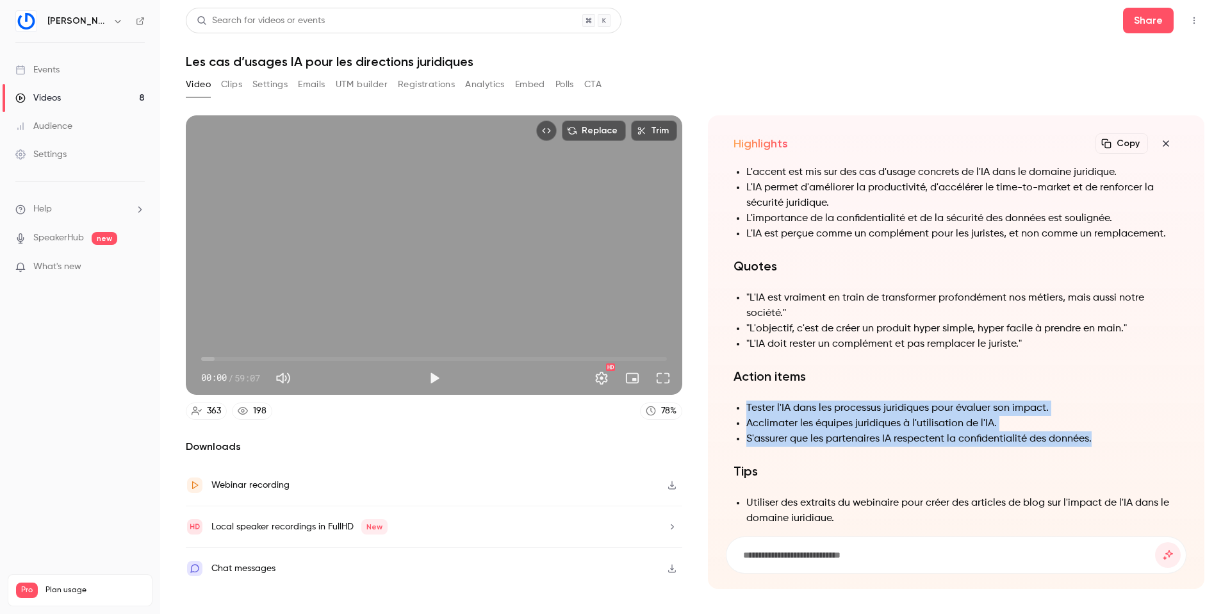
drag, startPoint x: 1104, startPoint y: 438, endPoint x: 745, endPoint y: 400, distance: 360.9
click at [745, 400] on ul "Tester l'IA dans les processus juridiques pour évaluer son impact. Acclimater l…" at bounding box center [956, 423] width 445 height 46
copy ul "Tester l'IA dans les processus juridiques pour évaluer son impact. Acclimater l…"
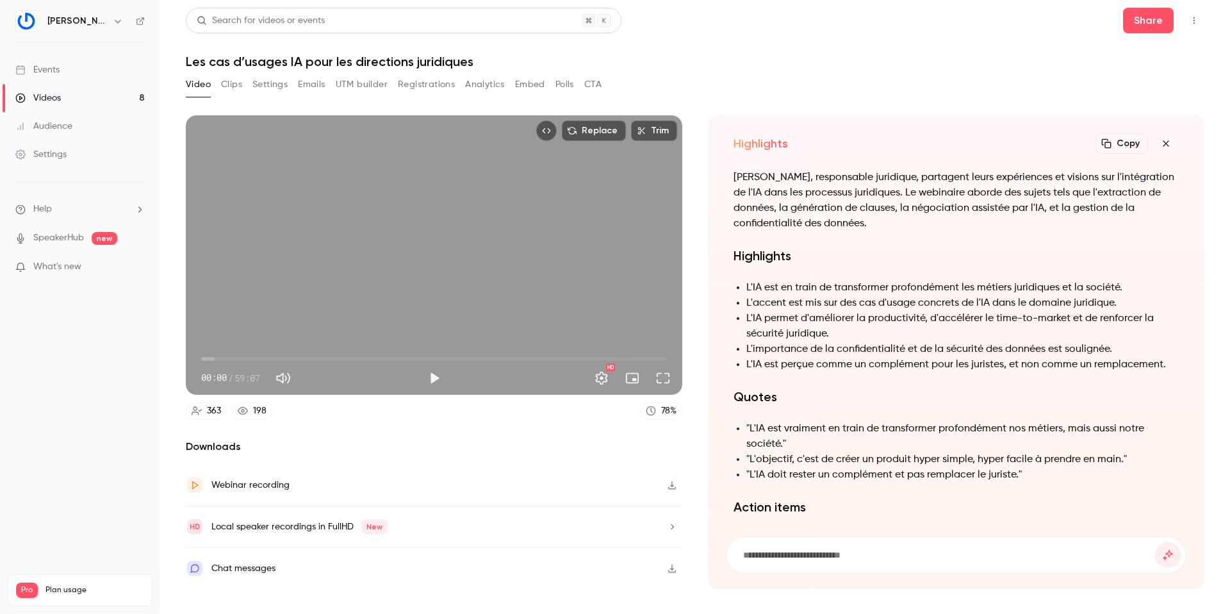
scroll to position [-289, 0]
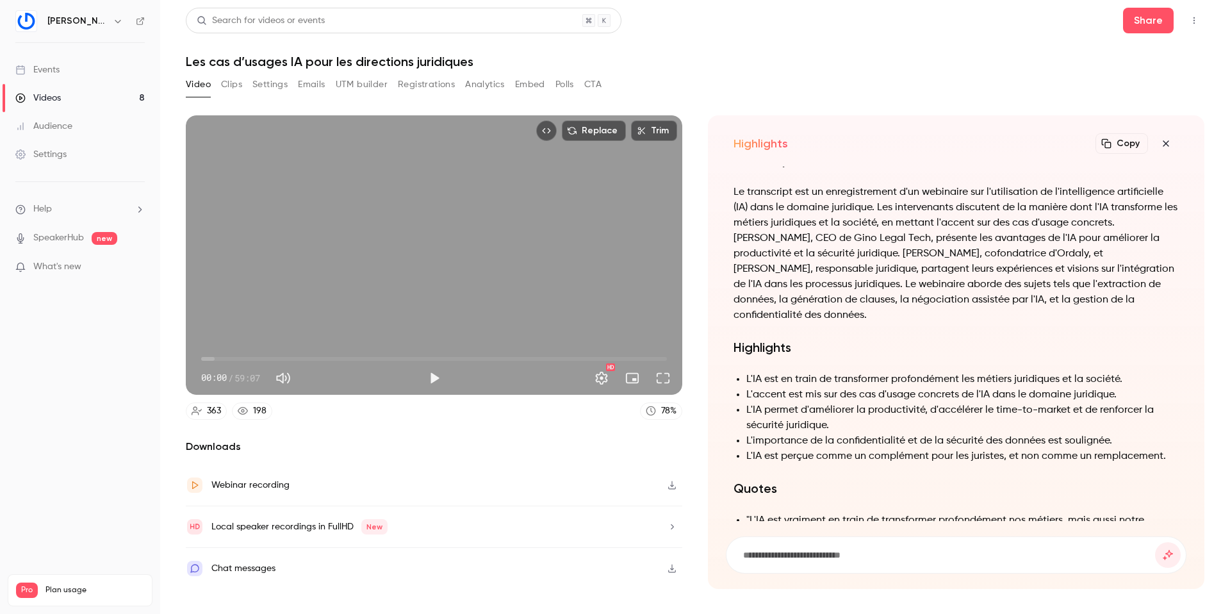
click at [1165, 145] on icon "button" at bounding box center [1165, 143] width 15 height 10
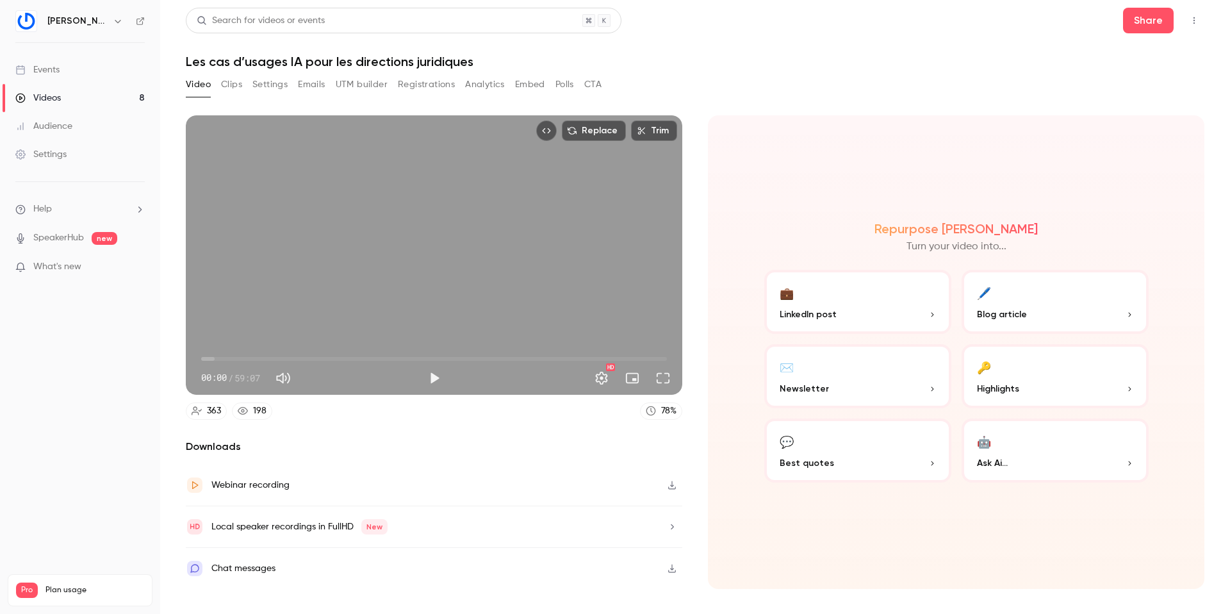
click at [865, 454] on button "💬 Best quotes" at bounding box center [857, 450] width 187 height 64
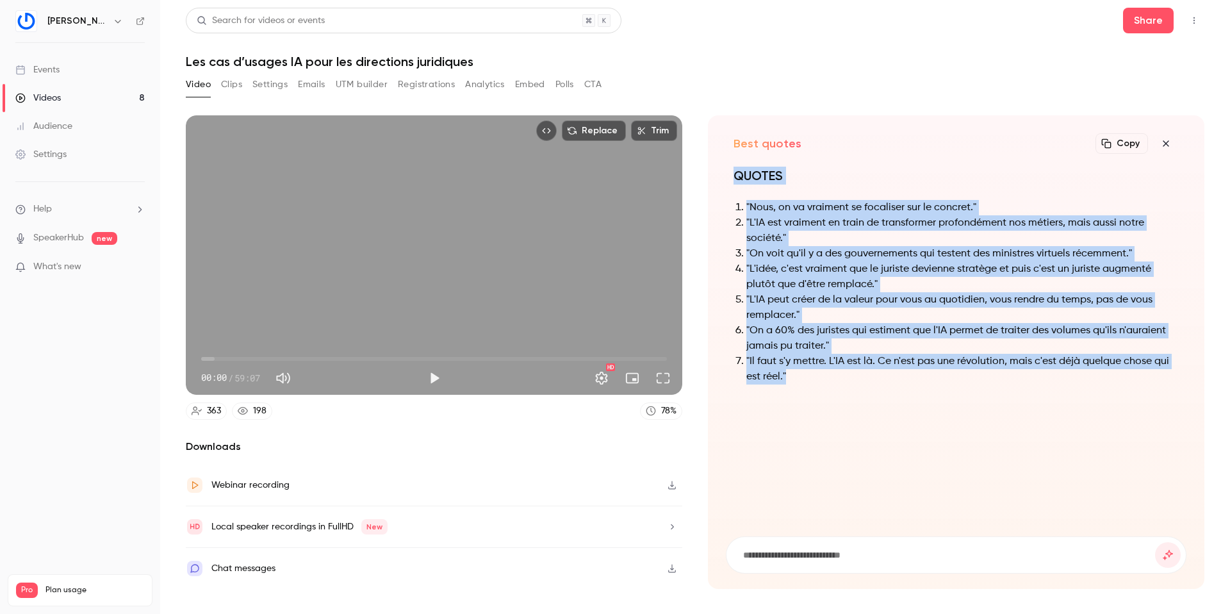
drag, startPoint x: 736, startPoint y: 175, endPoint x: 821, endPoint y: 384, distance: 226.4
click at [821, 384] on div "QUOTES "Nous, on va vraiment se focaliser sur le concret." "L'IA est vraiment e…" at bounding box center [956, 283] width 445 height 233
copy div "QUOTES "Nous, on va vraiment se focaliser sur le concret." "L'IA est vraiment e…"
click at [1167, 144] on icon "button" at bounding box center [1165, 143] width 15 height 10
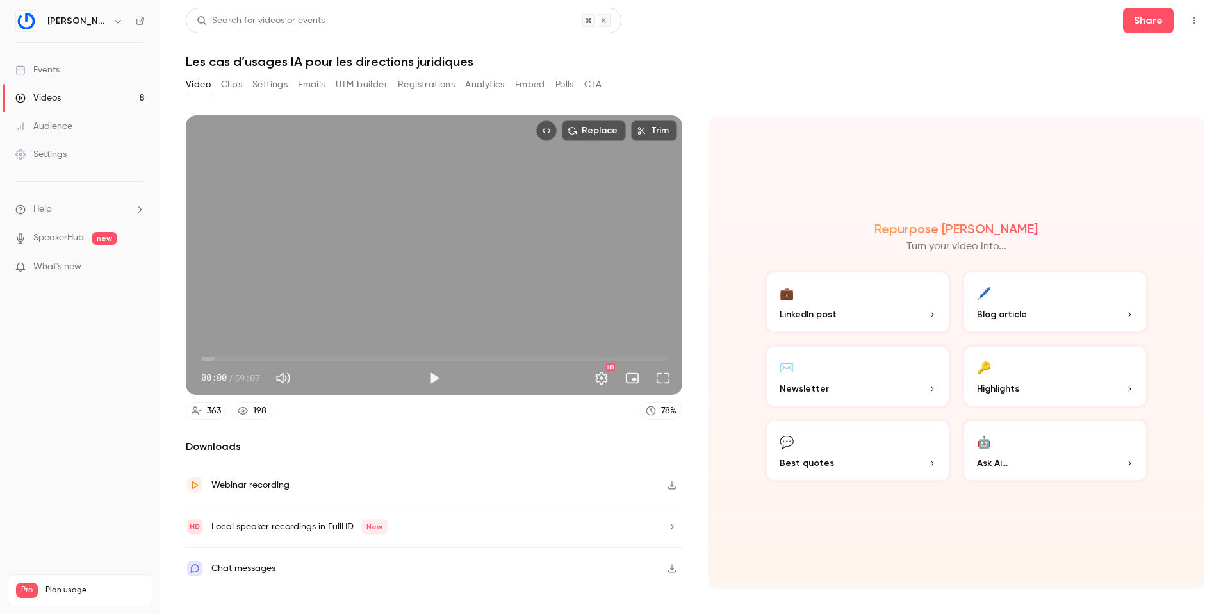
click at [856, 311] on p "LinkedIn post" at bounding box center [858, 314] width 156 height 13
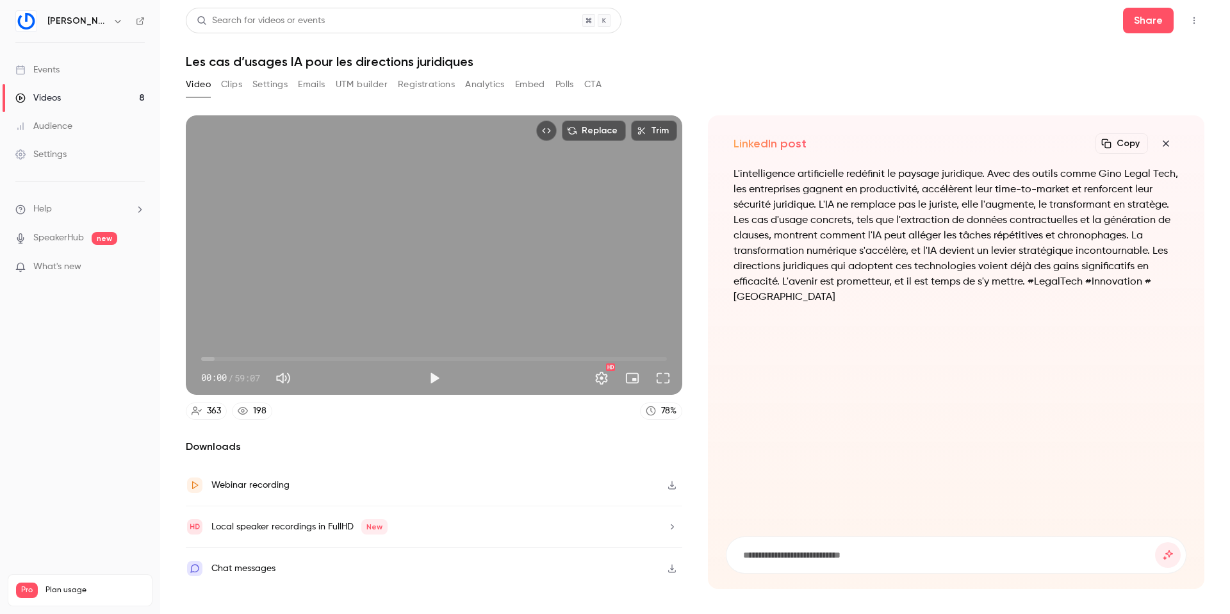
click at [1167, 143] on icon "button" at bounding box center [1165, 143] width 15 height 10
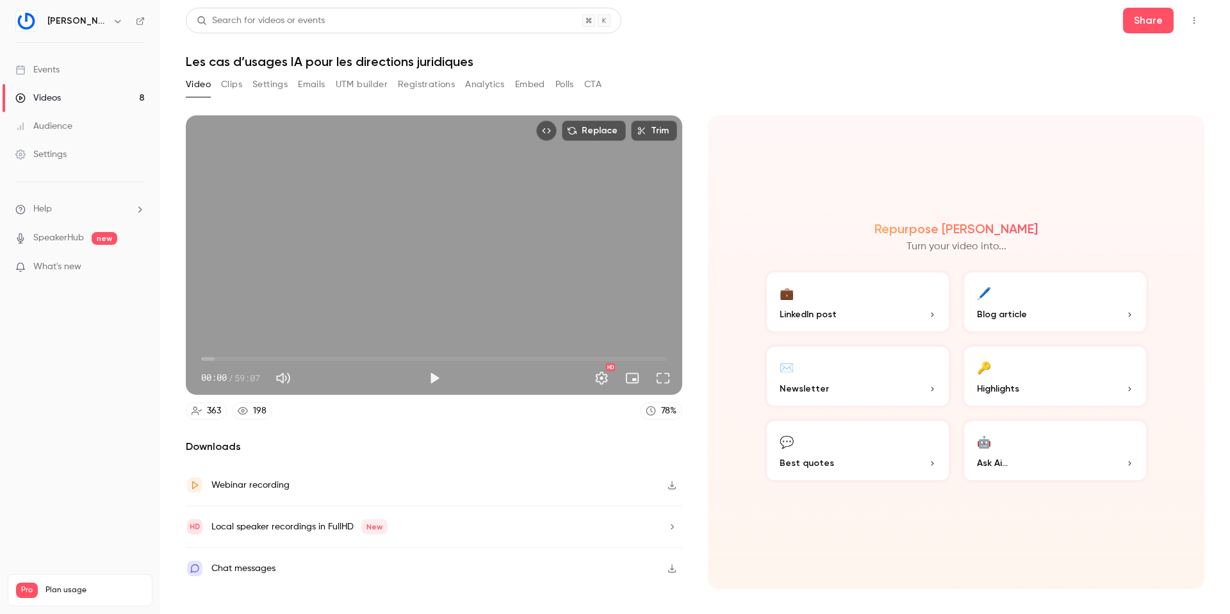
click at [1013, 308] on span "Blog article" at bounding box center [1002, 314] width 50 height 13
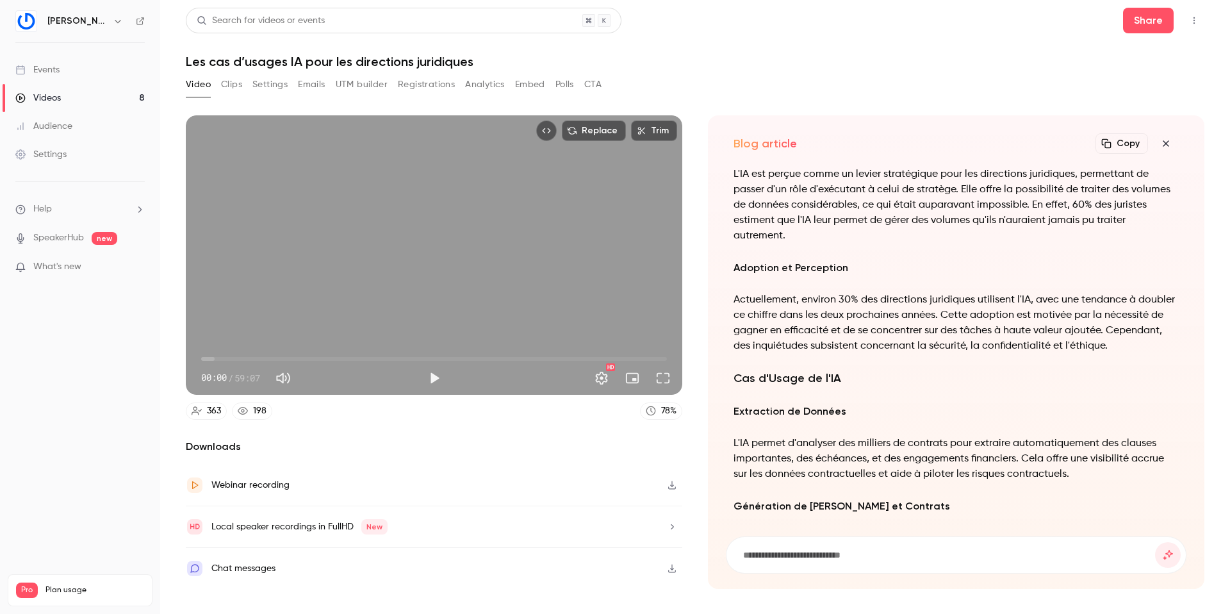
scroll to position [-594, 0]
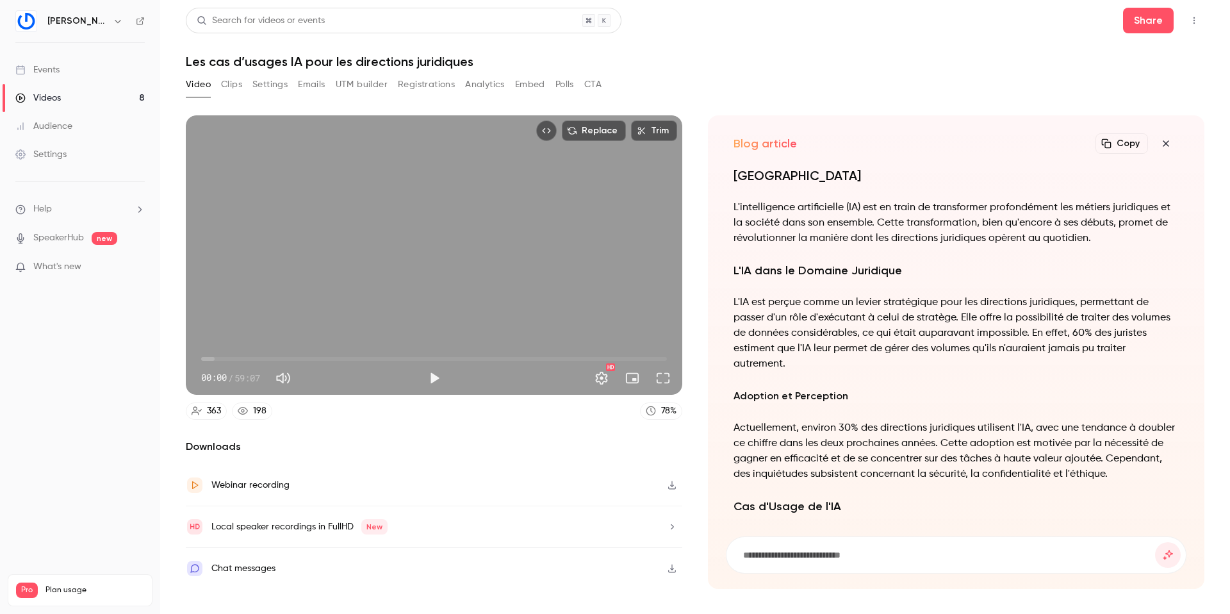
click at [1124, 140] on button "Copy" at bounding box center [1122, 143] width 53 height 21
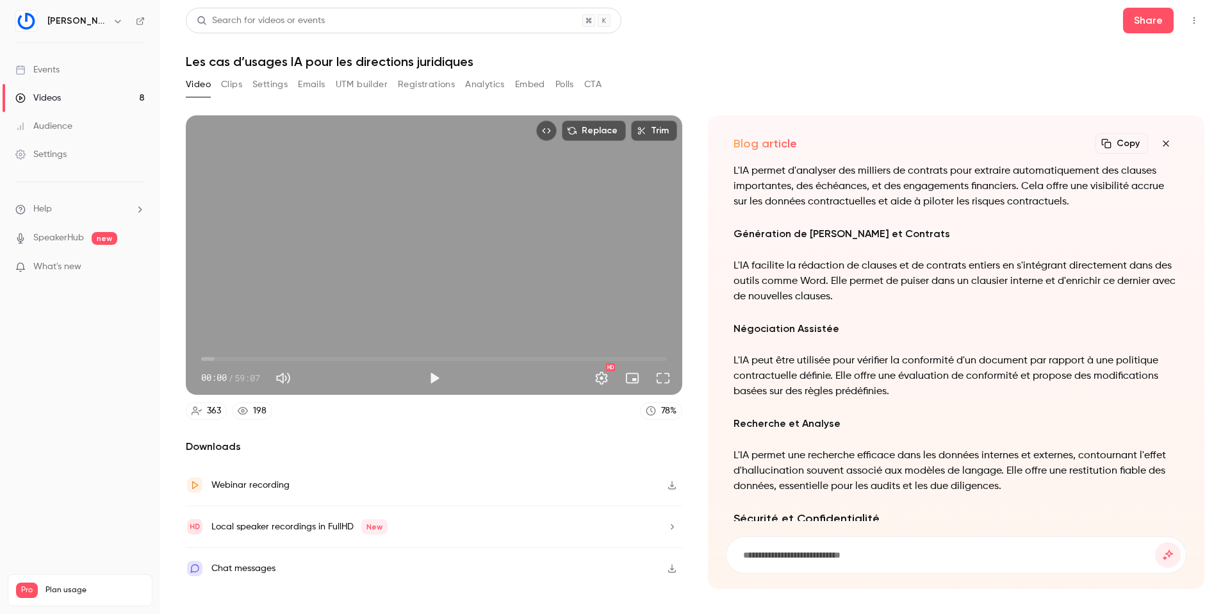
scroll to position [0, 0]
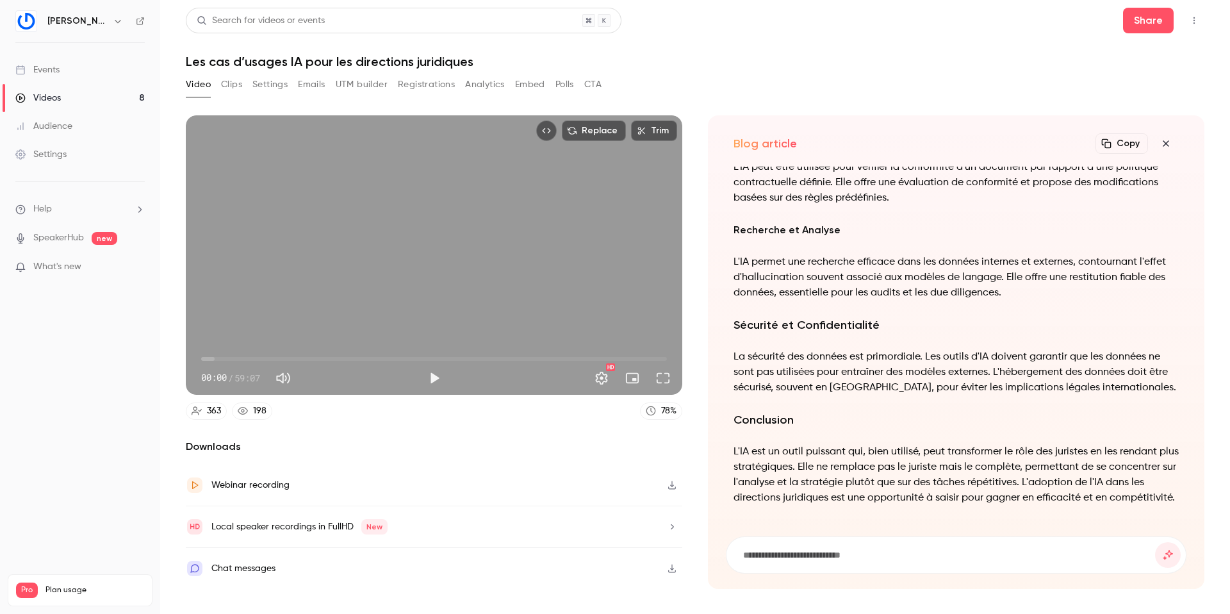
click at [1168, 148] on icon "button" at bounding box center [1165, 143] width 15 height 10
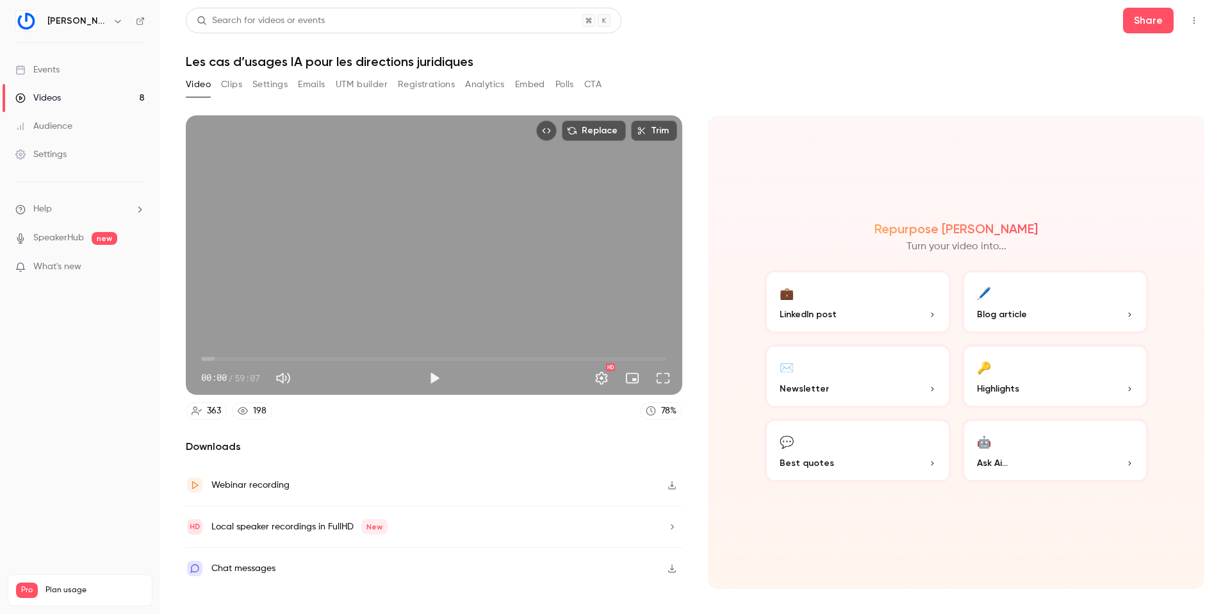
click at [434, 83] on button "Registrations" at bounding box center [426, 84] width 57 height 21
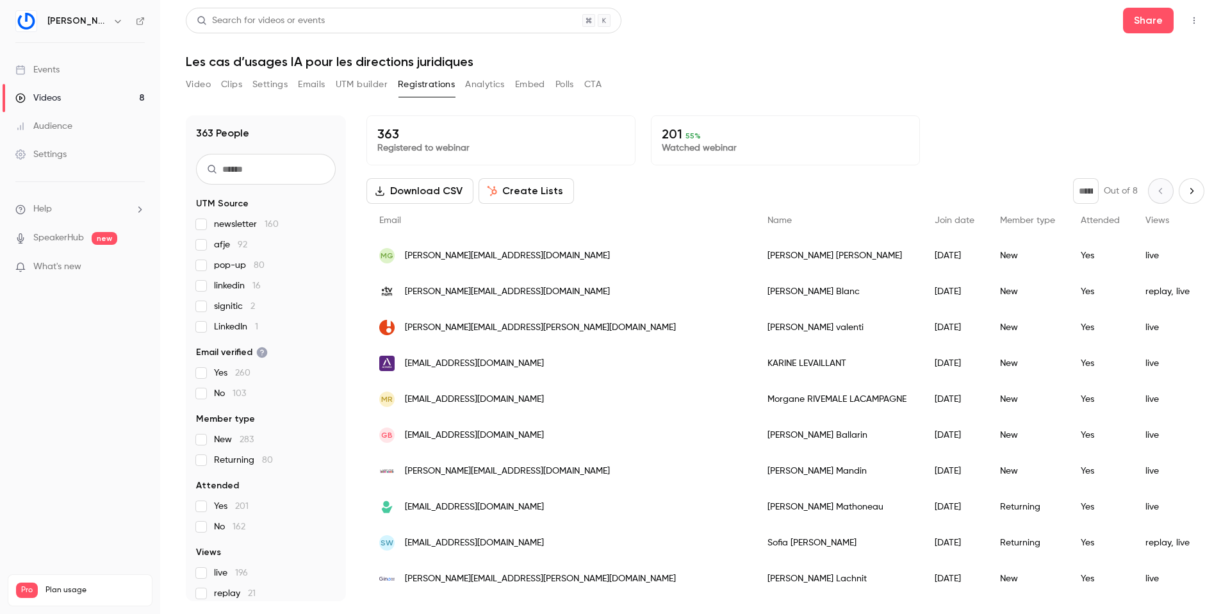
click at [315, 83] on button "Emails" at bounding box center [311, 84] width 27 height 21
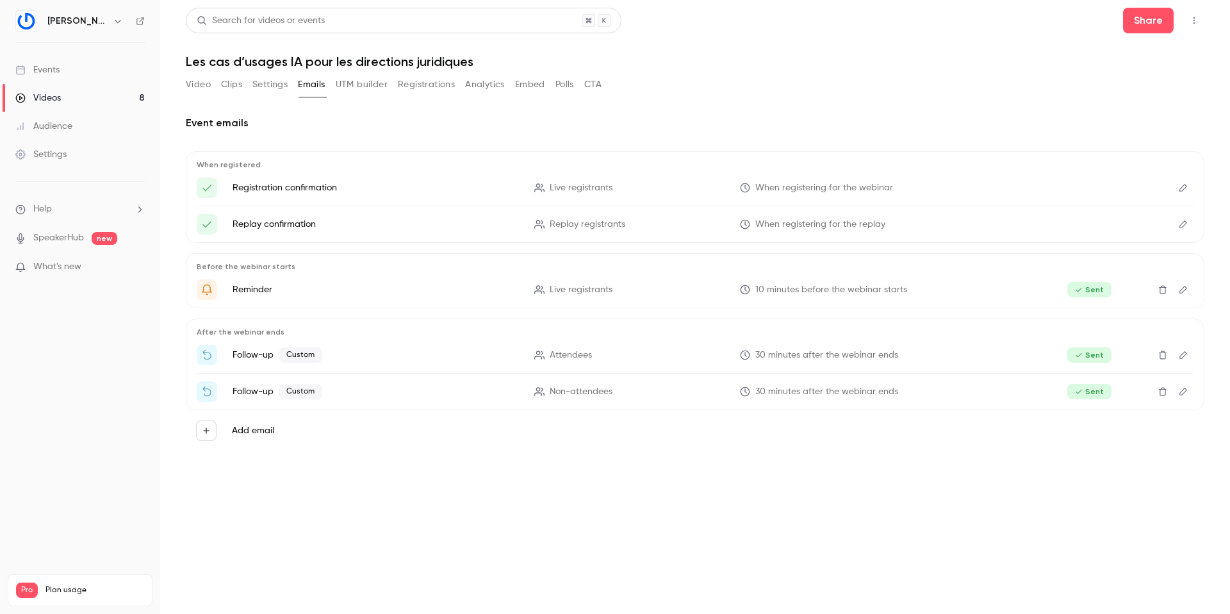
click at [478, 85] on button "Analytics" at bounding box center [485, 84] width 40 height 21
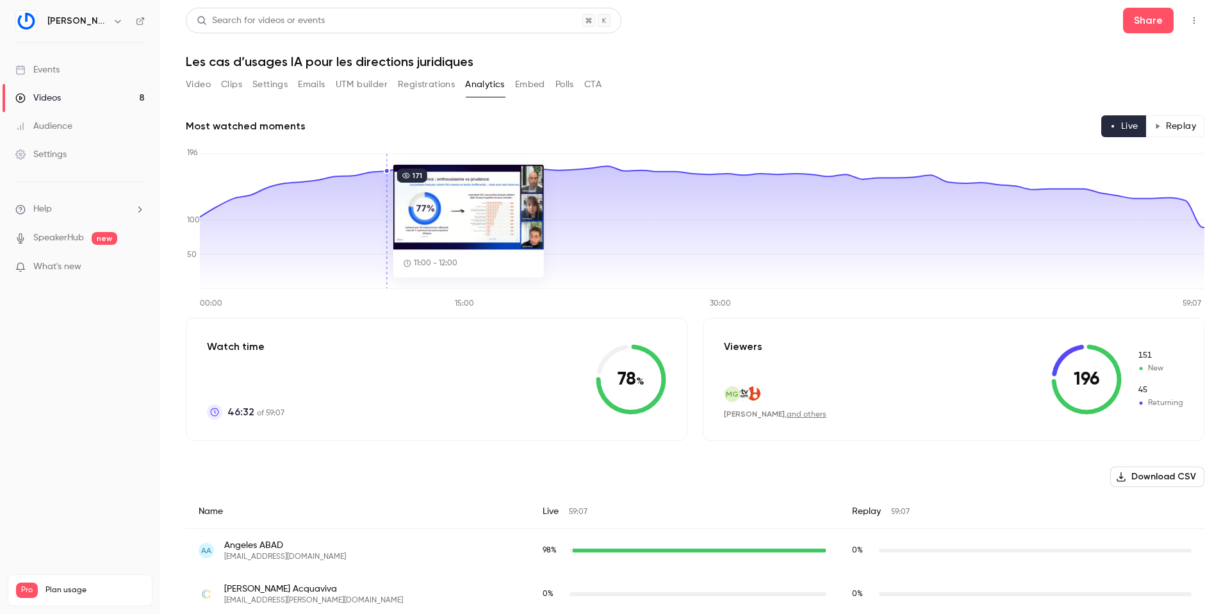
click at [416, 89] on button "Registrations" at bounding box center [426, 84] width 57 height 21
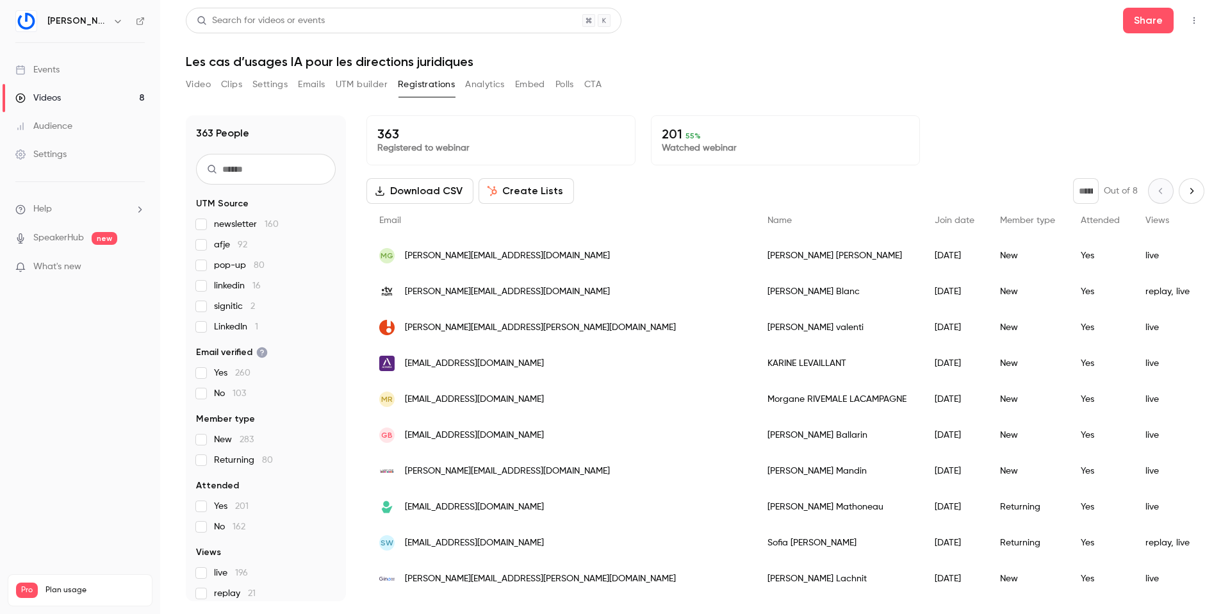
click at [315, 78] on button "Emails" at bounding box center [311, 84] width 27 height 21
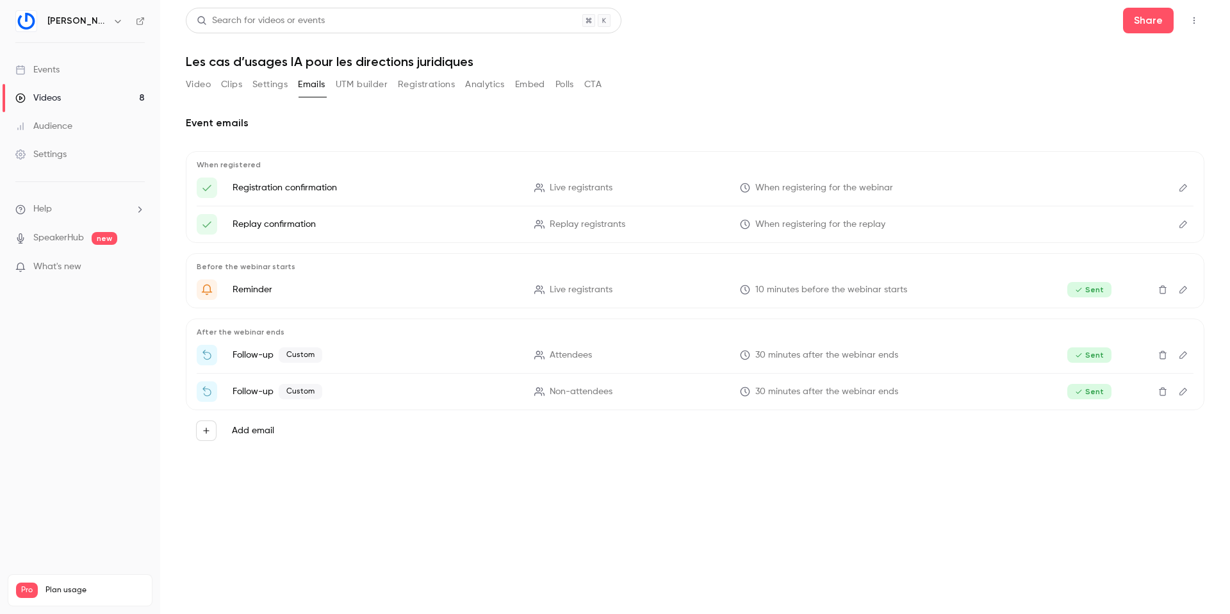
click at [1092, 354] on span "Sent" at bounding box center [1089, 354] width 44 height 15
click at [813, 355] on span "30 minutes after the webinar ends" at bounding box center [826, 355] width 143 height 13
click at [310, 350] on span "Custom" at bounding box center [301, 354] width 44 height 15
click at [413, 79] on button "Registrations" at bounding box center [426, 84] width 57 height 21
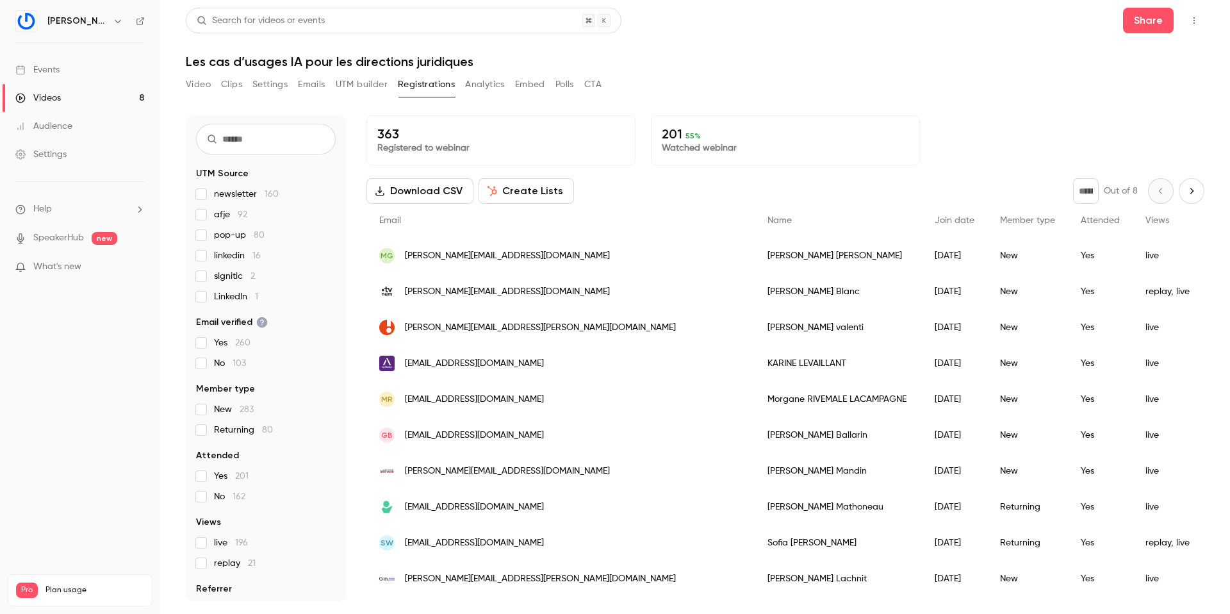
scroll to position [55, 0]
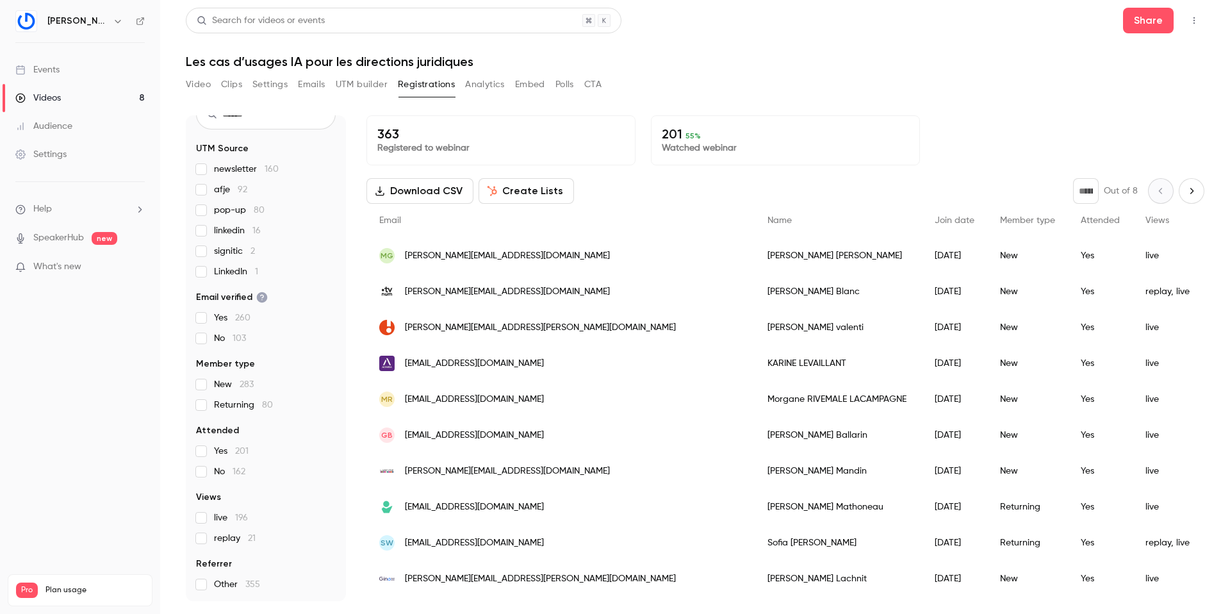
click at [222, 539] on span "replay 21" at bounding box center [235, 538] width 42 height 13
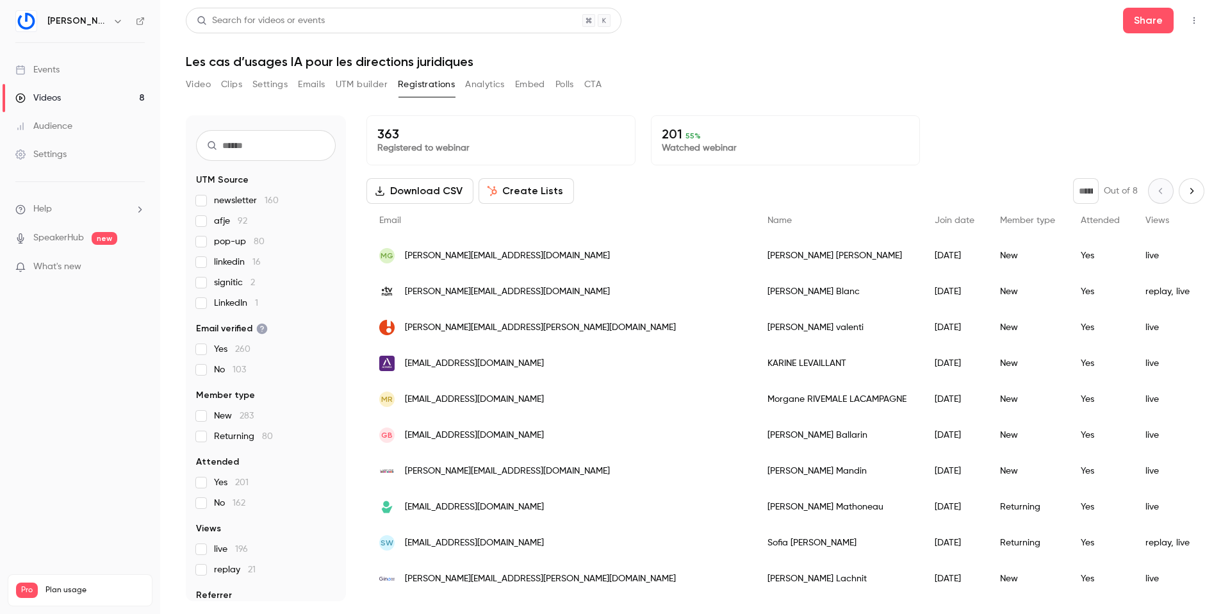
scroll to position [0, 0]
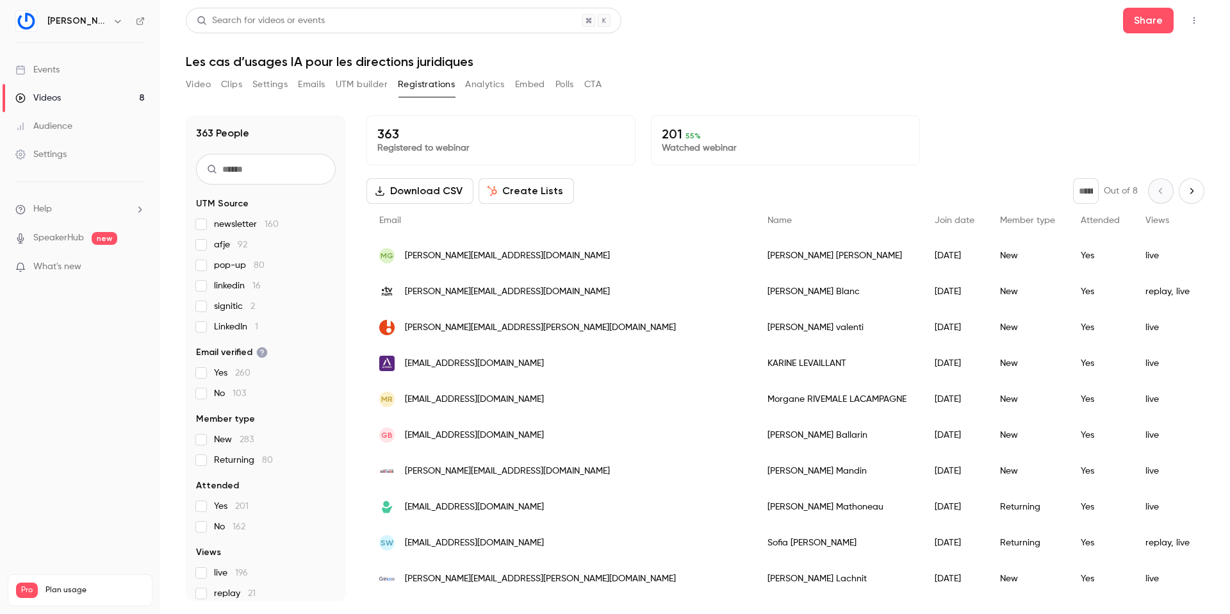
click at [59, 96] on div "Videos" at bounding box center [37, 98] width 45 height 13
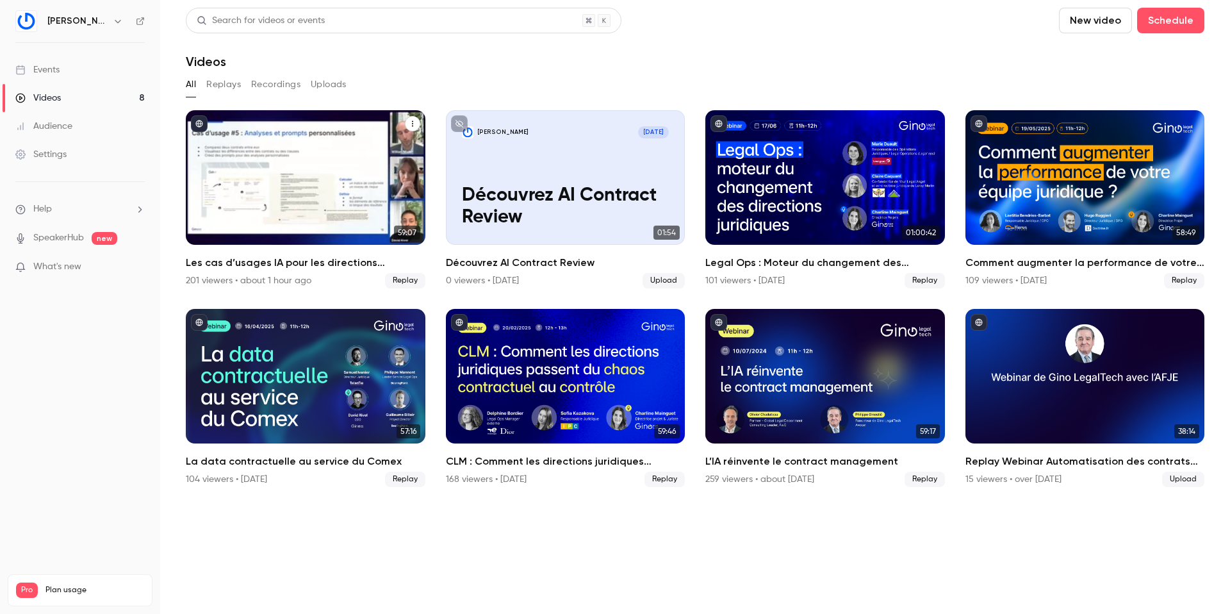
click at [283, 182] on div "Les cas d’usages IA pour les directions juridiques" at bounding box center [306, 177] width 240 height 135
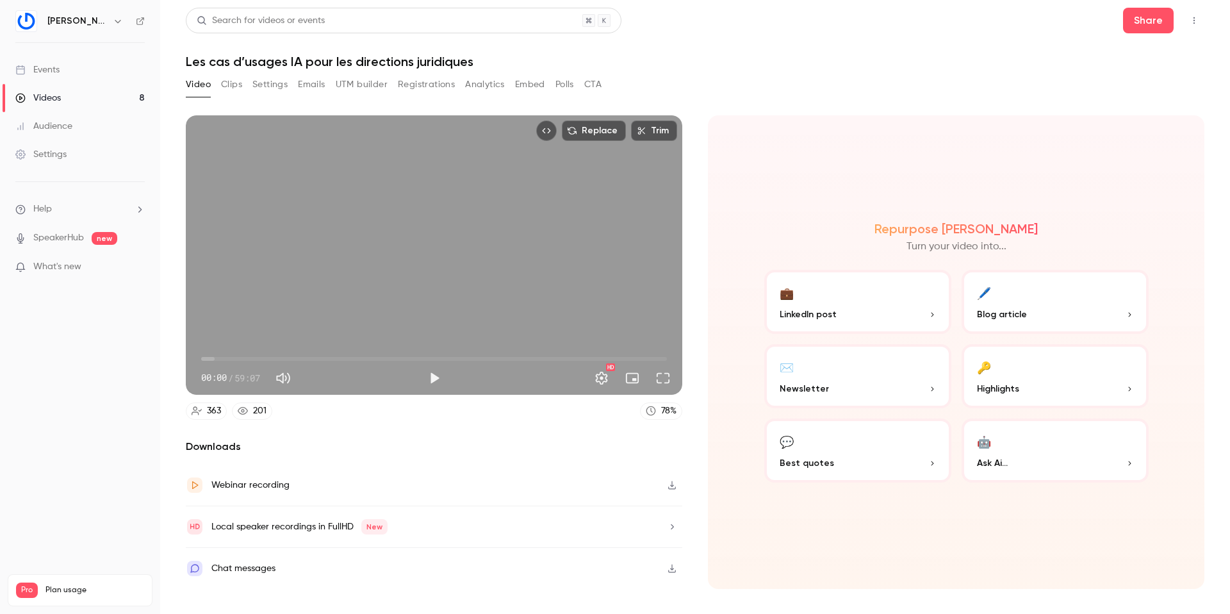
click at [308, 85] on button "Emails" at bounding box center [311, 84] width 27 height 21
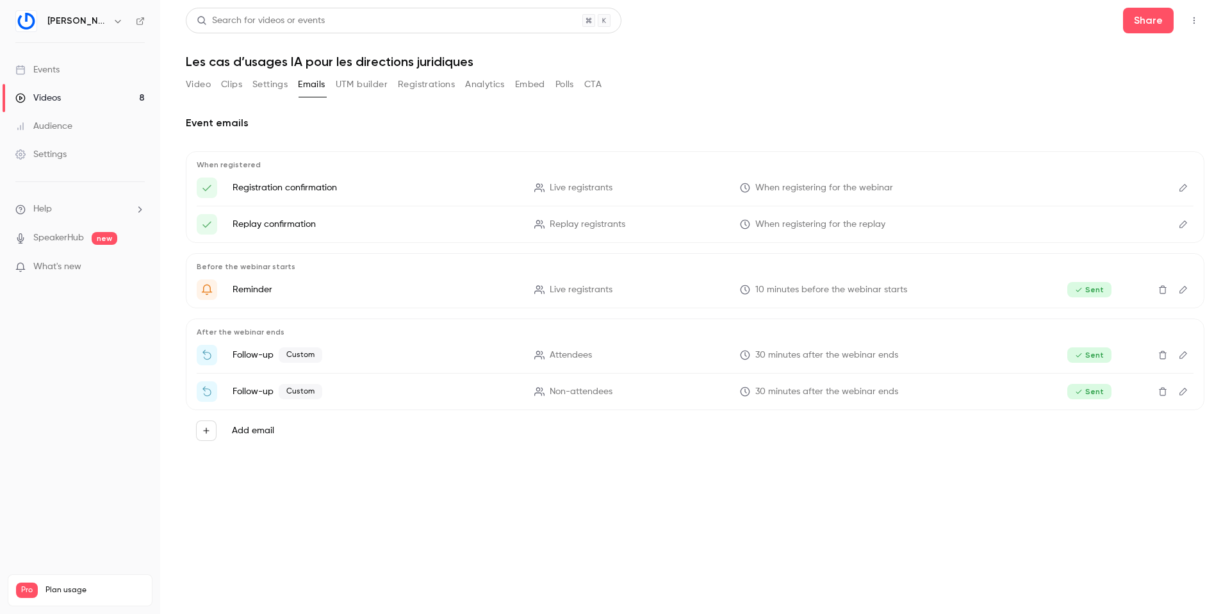
click at [199, 79] on button "Video" at bounding box center [198, 84] width 25 height 21
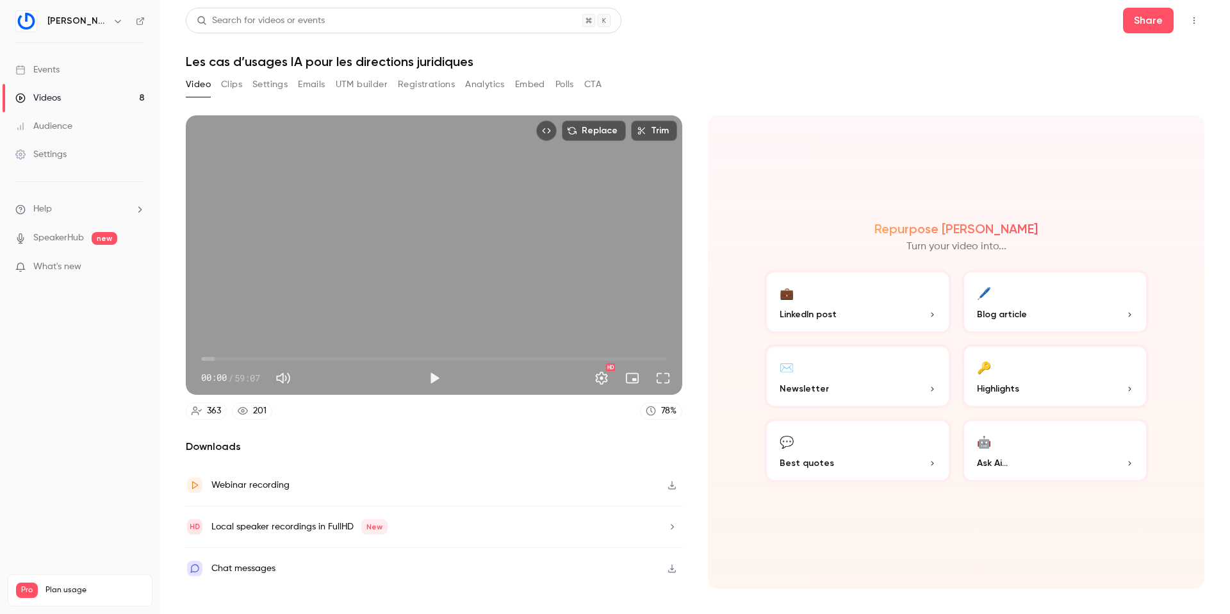
click at [186, 74] on button "Video" at bounding box center [198, 84] width 25 height 21
